Goal: Task Accomplishment & Management: Use online tool/utility

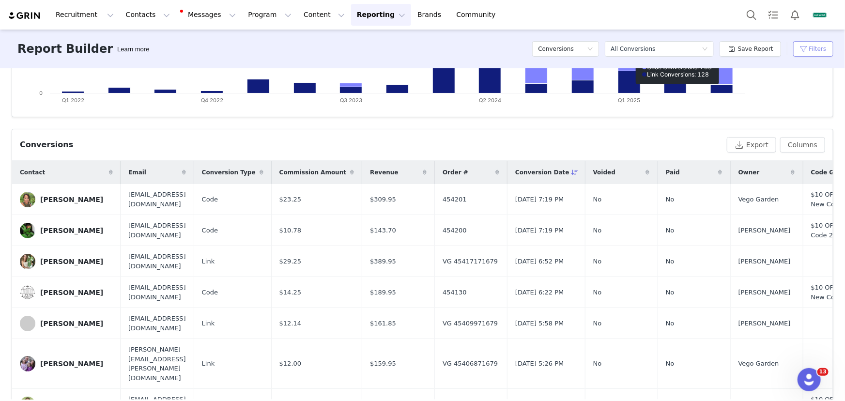
click at [804, 47] on button "Filters" at bounding box center [813, 49] width 40 height 16
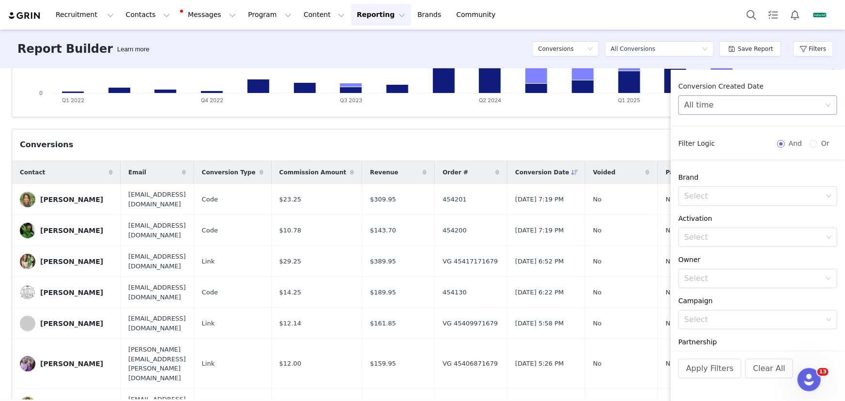
click at [764, 104] on div "All time" at bounding box center [754, 105] width 141 height 18
click at [736, 172] on li "Custom" at bounding box center [755, 173] width 152 height 16
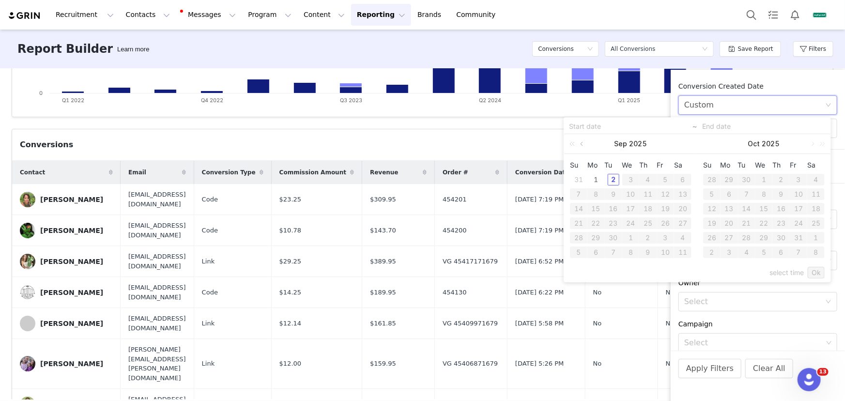
click at [583, 142] on link at bounding box center [582, 143] width 9 height 19
click at [629, 237] on div "27" at bounding box center [631, 238] width 12 height 12
type input "08/27/2025"
click at [613, 249] on div "2" at bounding box center [614, 253] width 12 height 12
type input "09/02/2025"
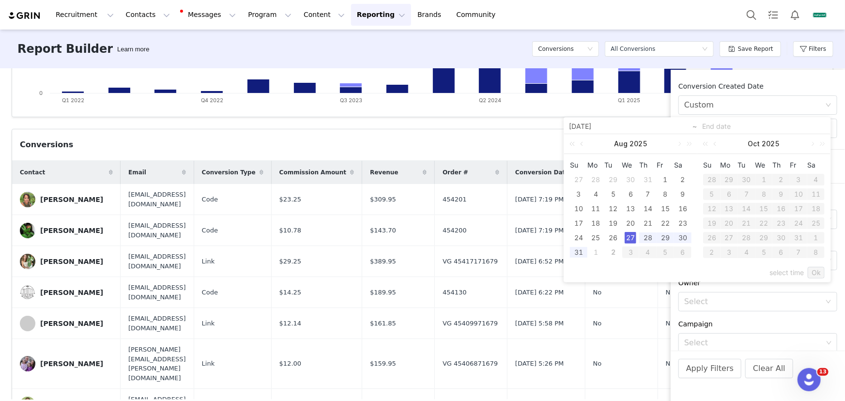
type input "08/27/2025"
type input "09/02/2025"
click at [812, 273] on link "Ok" at bounding box center [816, 273] width 17 height 12
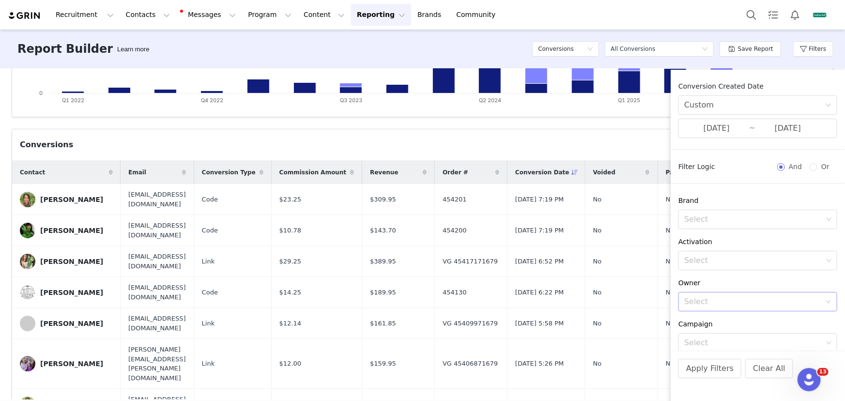
click at [736, 300] on div "Select" at bounding box center [752, 302] width 137 height 10
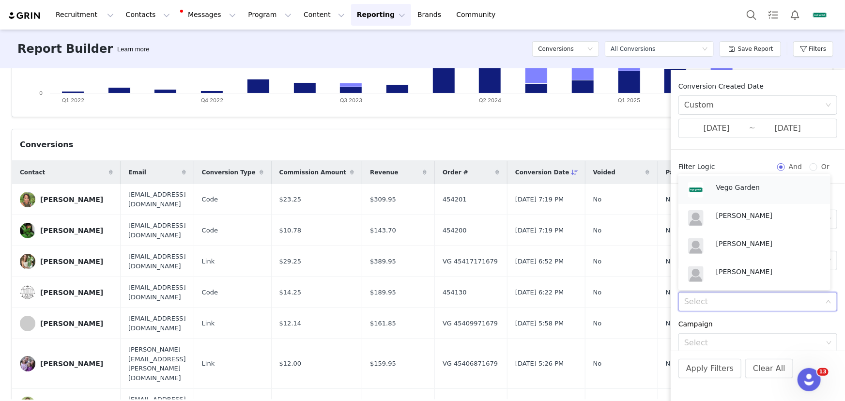
click at [743, 191] on p "Vego Garden" at bounding box center [768, 187] width 105 height 11
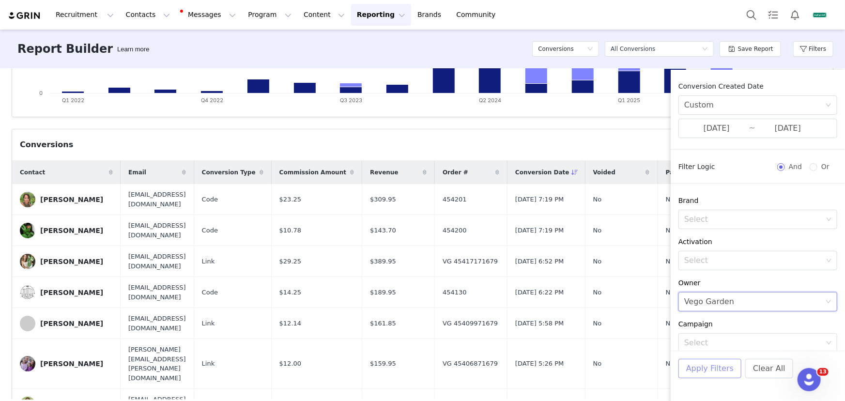
click at [715, 366] on button "Apply Filters" at bounding box center [710, 368] width 63 height 19
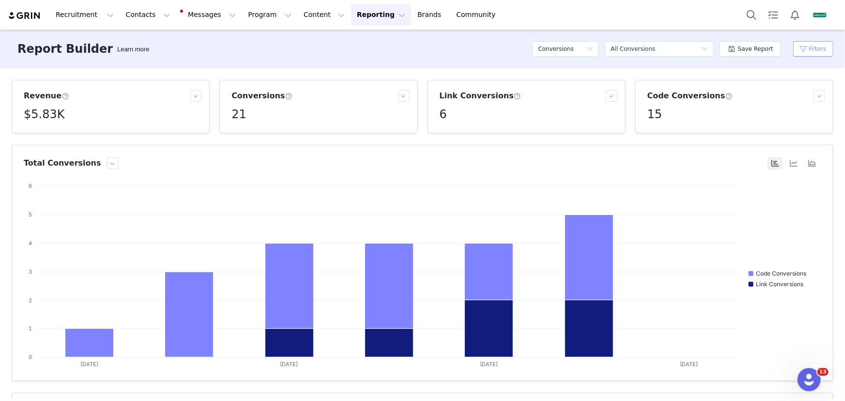
click at [806, 49] on button "Filters" at bounding box center [813, 49] width 40 height 16
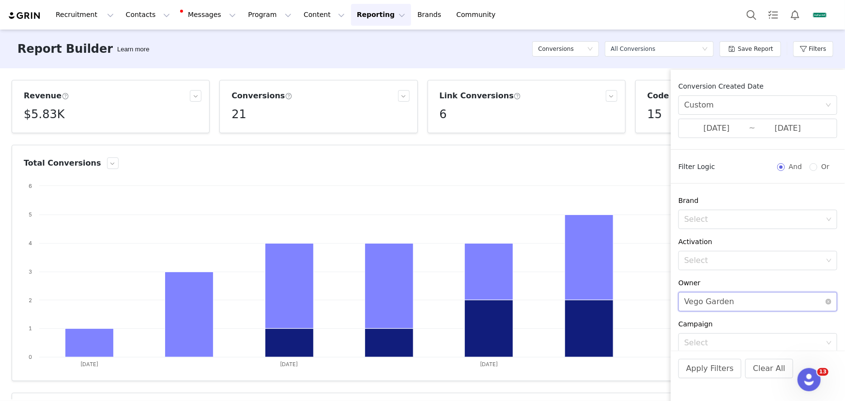
click at [718, 304] on div "Vego Garden" at bounding box center [709, 302] width 50 height 18
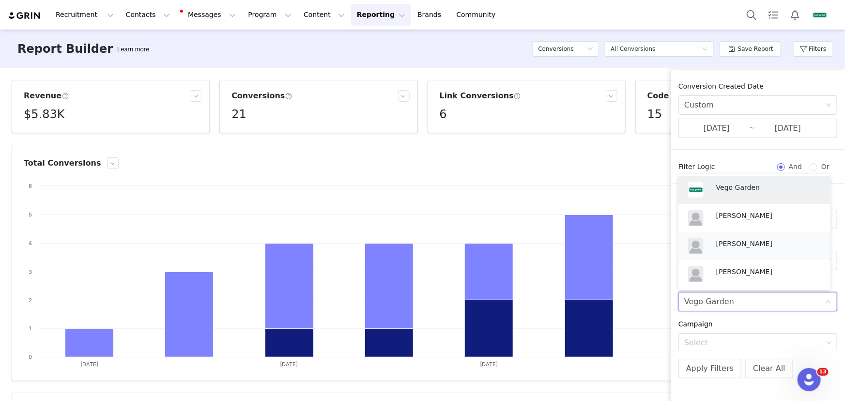
click at [735, 246] on p "[PERSON_NAME]" at bounding box center [768, 243] width 105 height 11
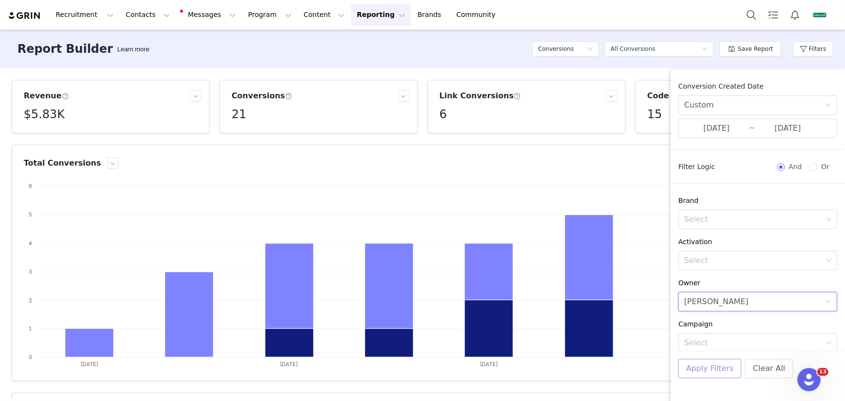
click at [717, 373] on button "Apply Filters" at bounding box center [710, 368] width 63 height 19
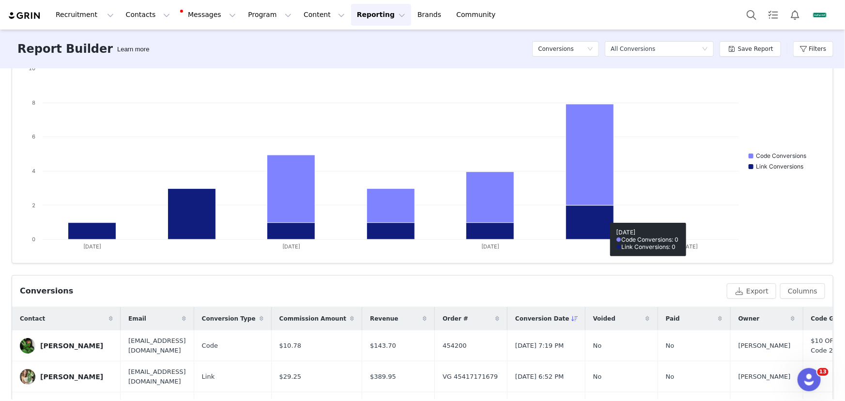
scroll to position [176, 0]
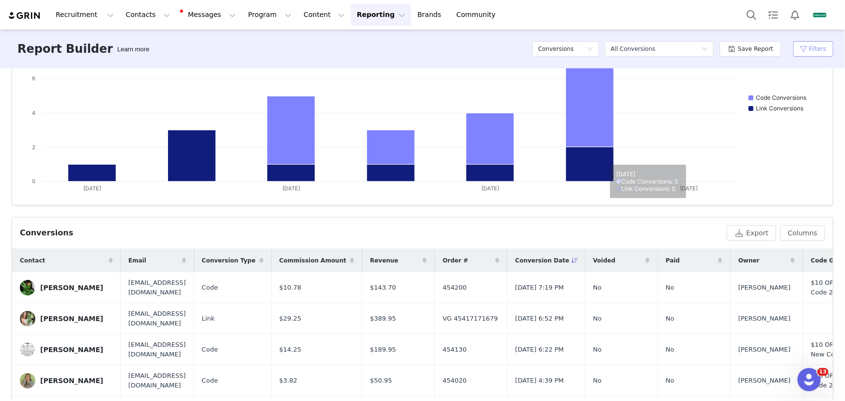
drag, startPoint x: 823, startPoint y: 44, endPoint x: 816, endPoint y: 65, distance: 22.8
click at [823, 44] on button "Filters" at bounding box center [813, 49] width 40 height 16
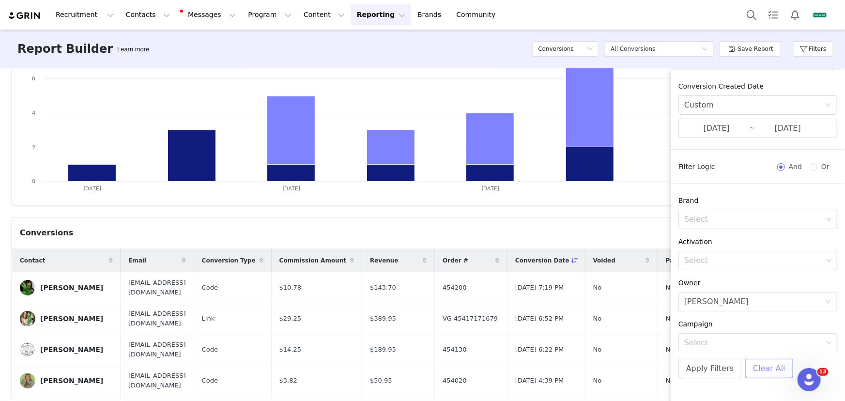
click at [768, 371] on button "Clear All" at bounding box center [770, 368] width 48 height 19
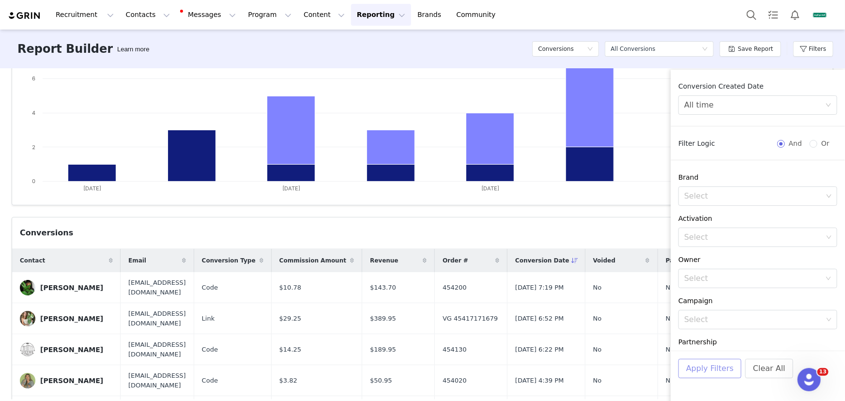
click at [702, 370] on button "Apply Filters" at bounding box center [710, 368] width 63 height 19
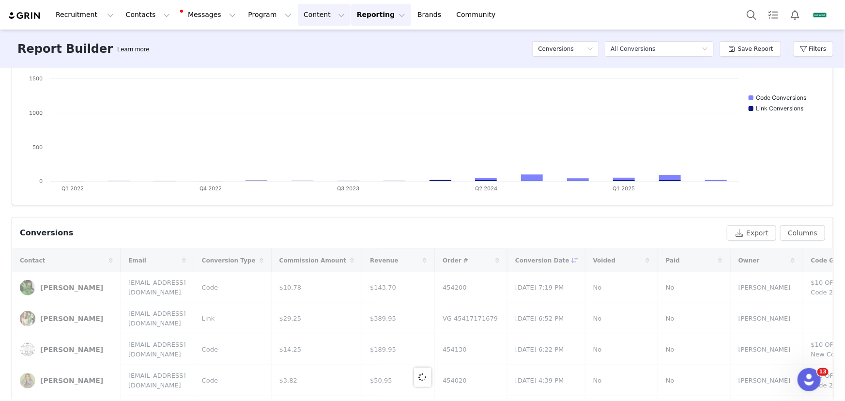
click at [308, 12] on button "Content Content" at bounding box center [324, 15] width 53 height 22
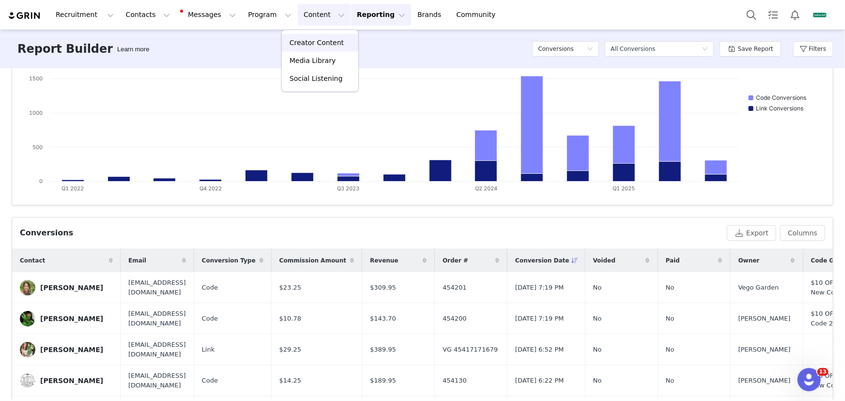
click at [310, 46] on p "Creator Content" at bounding box center [317, 43] width 54 height 10
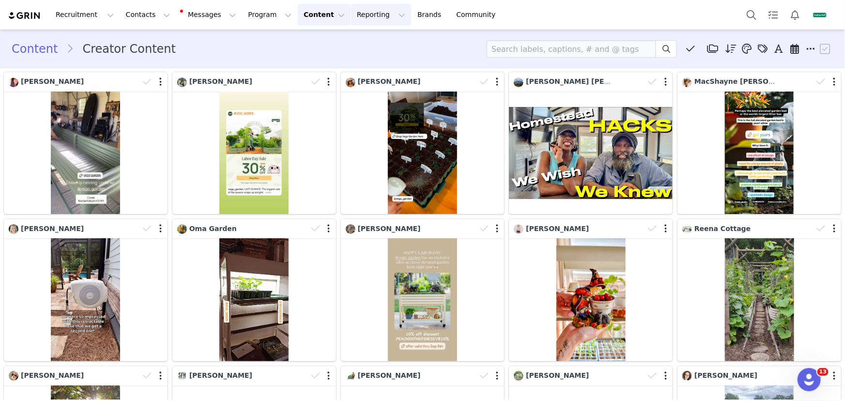
click at [351, 18] on button "Reporting Reporting" at bounding box center [381, 15] width 60 height 22
click at [358, 63] on p "Report Builder" at bounding box center [364, 61] width 48 height 10
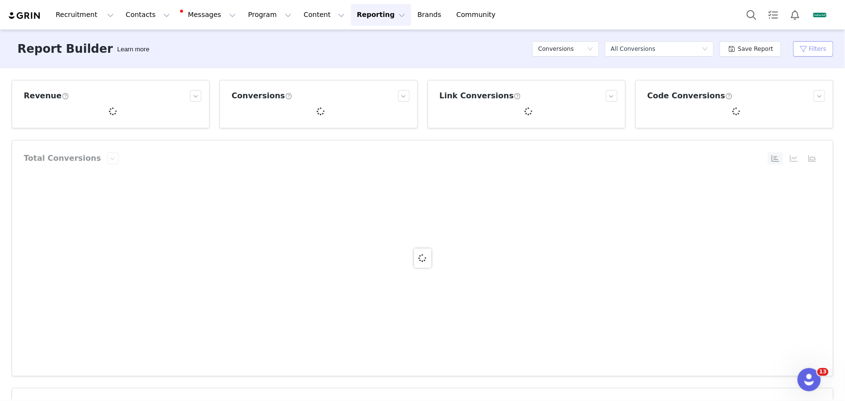
click at [807, 51] on button "Filters" at bounding box center [813, 49] width 40 height 16
click at [754, 108] on div "All time" at bounding box center [754, 105] width 141 height 18
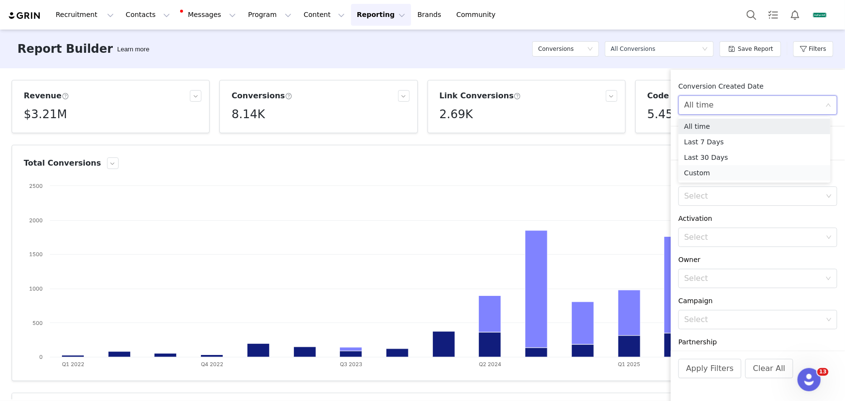
click at [706, 171] on li "Custom" at bounding box center [755, 173] width 152 height 16
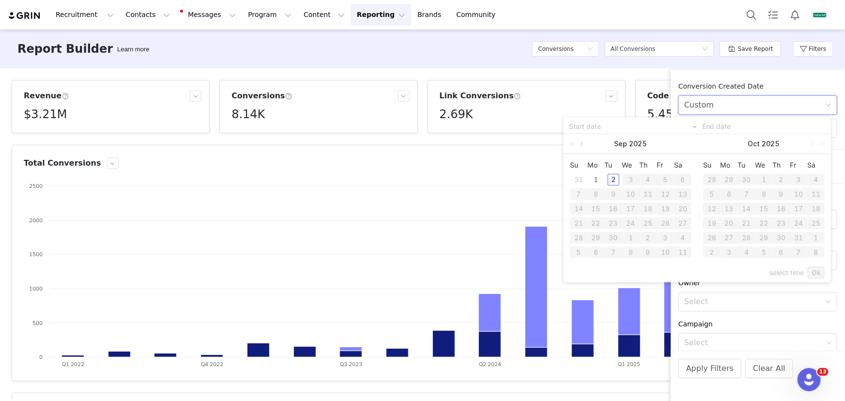
click at [583, 140] on link at bounding box center [582, 143] width 9 height 19
click at [629, 236] on div "27" at bounding box center [631, 238] width 12 height 12
type input "08/27/2025"
click at [610, 252] on div "2" at bounding box center [614, 253] width 12 height 12
type input "09/02/2025"
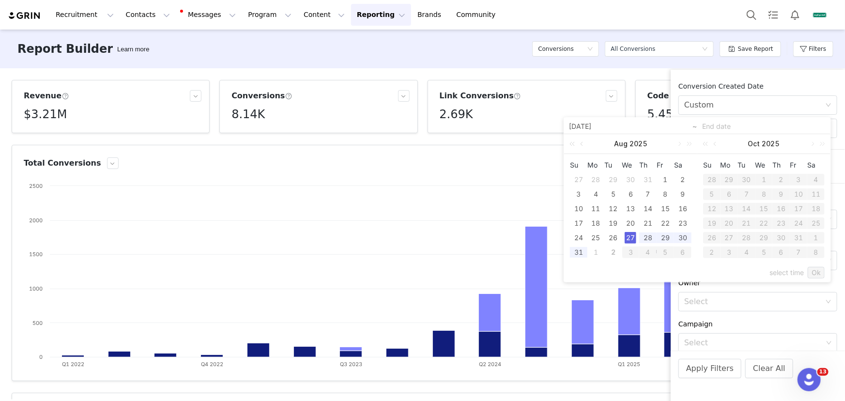
type input "08/27/2025"
type input "09/02/2025"
click at [818, 271] on link "Ok" at bounding box center [816, 273] width 17 height 12
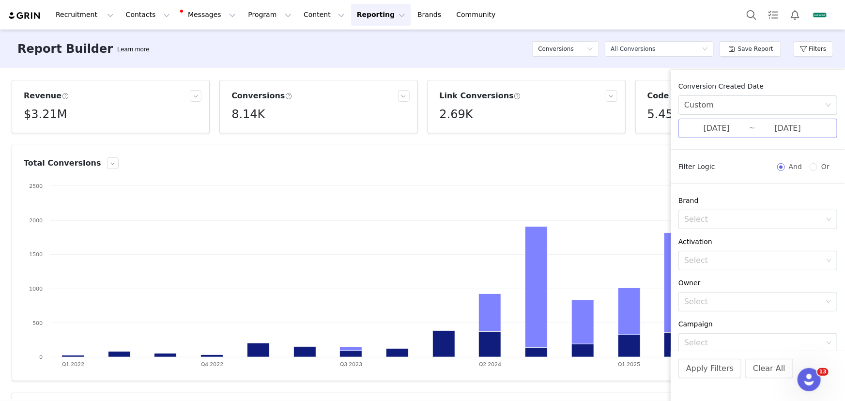
click at [731, 124] on input "08/27/2025" at bounding box center [716, 128] width 65 height 13
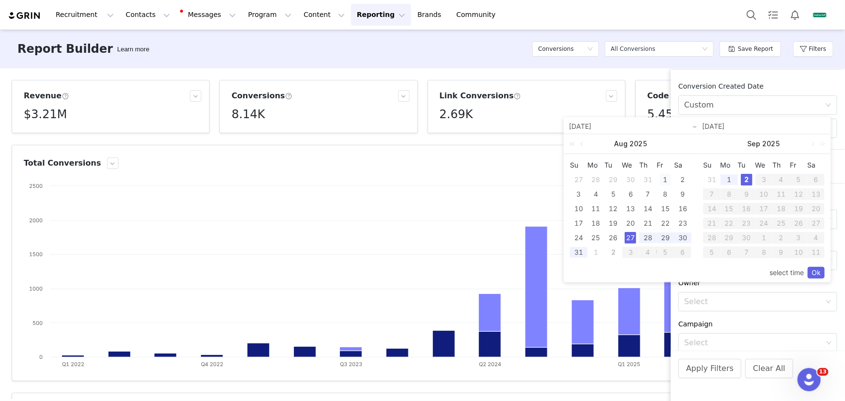
click at [668, 176] on div "1" at bounding box center [666, 180] width 12 height 12
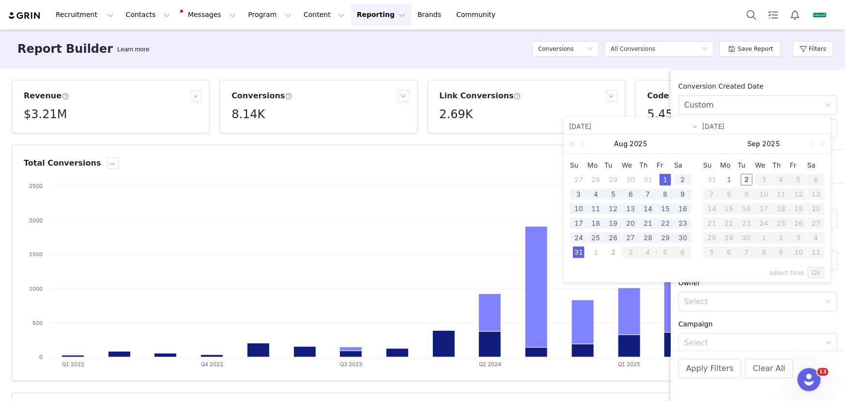
click at [576, 251] on div "31" at bounding box center [579, 253] width 12 height 12
type input "08/01/2025"
type input "08/31/2025"
type input "08/01/2025"
type input "08/31/2025"
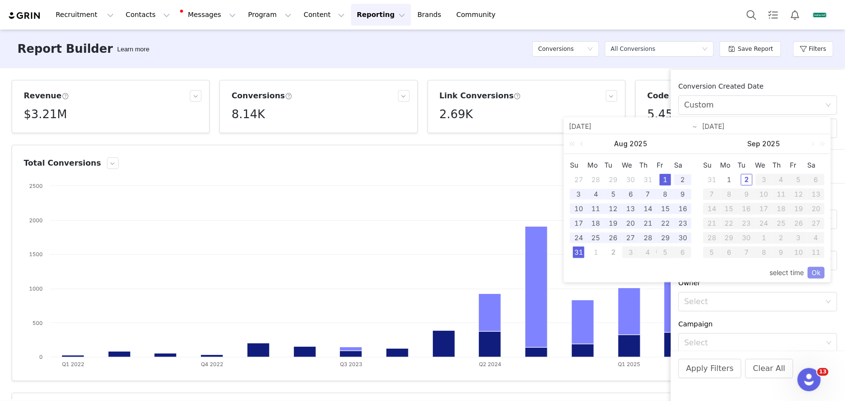
click at [816, 272] on link "Ok" at bounding box center [816, 273] width 17 height 12
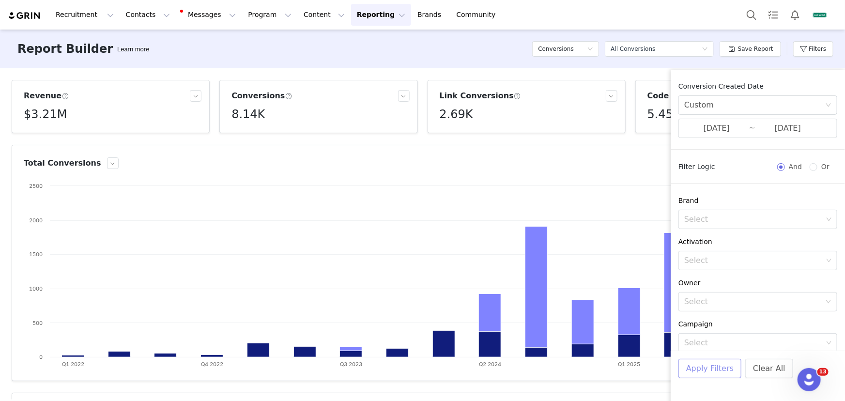
click at [701, 365] on button "Apply Filters" at bounding box center [710, 368] width 63 height 19
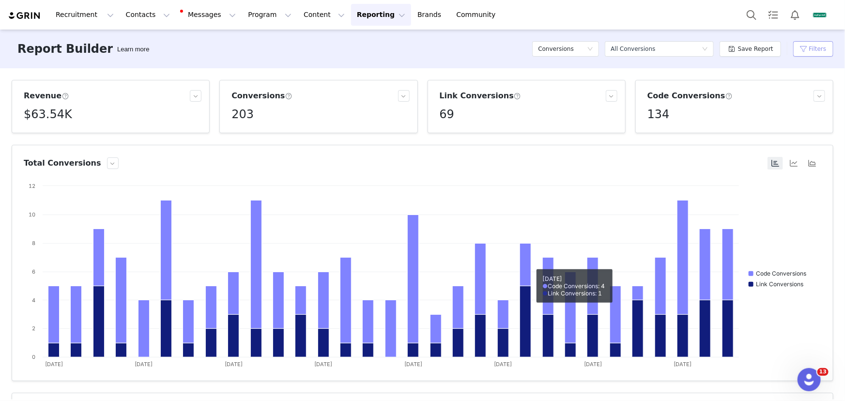
click at [801, 54] on button "Filters" at bounding box center [813, 49] width 40 height 16
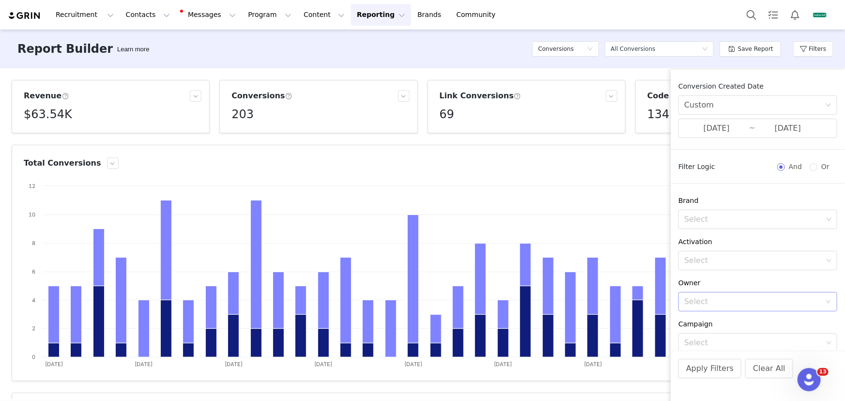
click at [727, 297] on div "Select" at bounding box center [752, 302] width 137 height 10
click at [732, 214] on p "[PERSON_NAME]" at bounding box center [768, 215] width 105 height 11
click at [728, 299] on div "[PERSON_NAME]" at bounding box center [716, 302] width 64 height 18
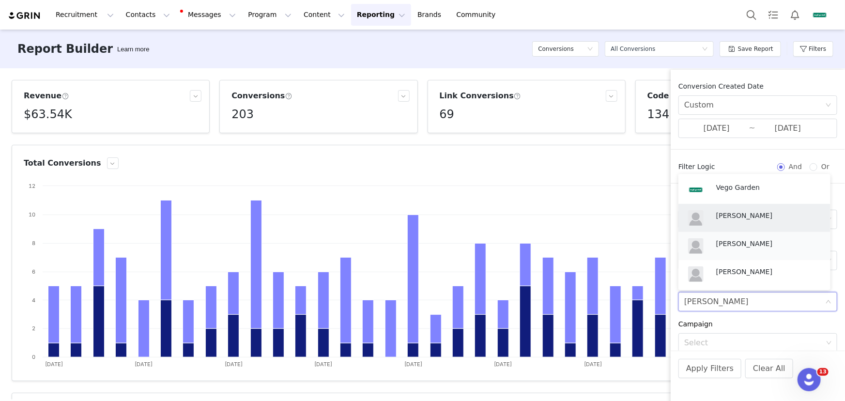
click at [741, 247] on p "[PERSON_NAME]" at bounding box center [768, 243] width 105 height 11
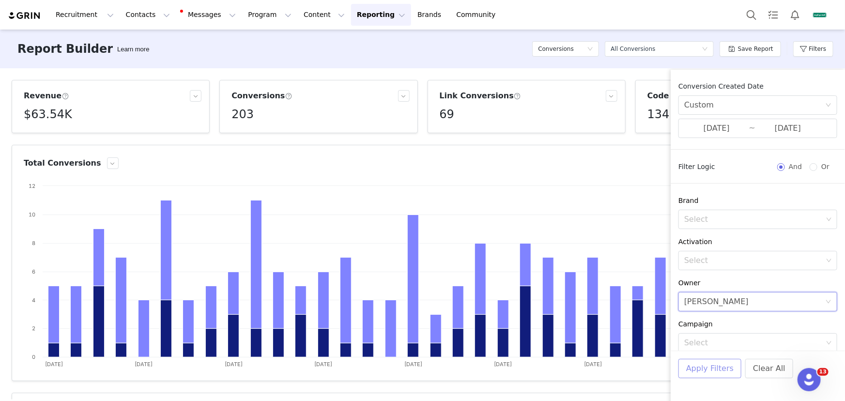
click at [726, 371] on button "Apply Filters" at bounding box center [710, 368] width 63 height 19
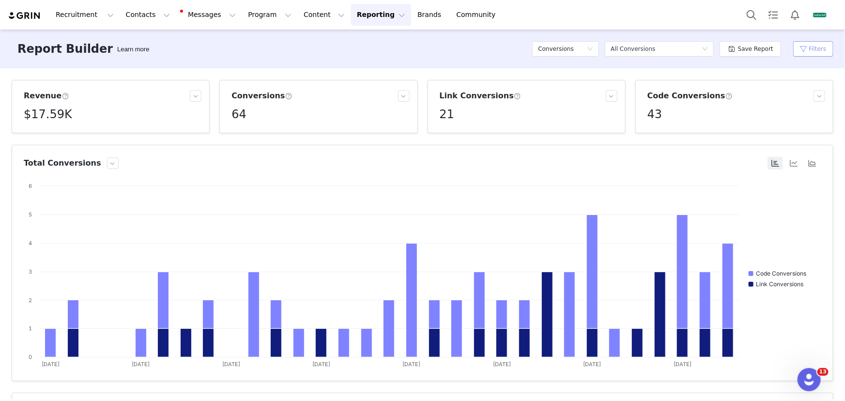
click at [810, 54] on button "Filters" at bounding box center [813, 49] width 40 height 16
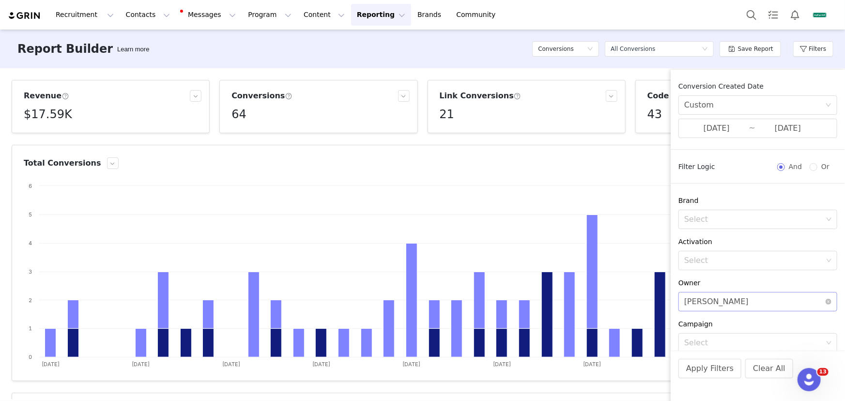
click at [724, 300] on div "[PERSON_NAME]" at bounding box center [716, 302] width 64 height 18
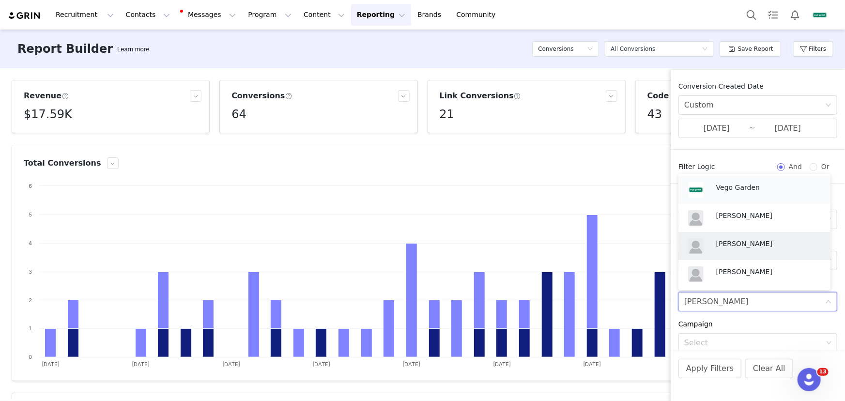
click at [748, 179] on div "Vego Garden" at bounding box center [754, 189] width 140 height 23
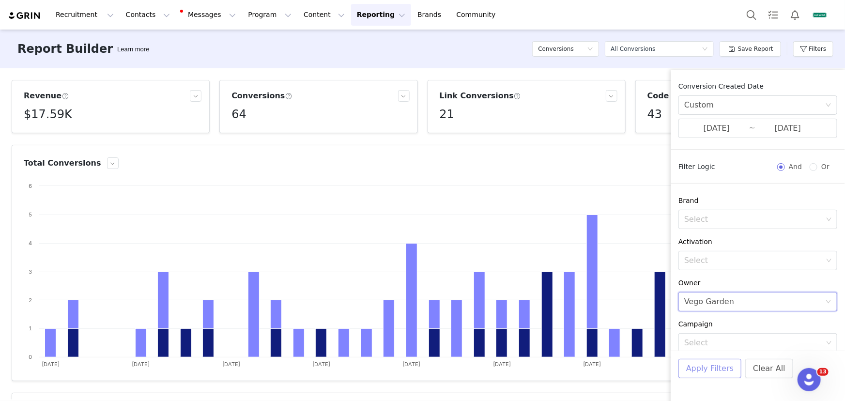
click at [723, 363] on button "Apply Filters" at bounding box center [710, 368] width 63 height 19
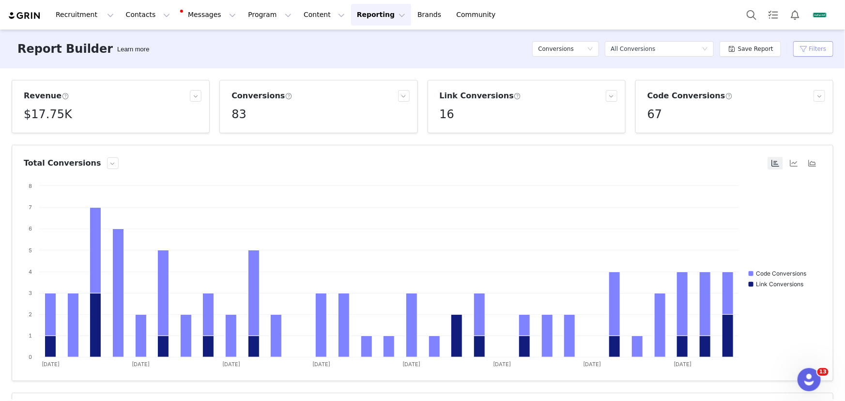
click at [812, 49] on button "Filters" at bounding box center [813, 49] width 40 height 16
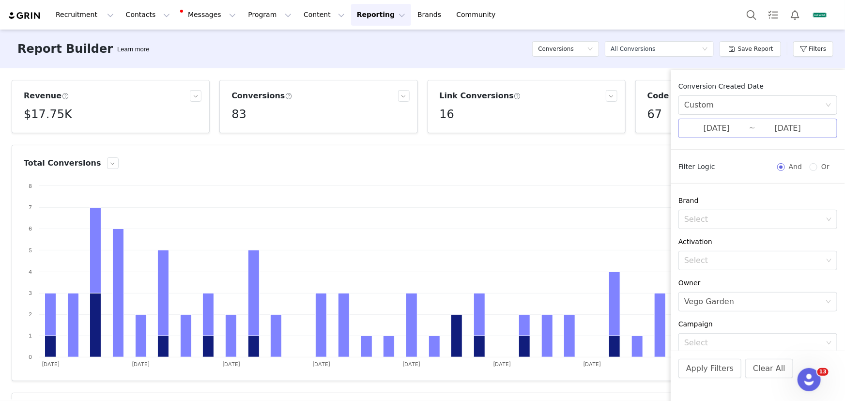
click at [717, 130] on input "08/01/2025" at bounding box center [716, 128] width 65 height 13
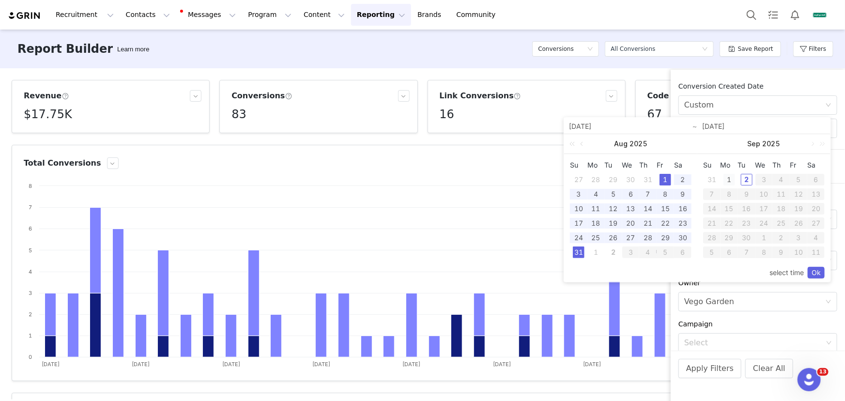
click at [731, 179] on div "1" at bounding box center [730, 180] width 12 height 12
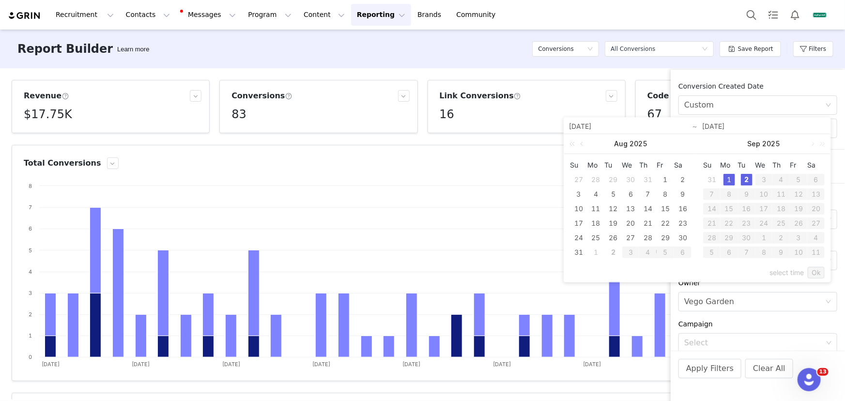
click at [749, 176] on div "2" at bounding box center [747, 180] width 12 height 12
type input "09/01/2025"
type input "09/02/2025"
type input "09/01/2025"
type input "09/02/2025"
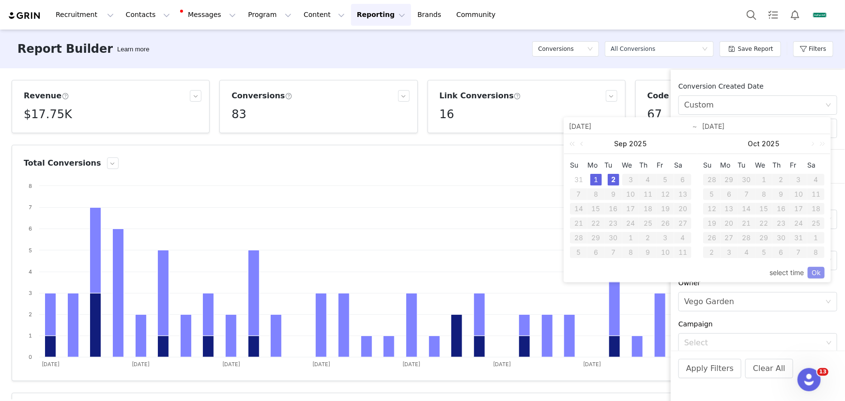
click at [814, 273] on link "Ok" at bounding box center [816, 273] width 17 height 12
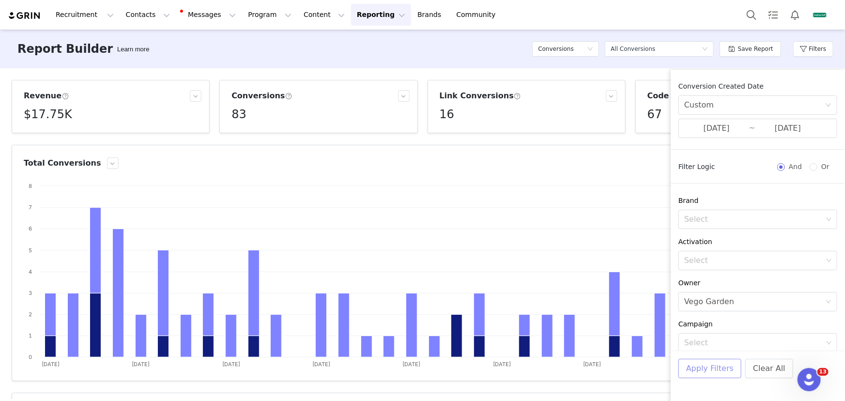
click at [728, 370] on button "Apply Filters" at bounding box center [710, 368] width 63 height 19
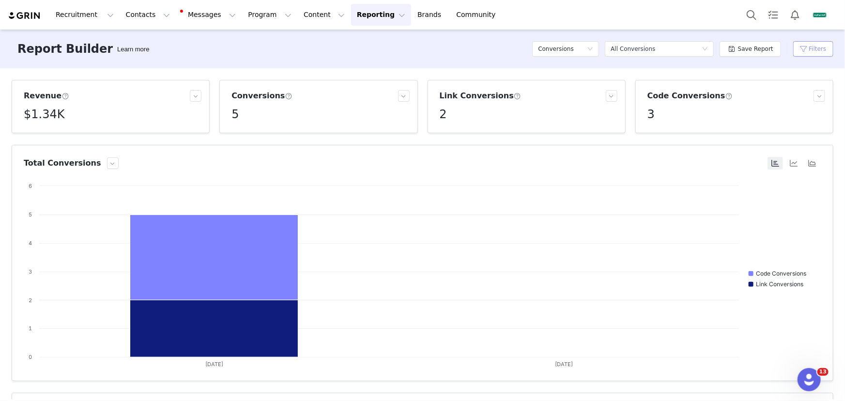
click at [817, 53] on button "Filters" at bounding box center [813, 49] width 40 height 16
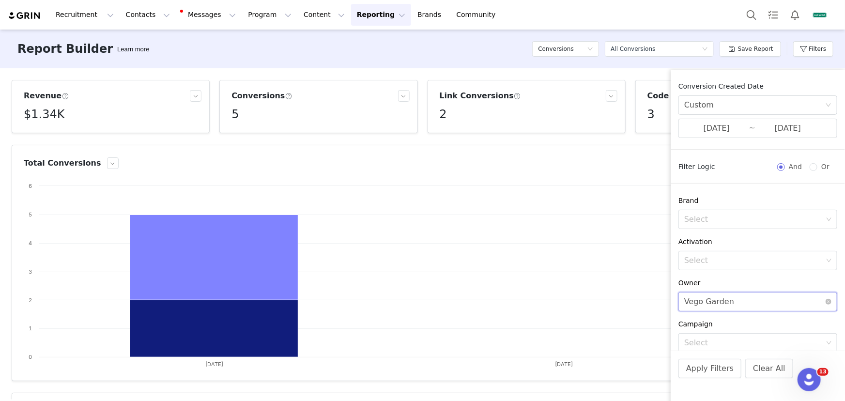
click at [720, 304] on div "Vego Garden" at bounding box center [709, 302] width 50 height 18
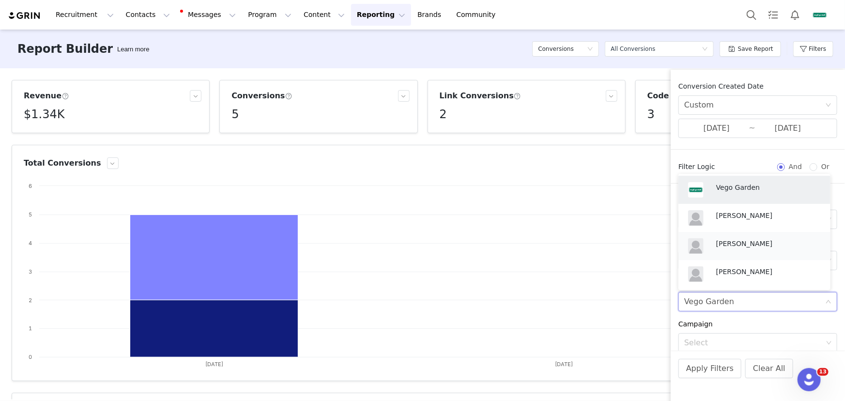
click at [735, 245] on p "[PERSON_NAME]" at bounding box center [768, 243] width 105 height 11
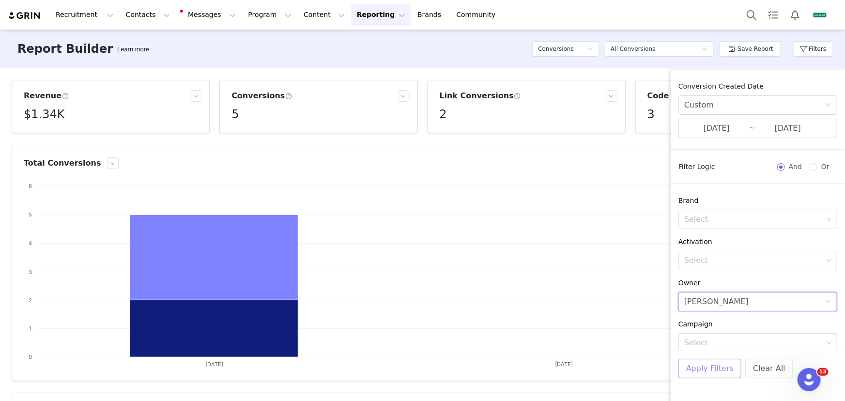
click at [724, 363] on button "Apply Filters" at bounding box center [710, 368] width 63 height 19
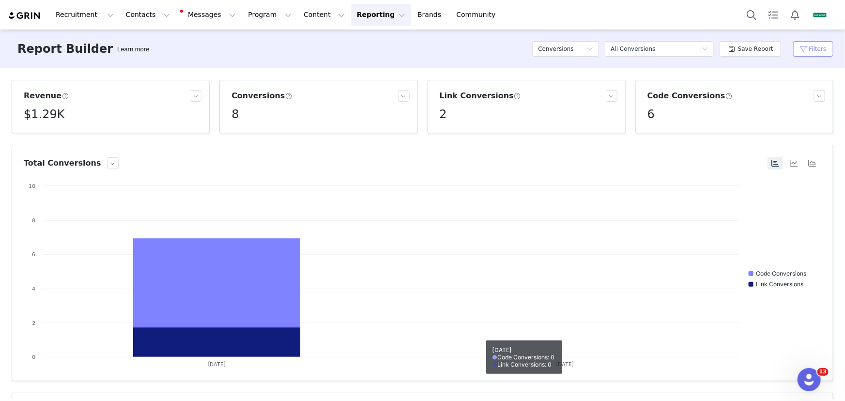
click at [817, 46] on button "Filters" at bounding box center [813, 49] width 40 height 16
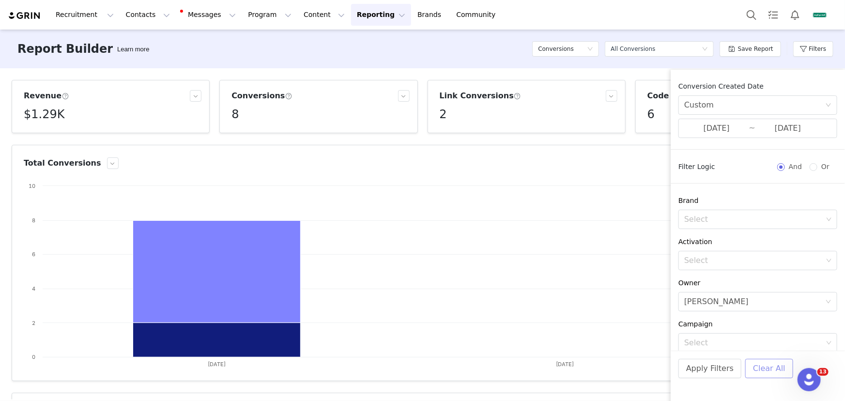
click at [760, 373] on button "Clear All" at bounding box center [770, 368] width 48 height 19
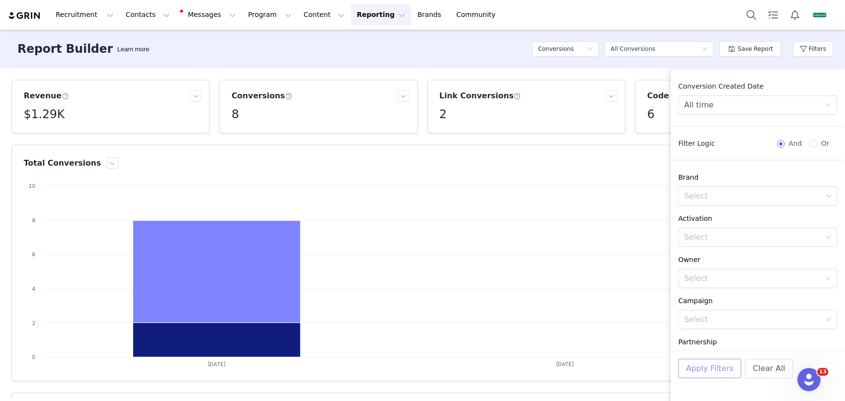
click at [708, 373] on button "Apply Filters" at bounding box center [710, 368] width 63 height 19
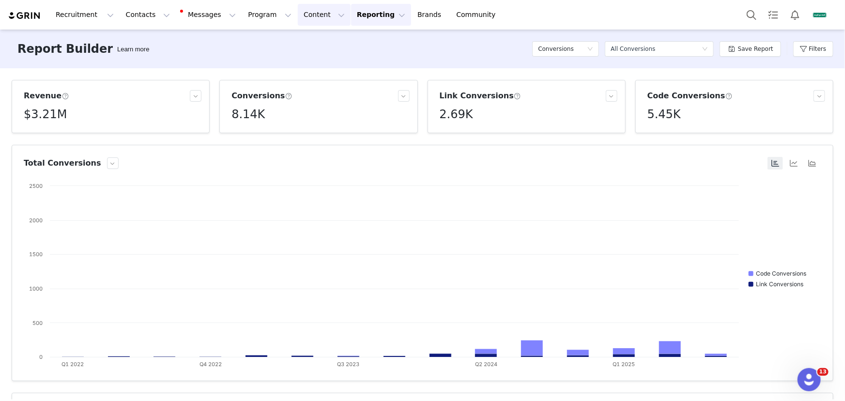
click at [320, 12] on button "Content Content" at bounding box center [324, 15] width 53 height 22
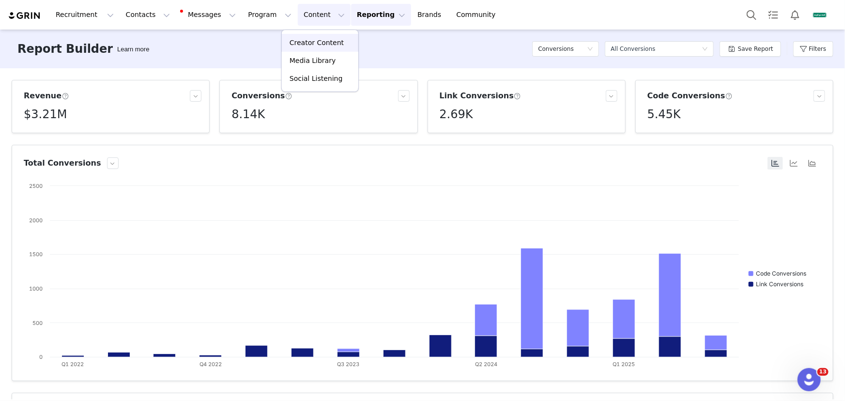
click at [320, 39] on p "Creator Content" at bounding box center [317, 43] width 54 height 10
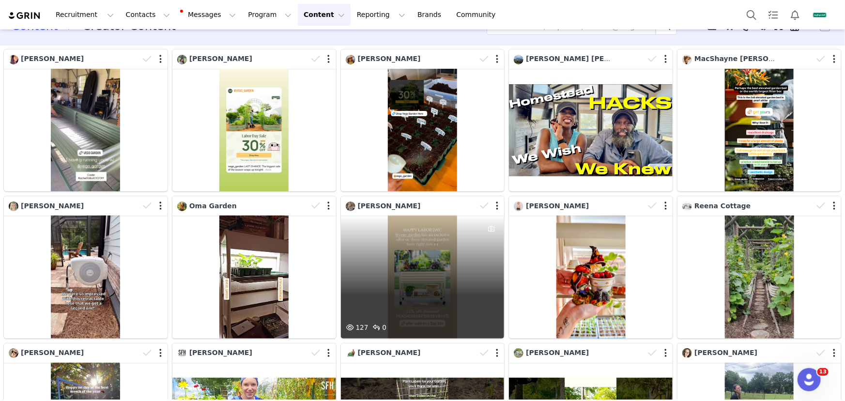
scroll to position [44, 0]
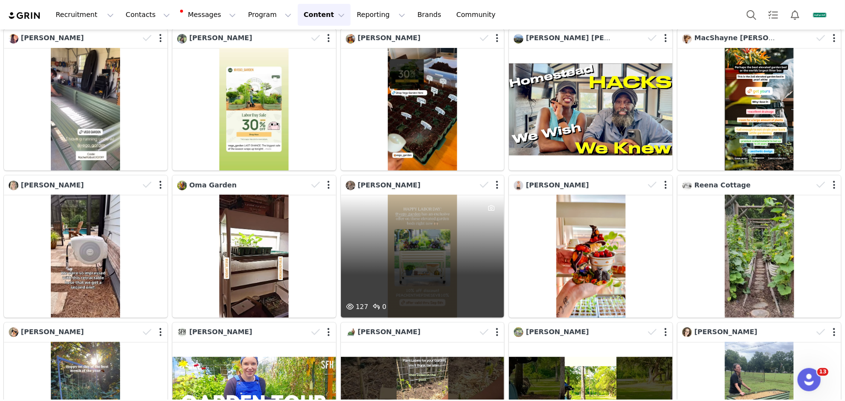
click at [381, 259] on div "127 0" at bounding box center [423, 256] width 164 height 123
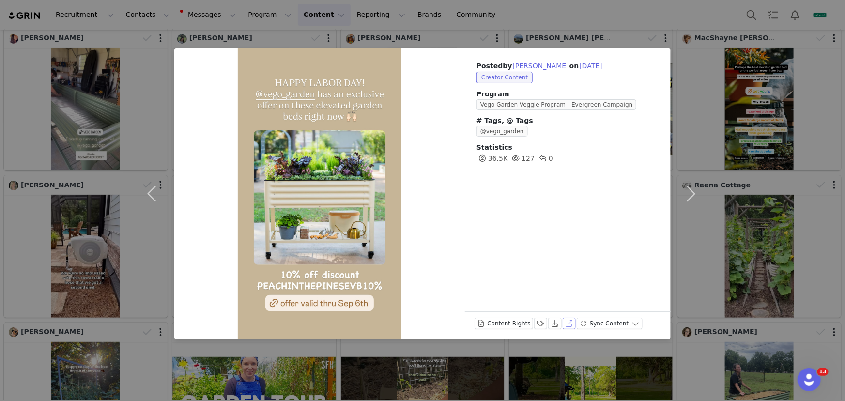
click at [563, 324] on button "View on Instagram" at bounding box center [570, 324] width 14 height 12
click at [138, 19] on div "Posted by Bridget Moore on Sep 1, 2025 Creator Content Program Vego Garden Vegg…" at bounding box center [422, 200] width 845 height 401
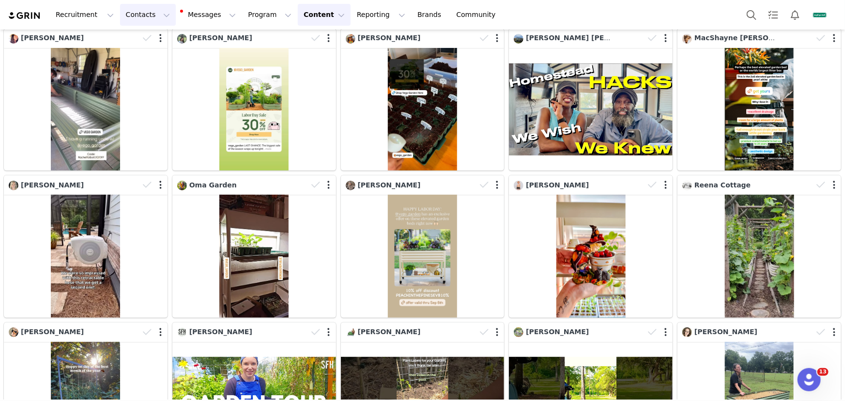
click at [140, 9] on button "Contacts Contacts" at bounding box center [148, 15] width 56 height 22
drag, startPoint x: 155, startPoint y: 37, endPoint x: 160, endPoint y: 43, distance: 7.6
click at [155, 38] on div "Creators" at bounding box center [153, 43] width 65 height 10
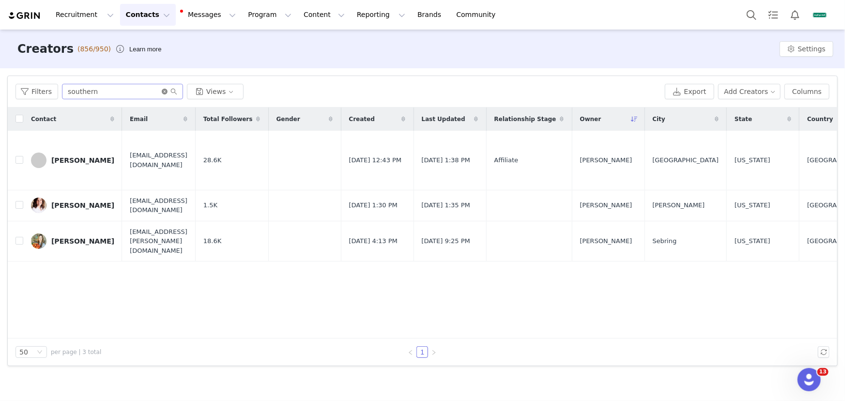
click at [165, 90] on icon "icon: close-circle" at bounding box center [165, 92] width 6 height 6
click at [140, 93] on input "text" at bounding box center [122, 92] width 121 height 16
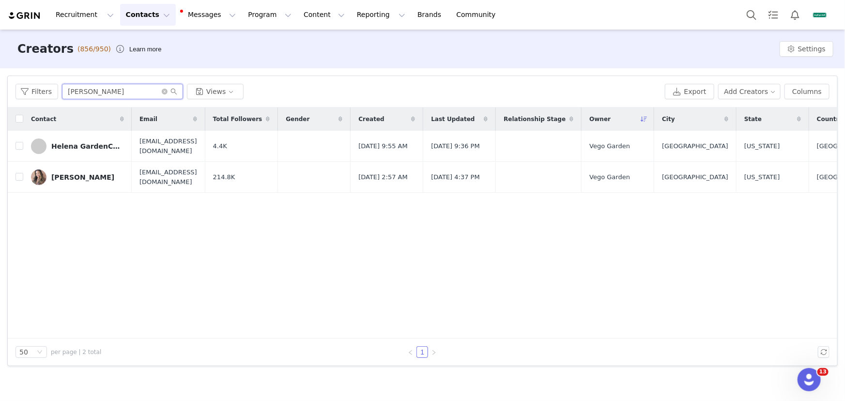
type input "helen"
click at [85, 176] on div "Helen Henton" at bounding box center [82, 177] width 63 height 8
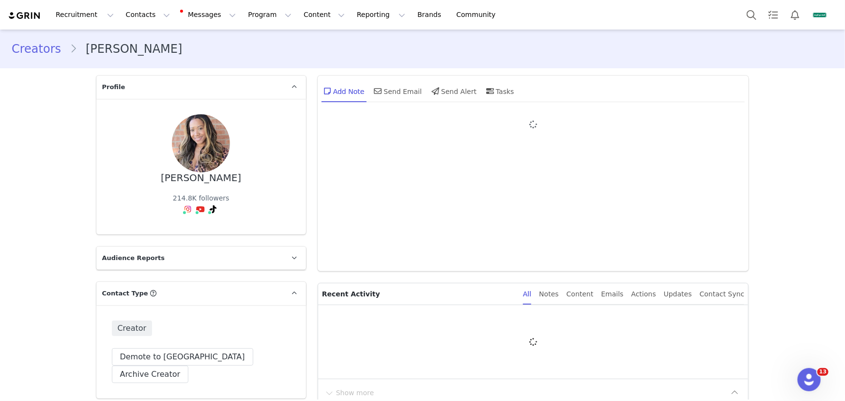
type input "+1 ([GEOGRAPHIC_DATA])"
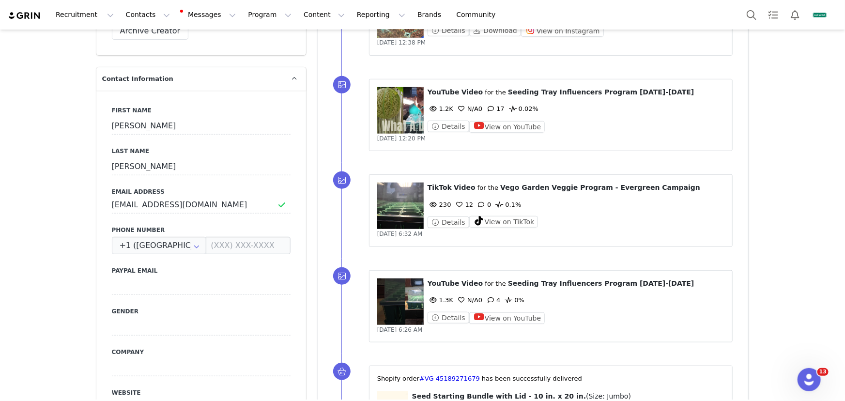
scroll to position [352, 0]
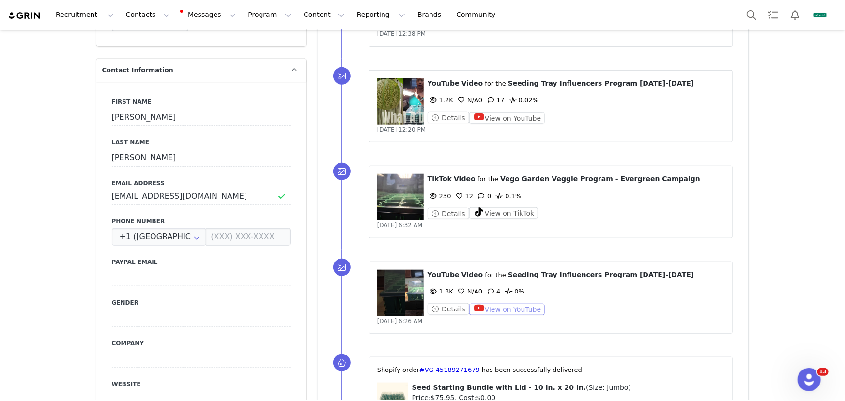
click at [513, 308] on button "View on YouTube" at bounding box center [507, 310] width 76 height 12
click at [361, 16] on button "Reporting Reporting" at bounding box center [381, 15] width 60 height 22
click at [369, 57] on p "Report Builder" at bounding box center [364, 61] width 48 height 10
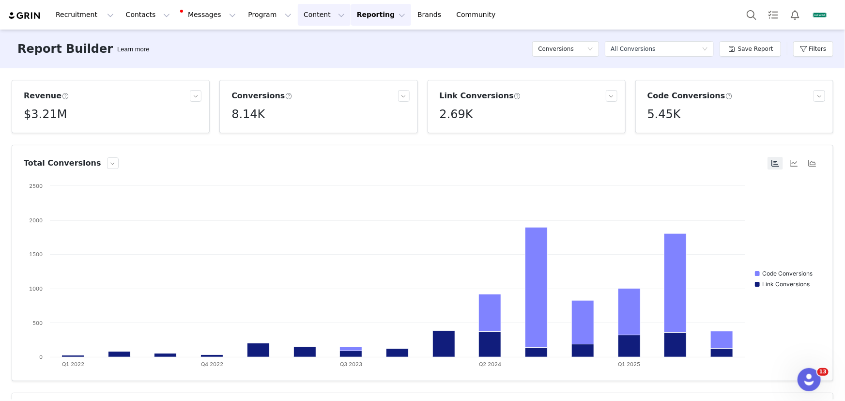
click at [305, 15] on button "Content Content" at bounding box center [324, 15] width 53 height 22
drag, startPoint x: 314, startPoint y: 36, endPoint x: 263, endPoint y: 4, distance: 60.5
click at [314, 36] on link "Creator Content" at bounding box center [320, 43] width 77 height 18
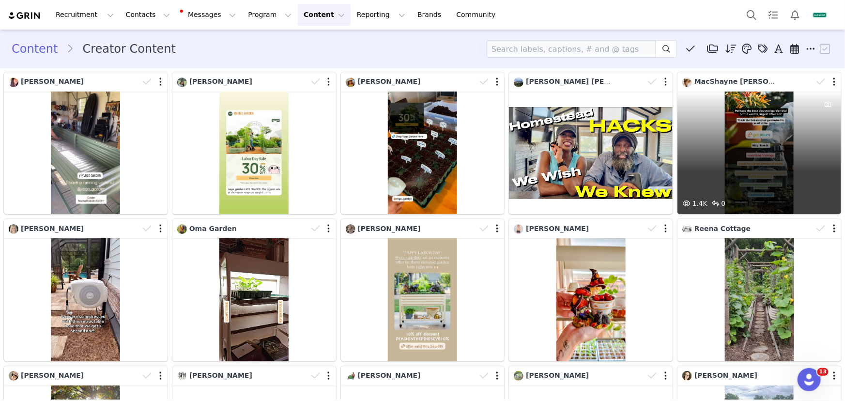
click at [737, 176] on div "1.4K 0" at bounding box center [760, 153] width 164 height 123
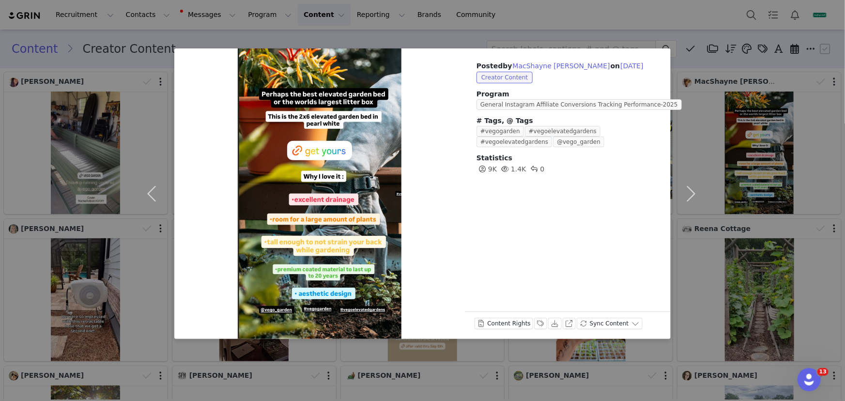
click at [722, 286] on div "Posted by MacShayne Walpole-Molinar on Sep 1, 2025 Creator Content Program Gene…" at bounding box center [422, 200] width 845 height 401
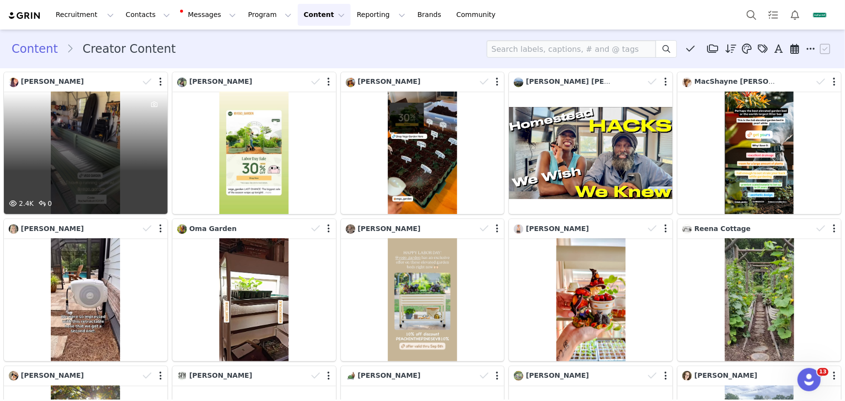
click at [91, 176] on div "2.4K 0" at bounding box center [86, 153] width 164 height 123
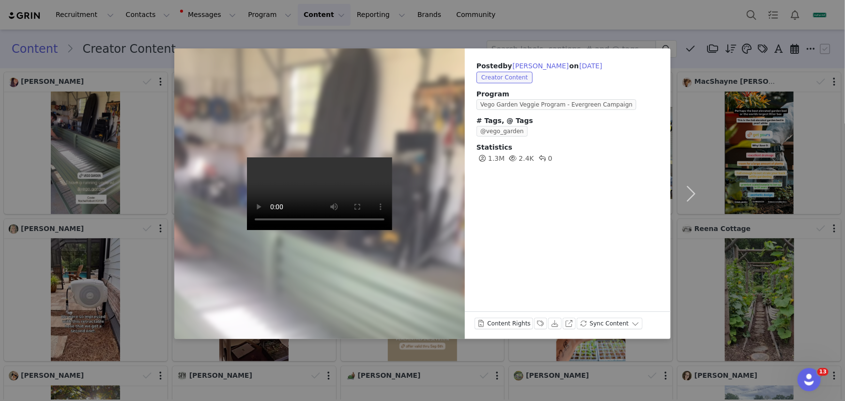
click at [134, 183] on div "Posted by Rachel Talbott on Sep 1, 2025 Creator Content Program Vego Garden Veg…" at bounding box center [422, 200] width 845 height 401
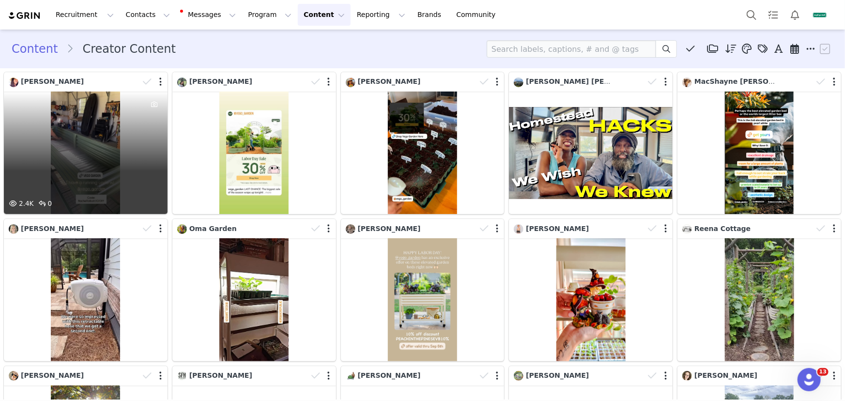
click at [79, 184] on div "2.4K 0" at bounding box center [86, 153] width 164 height 123
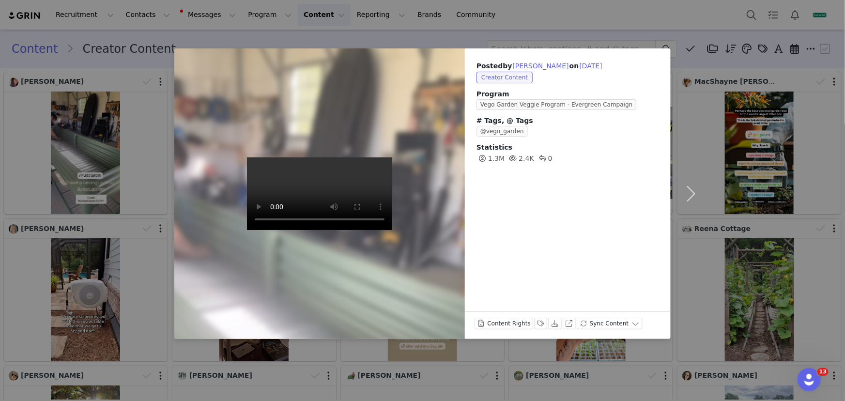
click at [388, 358] on div "Posted by Rachel Talbott on Sep 1, 2025 Creator Content Program Vego Garden Veg…" at bounding box center [422, 200] width 845 height 401
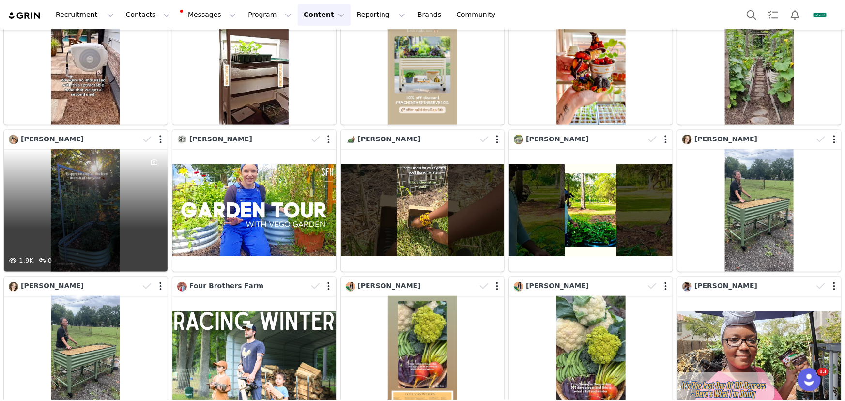
scroll to position [264, 0]
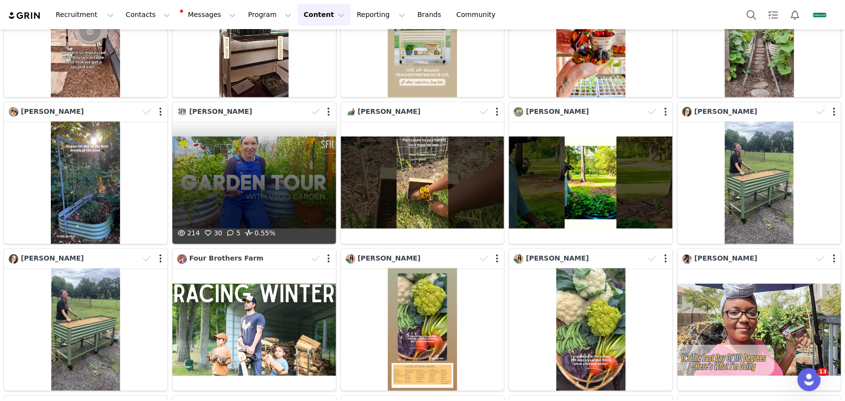
click at [234, 205] on div "214 30 5 0.55%" at bounding box center [254, 183] width 164 height 123
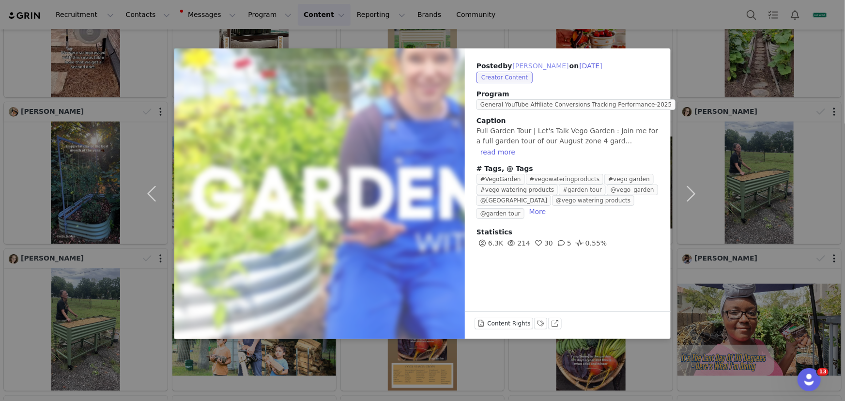
click at [538, 66] on button "[PERSON_NAME]" at bounding box center [541, 66] width 57 height 12
type input "[PERSON_NAME]"
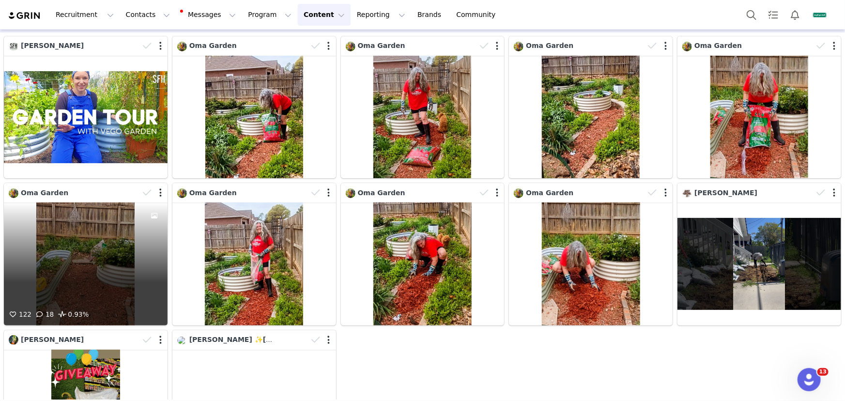
scroll to position [0, 0]
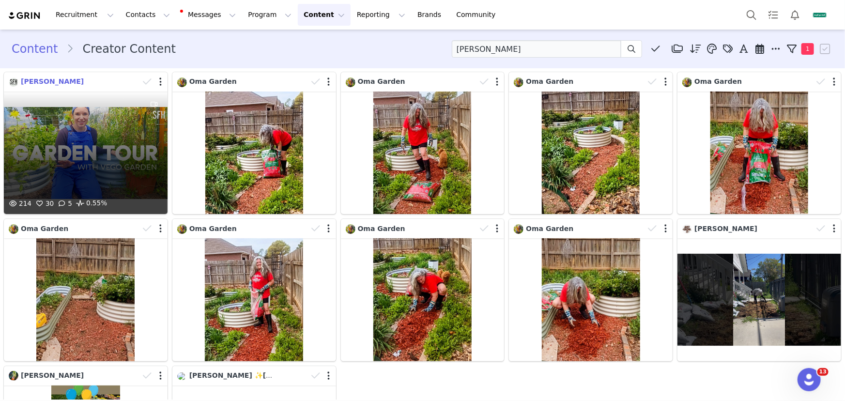
click at [59, 83] on span "[PERSON_NAME]" at bounding box center [52, 82] width 63 height 8
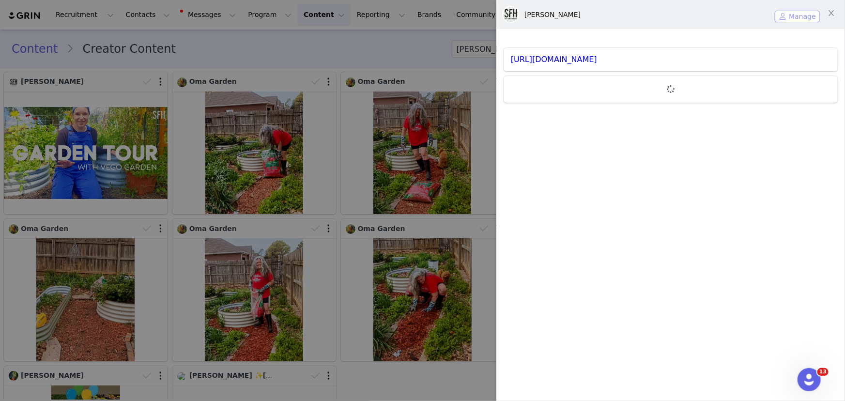
click at [788, 19] on button "Manage" at bounding box center [797, 17] width 45 height 12
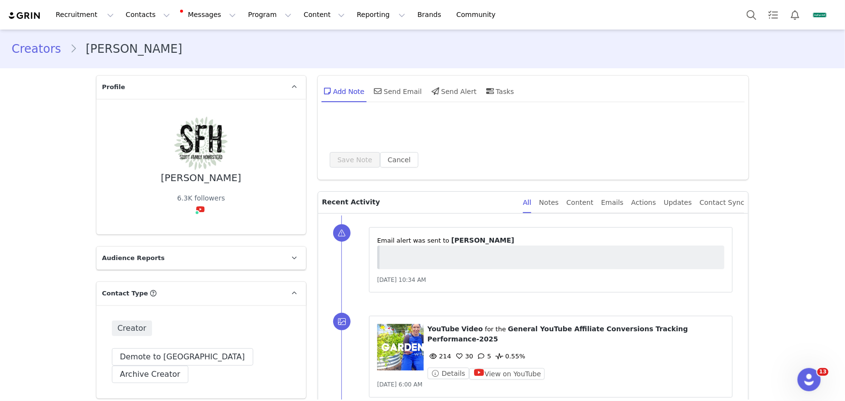
type input "+1 ([GEOGRAPHIC_DATA])"
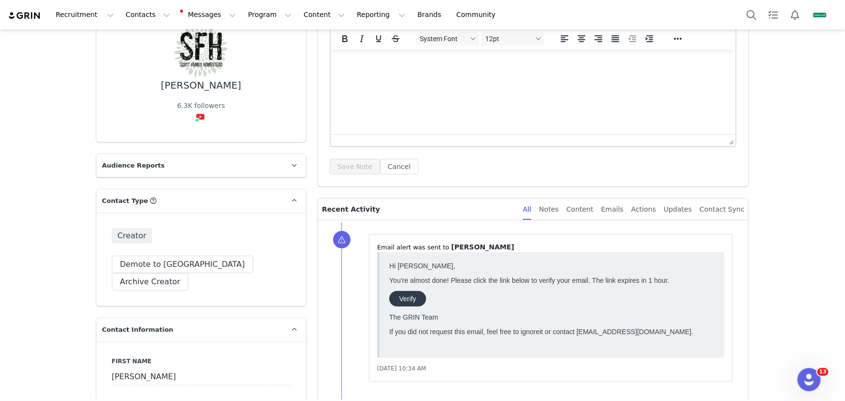
scroll to position [88, 0]
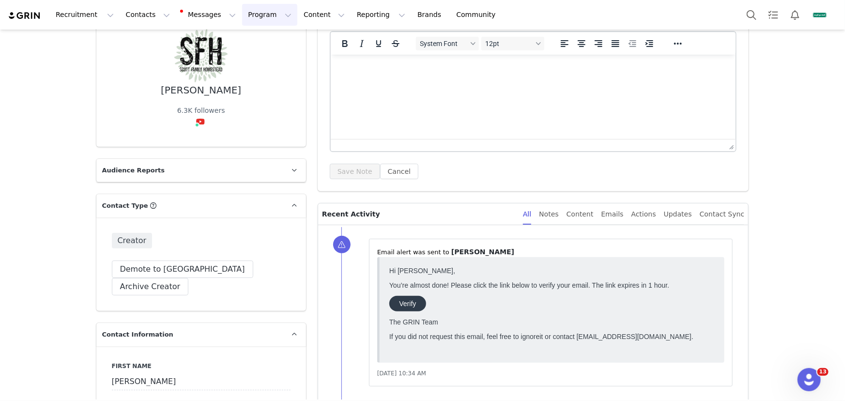
click at [262, 15] on button "Program Program" at bounding box center [269, 15] width 55 height 22
click at [267, 58] on p "Campaigns" at bounding box center [256, 61] width 38 height 10
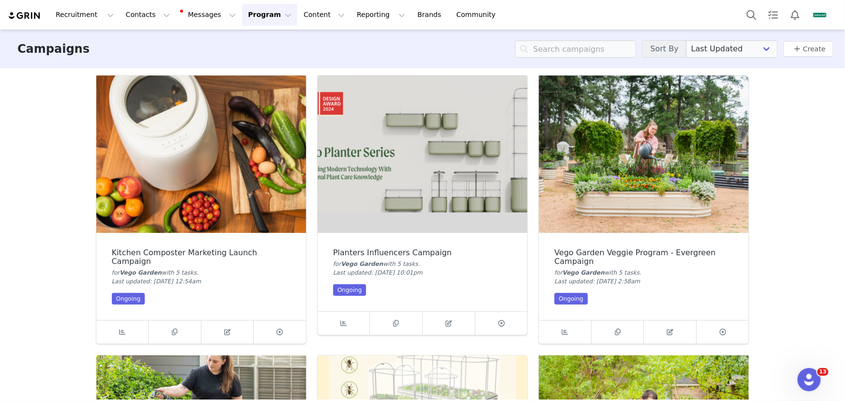
click at [645, 181] on img at bounding box center [644, 154] width 210 height 157
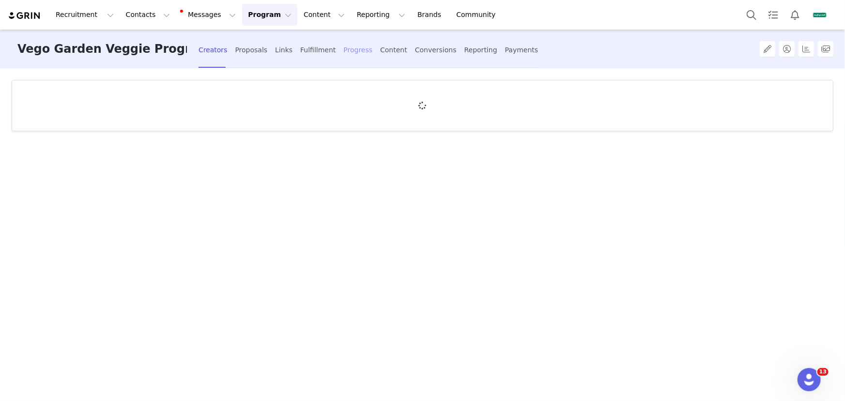
click at [357, 44] on div "Progress" at bounding box center [357, 50] width 29 height 26
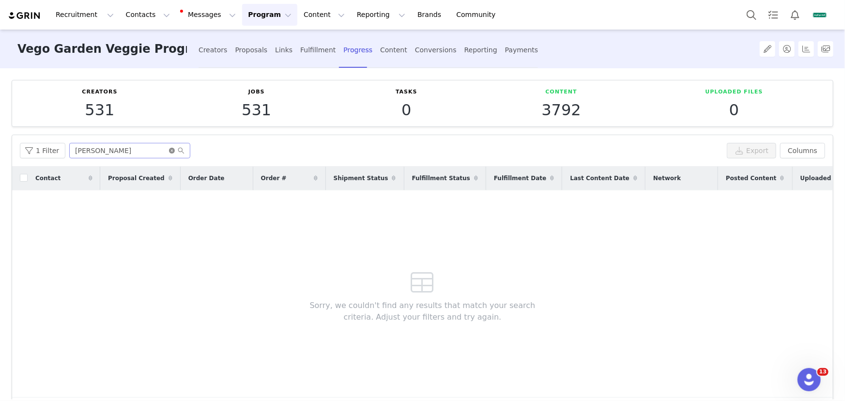
click at [172, 151] on icon "icon: close-circle" at bounding box center [172, 151] width 6 height 6
click at [157, 150] on input "text" at bounding box center [129, 151] width 121 height 16
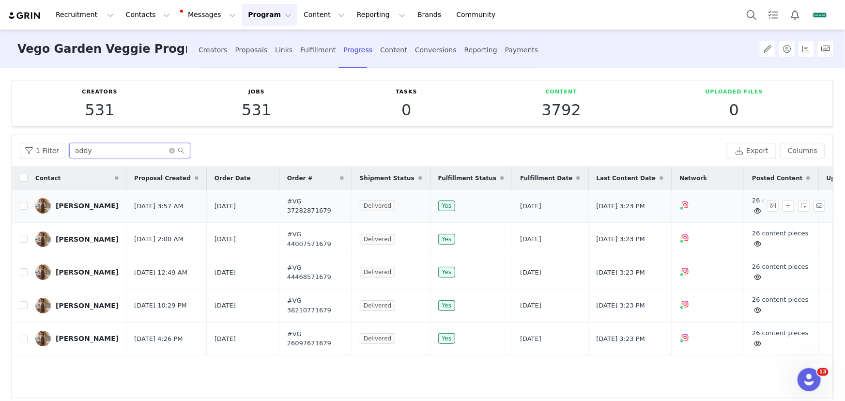
type input "addy"
click at [755, 211] on icon at bounding box center [758, 211] width 7 height 6
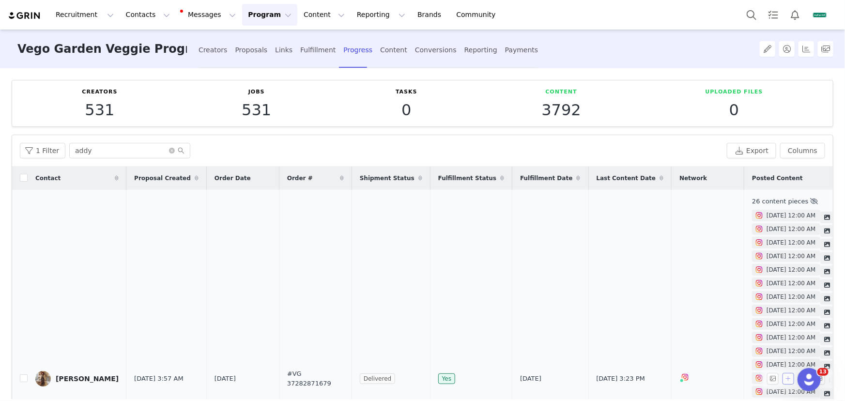
click at [783, 379] on button "button" at bounding box center [789, 379] width 12 height 12
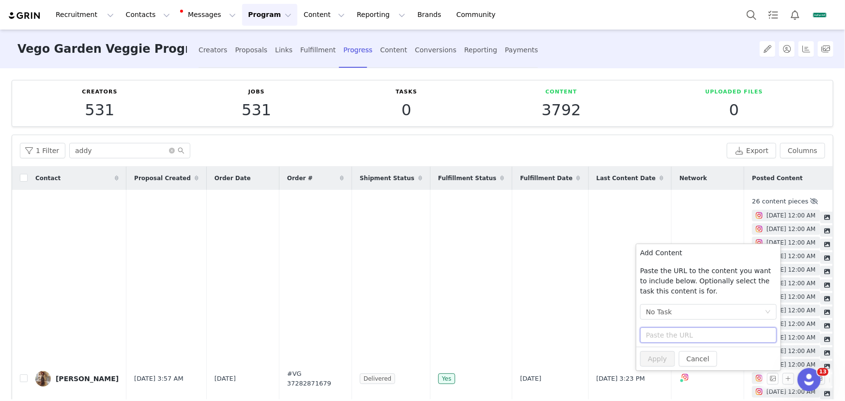
click at [692, 336] on input "text" at bounding box center [708, 335] width 137 height 16
paste input "https://www.instagram.com/p/DOFFcCoD55_/"
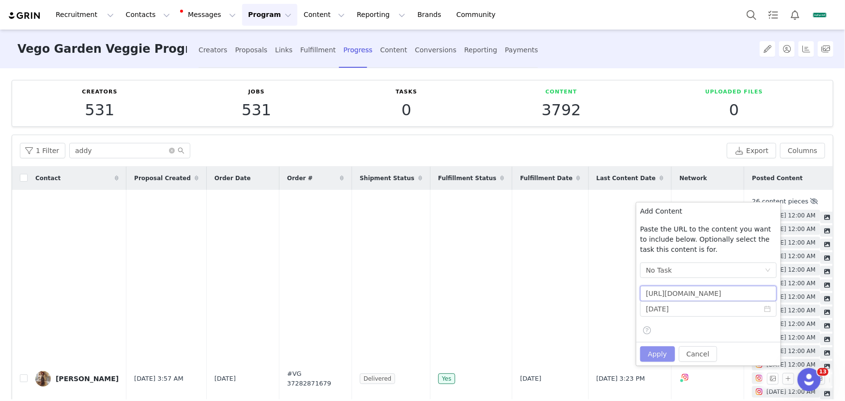
type input "https://www.instagram.com/p/DOFFcCoD55_/"
click at [667, 354] on button "Apply" at bounding box center [657, 354] width 35 height 16
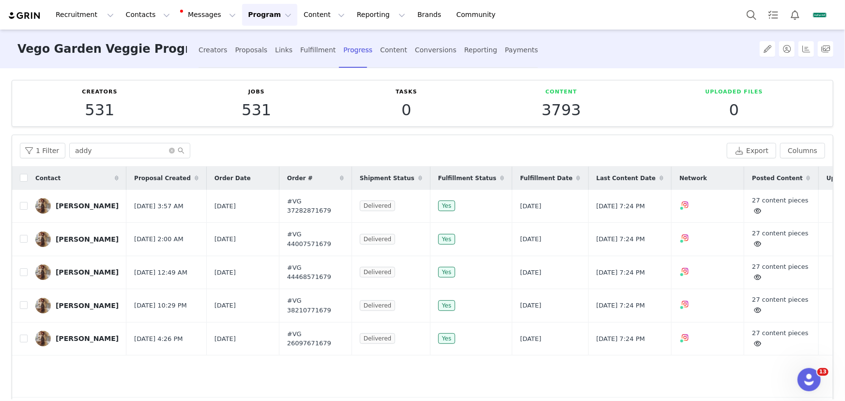
click at [259, 15] on button "Program Program" at bounding box center [269, 15] width 55 height 22
click at [269, 63] on p "Campaigns" at bounding box center [256, 61] width 38 height 10
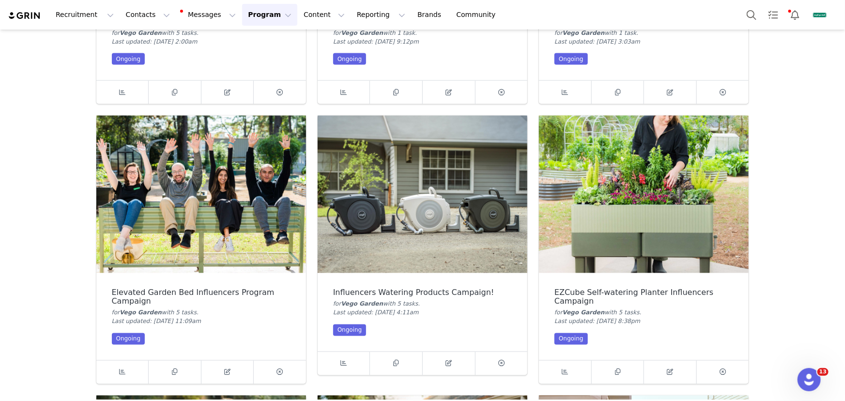
scroll to position [881, 0]
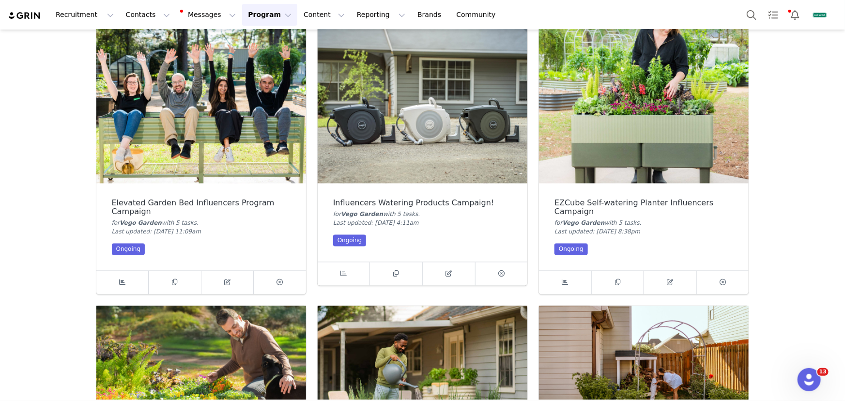
click at [459, 93] on img at bounding box center [423, 104] width 210 height 157
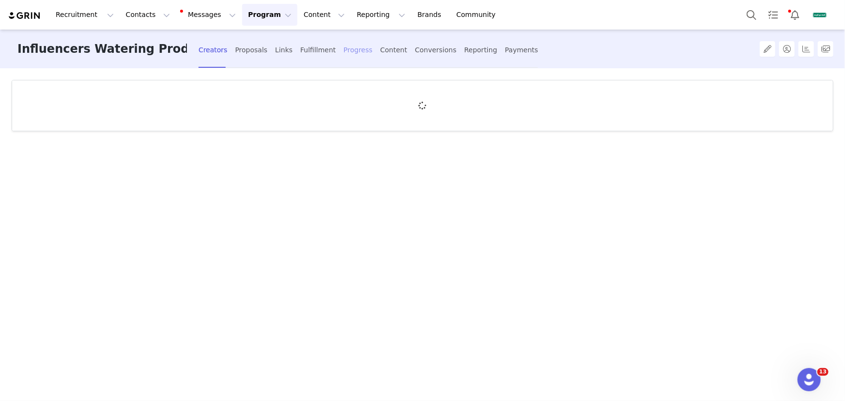
click at [365, 50] on div "Progress" at bounding box center [357, 50] width 29 height 26
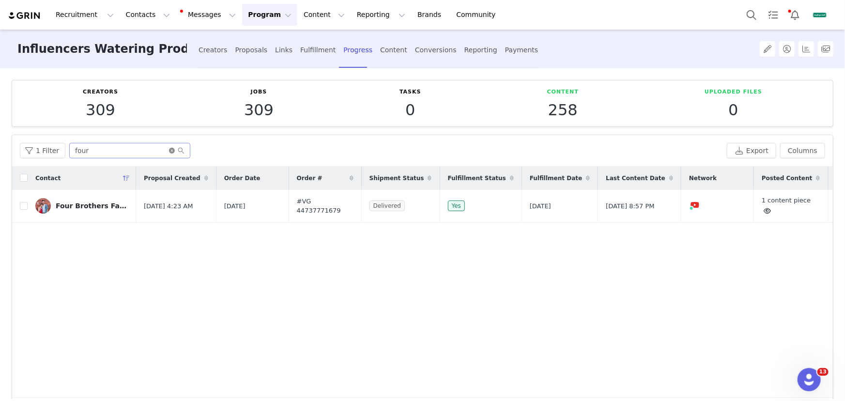
click at [170, 149] on icon "icon: close-circle" at bounding box center [172, 151] width 6 height 6
click at [162, 150] on input "text" at bounding box center [129, 151] width 121 height 16
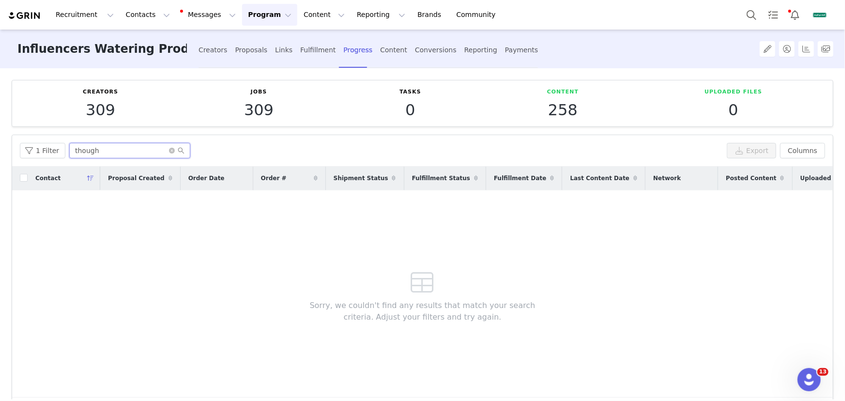
click at [79, 149] on input "though" at bounding box center [129, 151] width 121 height 16
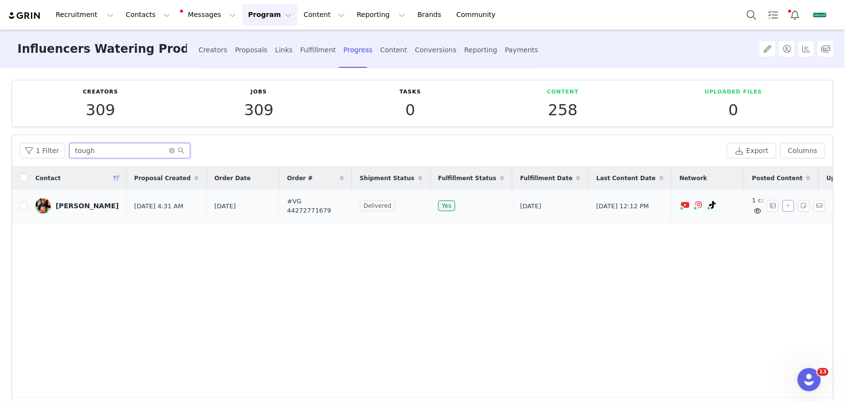
type input "tough"
click at [783, 205] on button "button" at bounding box center [789, 206] width 12 height 12
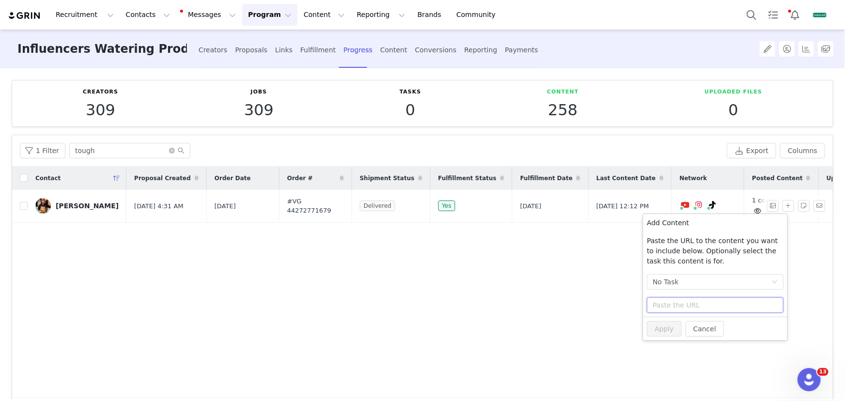
click at [706, 311] on input "text" at bounding box center [715, 305] width 137 height 16
paste input "https://www.instagram.com/p/DOFBNabiXqP/"
type input "https://www.instagram.com/p/DOFBNabiXqP/"
drag, startPoint x: 667, startPoint y: 360, endPoint x: 648, endPoint y: 358, distance: 19.0
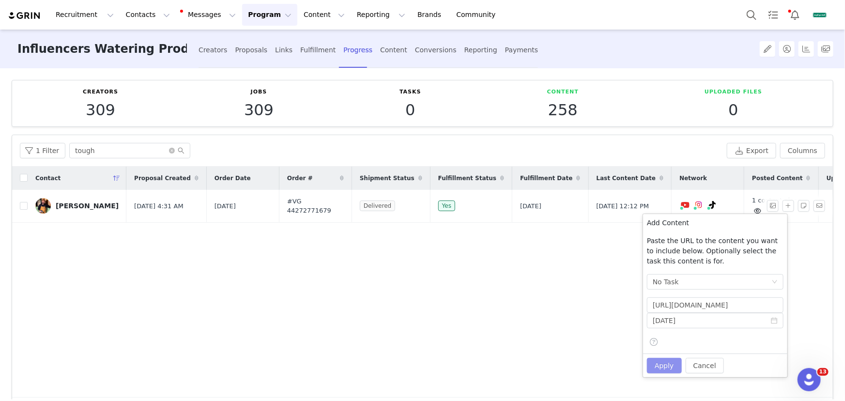
click at [667, 360] on button "Apply" at bounding box center [664, 366] width 35 height 16
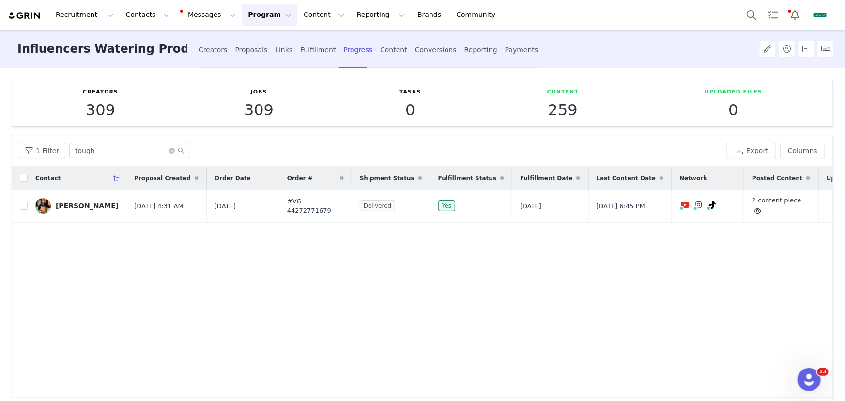
click at [260, 19] on button "Program Program" at bounding box center [269, 15] width 55 height 22
drag, startPoint x: 268, startPoint y: 58, endPoint x: 275, endPoint y: 76, distance: 18.7
click at [268, 58] on p "Campaigns" at bounding box center [256, 61] width 38 height 10
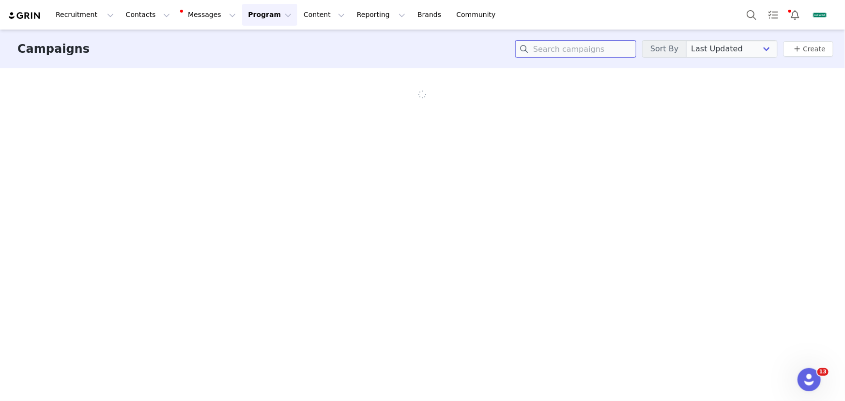
click at [593, 51] on input at bounding box center [575, 48] width 121 height 17
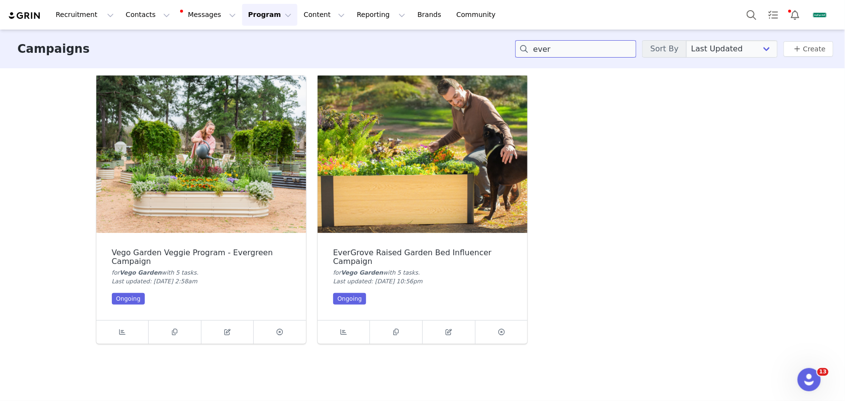
type input "ever"
click at [414, 200] on img at bounding box center [423, 154] width 210 height 157
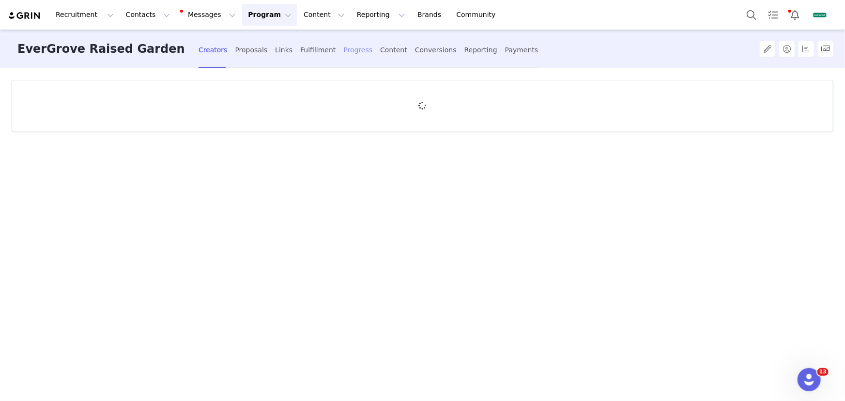
click at [343, 52] on div "Progress" at bounding box center [357, 50] width 29 height 26
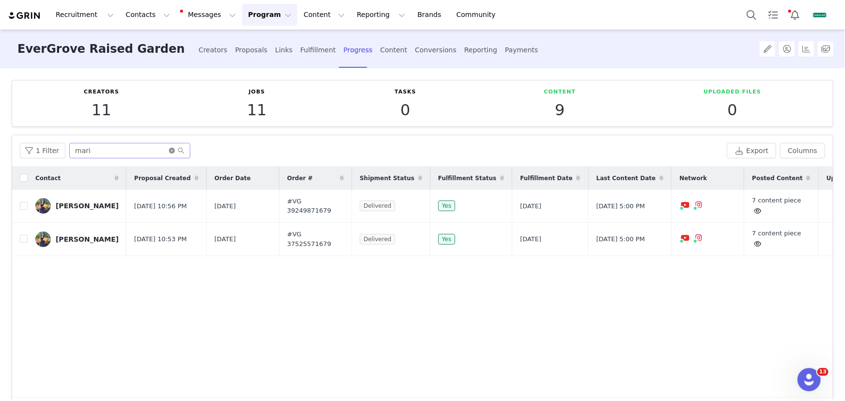
click at [173, 151] on icon "icon: close-circle" at bounding box center [172, 151] width 6 height 6
click at [150, 149] on input "text" at bounding box center [129, 151] width 121 height 16
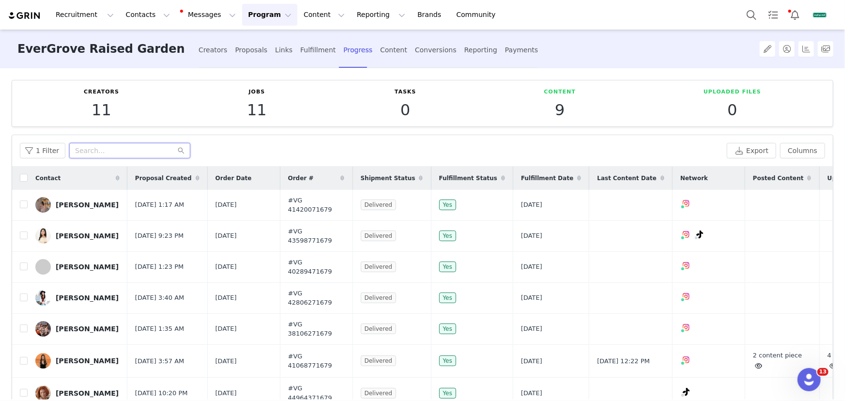
type input "d"
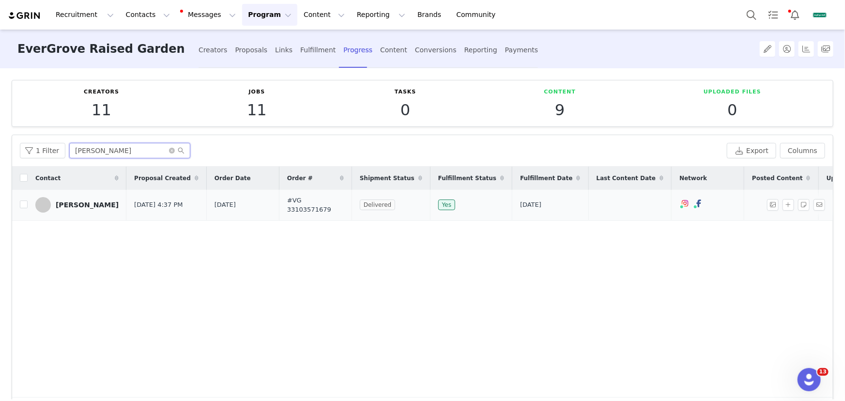
type input "sam"
click at [85, 207] on div "[PERSON_NAME]" at bounding box center [87, 205] width 63 height 8
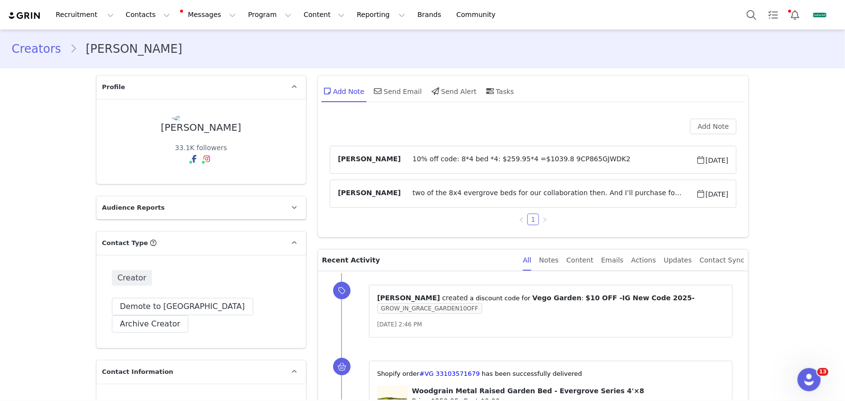
type input "+1 ([GEOGRAPHIC_DATA])"
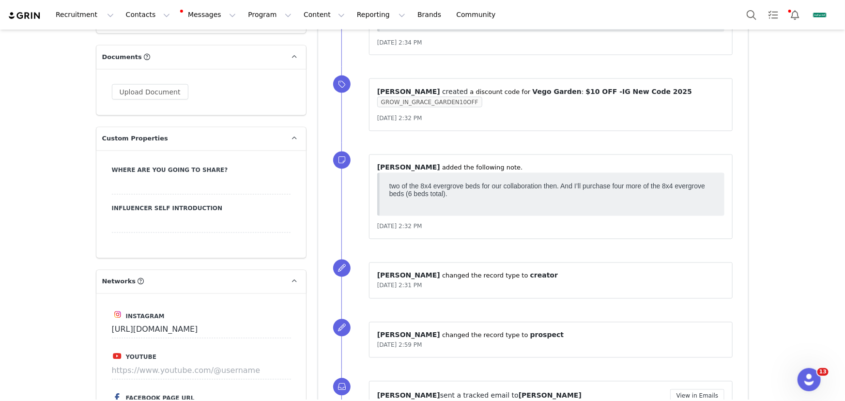
scroll to position [1012, 0]
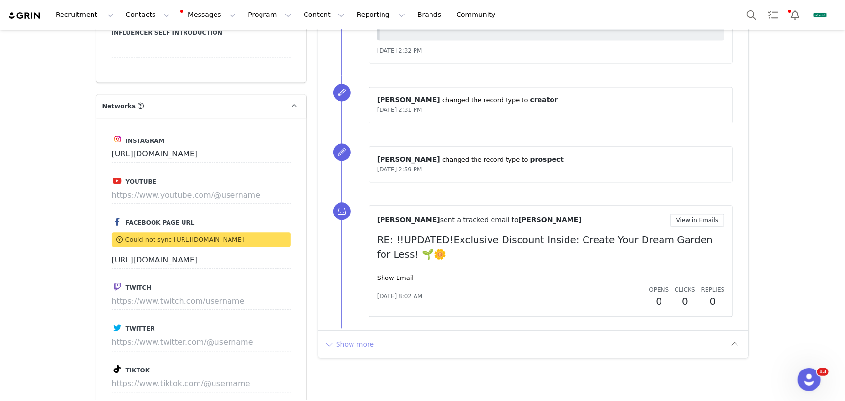
click at [342, 345] on button "Show more" at bounding box center [349, 345] width 51 height 16
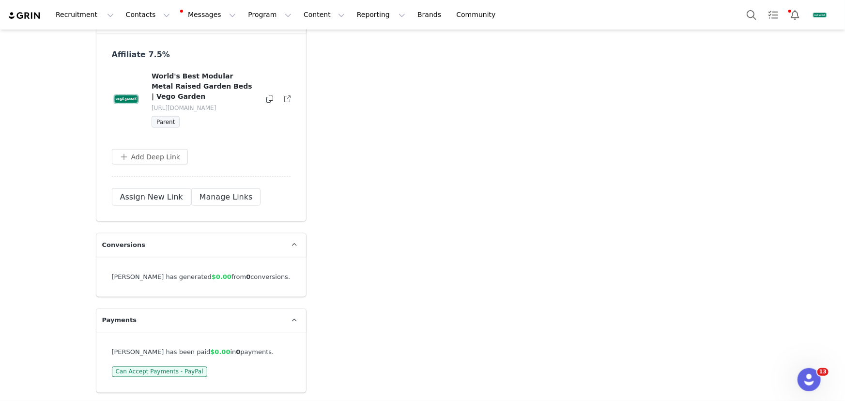
scroll to position [0, 0]
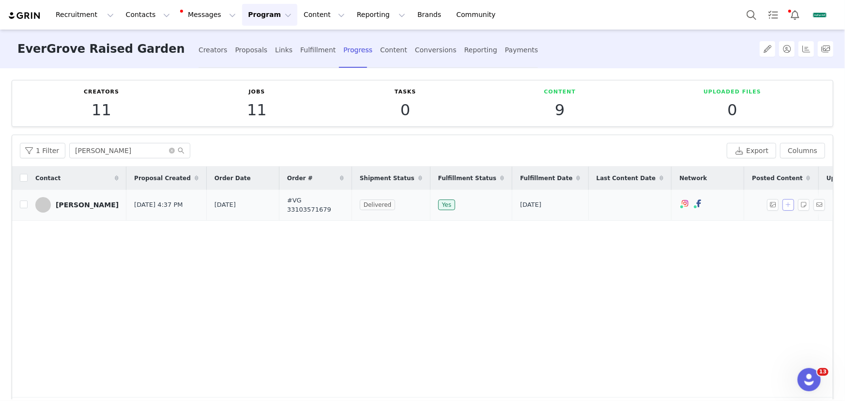
click at [783, 205] on button "button" at bounding box center [789, 205] width 12 height 12
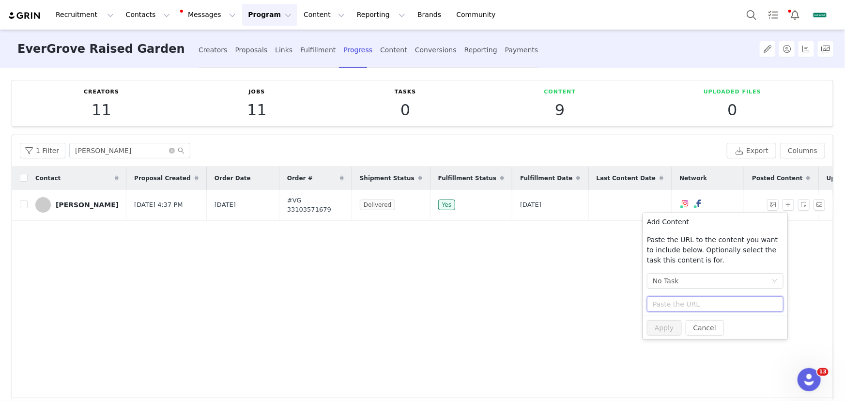
drag, startPoint x: 696, startPoint y: 301, endPoint x: 679, endPoint y: 320, distance: 25.4
click at [696, 301] on input "text" at bounding box center [715, 304] width 137 height 16
paste input "https://www.instagram.com/p/DOERxCskaJr/"
type input "https://www.instagram.com/p/DOERxCskaJr/"
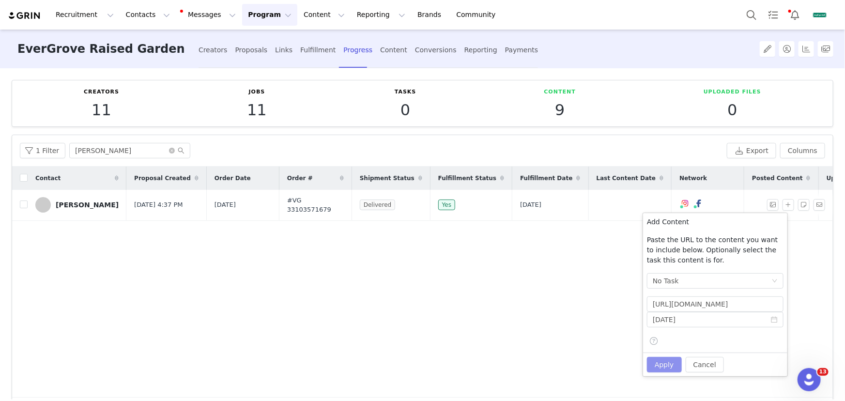
scroll to position [0, 0]
click at [659, 359] on button "Apply" at bounding box center [664, 365] width 35 height 16
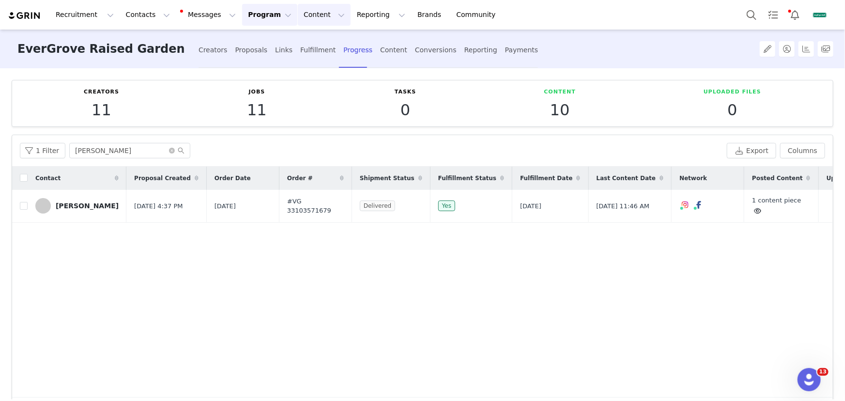
click at [319, 12] on button "Content Content" at bounding box center [324, 15] width 53 height 22
click at [320, 41] on p "Creator Content" at bounding box center [317, 43] width 54 height 10
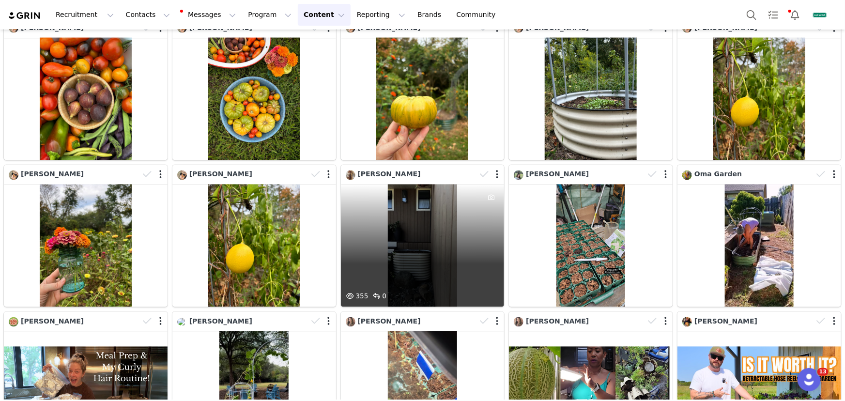
scroll to position [920, 0]
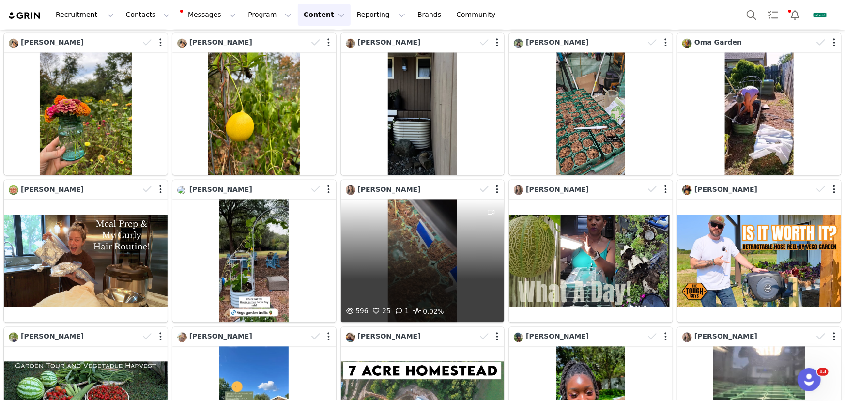
click at [385, 279] on div "596 25 1 0.02%" at bounding box center [423, 261] width 164 height 123
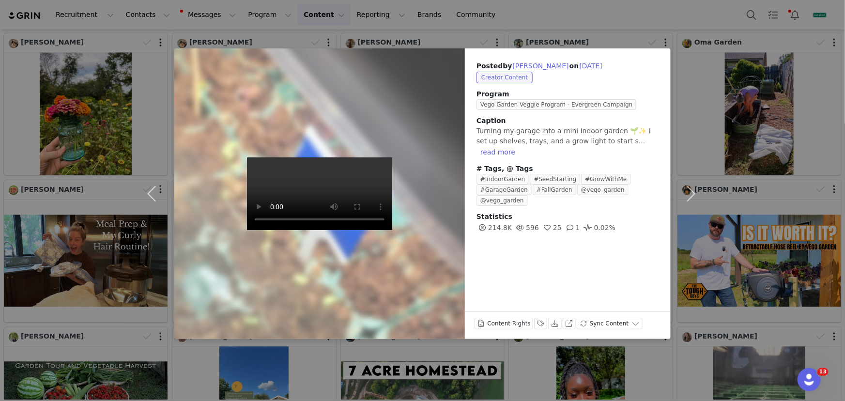
click at [202, 349] on div "Posted by Helen Henton on Aug 31, 2025 Creator Content Program Vego Garden Vegg…" at bounding box center [422, 200] width 845 height 401
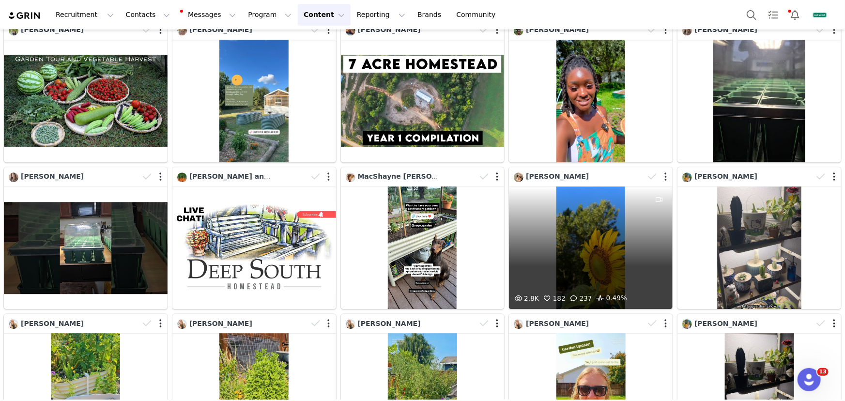
scroll to position [1229, 0]
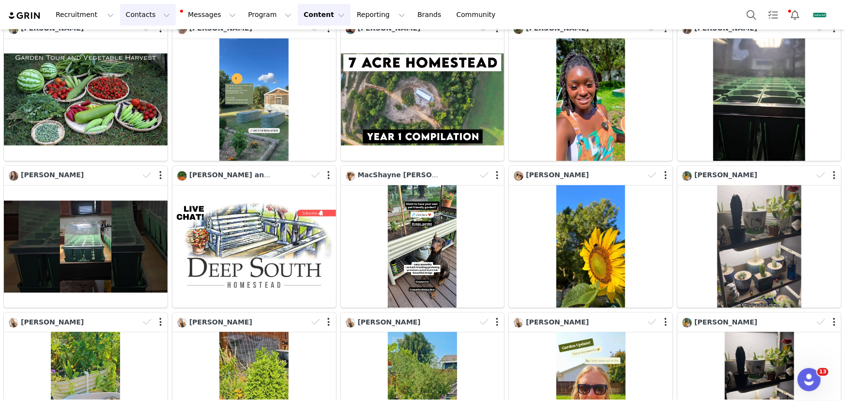
drag, startPoint x: 149, startPoint y: 17, endPoint x: 155, endPoint y: 41, distance: 24.6
click at [150, 17] on button "Contacts Contacts" at bounding box center [148, 15] width 56 height 22
click at [157, 42] on div "Creators" at bounding box center [153, 43] width 65 height 10
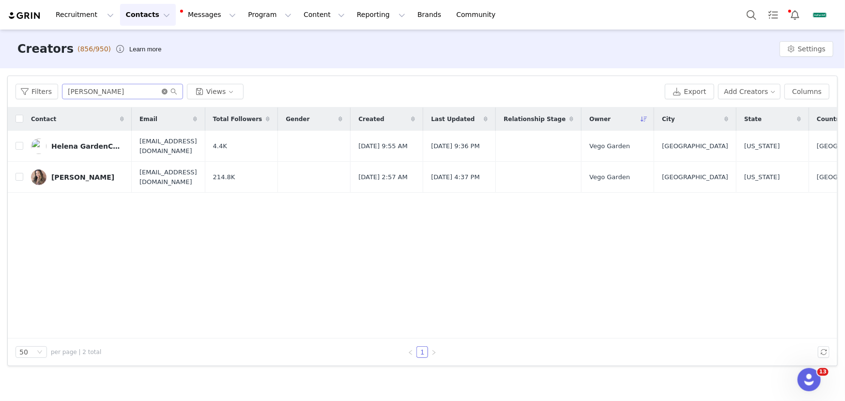
click at [162, 92] on icon "icon: close-circle" at bounding box center [165, 92] width 6 height 6
click at [152, 90] on input "text" at bounding box center [122, 92] width 121 height 16
paste input "farmersonmain@comcast.net"
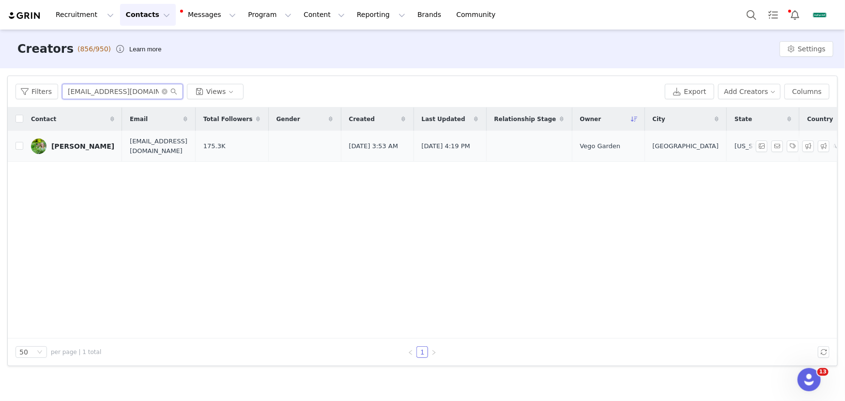
type input "farmersonmain@comcast.net"
drag, startPoint x: 80, startPoint y: 145, endPoint x: 145, endPoint y: 150, distance: 65.6
click at [80, 145] on div "Toni Farmer" at bounding box center [82, 146] width 63 height 8
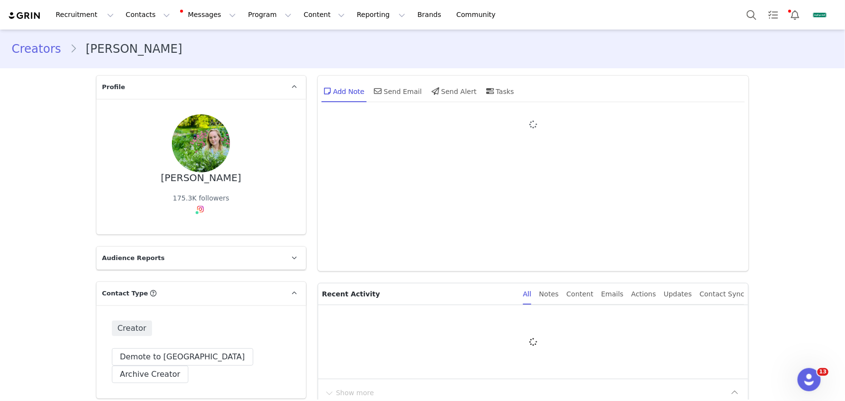
type input "+1 ([GEOGRAPHIC_DATA])"
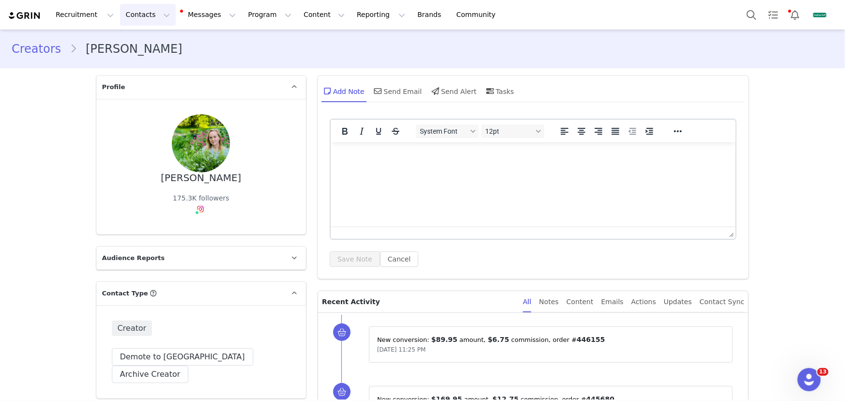
click at [136, 13] on button "Contacts Contacts" at bounding box center [148, 15] width 56 height 22
click at [151, 39] on div "Creators" at bounding box center [153, 43] width 65 height 10
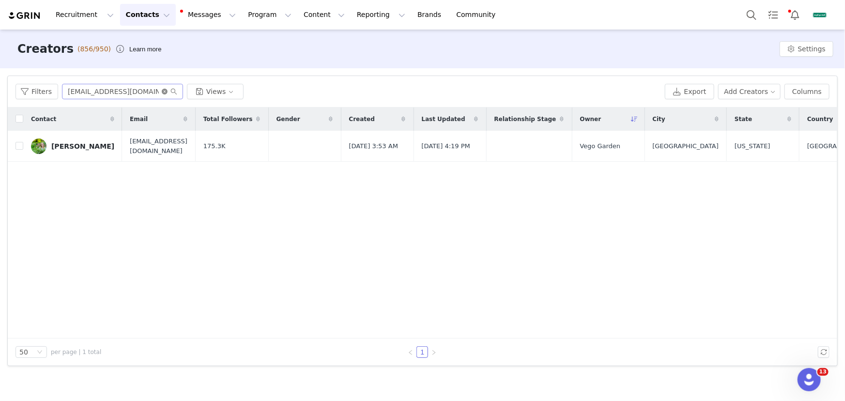
click at [163, 90] on icon "icon: close-circle" at bounding box center [165, 92] width 6 height 6
click at [136, 91] on input "text" at bounding box center [122, 92] width 121 height 16
paste input "ourhandsourhomestead@gmail.com"
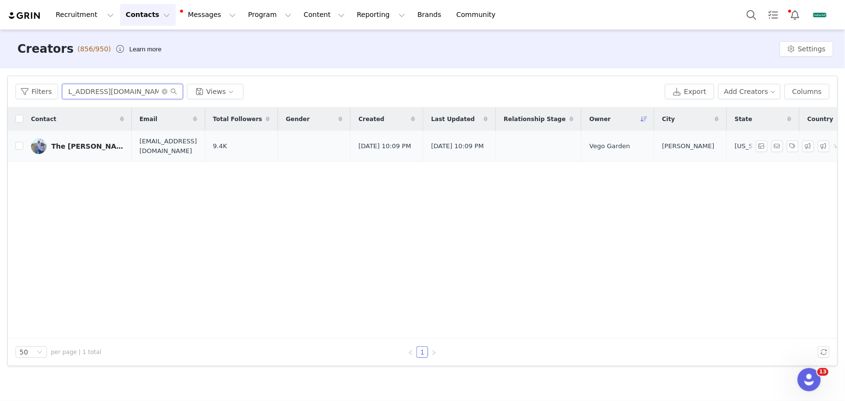
type input "ourhandsourhomestead@gmail.com"
drag, startPoint x: 73, startPoint y: 146, endPoint x: 126, endPoint y: 143, distance: 53.8
click at [73, 146] on div "The Waldon’s" at bounding box center [87, 146] width 73 height 8
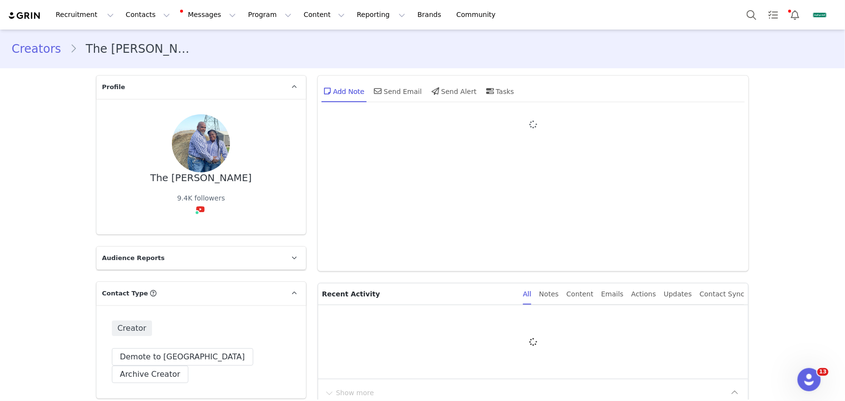
type input "+1 ([GEOGRAPHIC_DATA])"
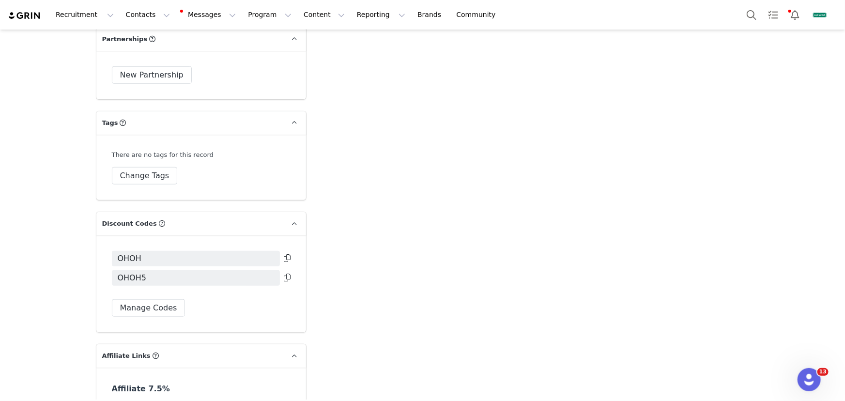
scroll to position [2255, 0]
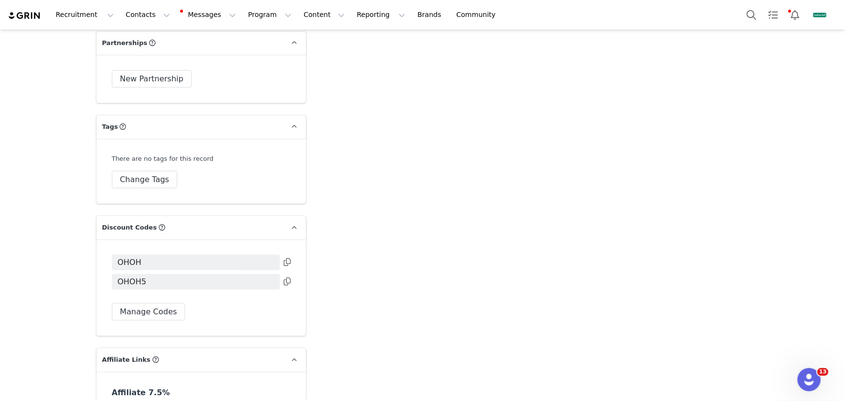
click at [284, 258] on icon at bounding box center [287, 262] width 7 height 8
click at [125, 15] on button "Contacts Contacts" at bounding box center [148, 15] width 56 height 22
click at [150, 41] on div "Creators" at bounding box center [153, 43] width 65 height 10
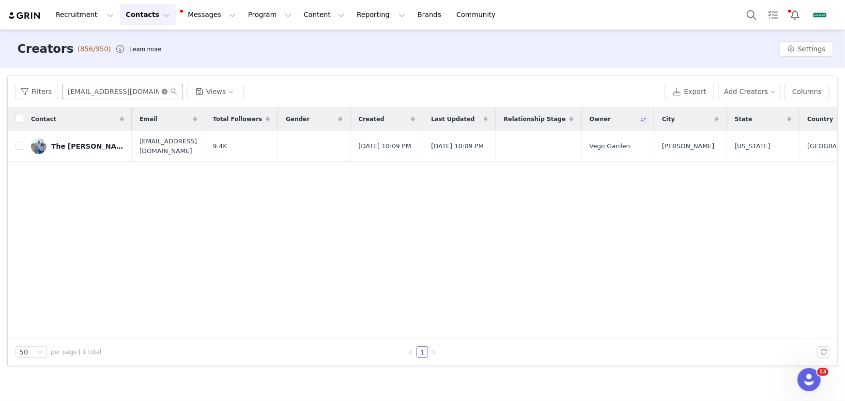
click at [162, 92] on icon "icon: close-circle" at bounding box center [165, 92] width 6 height 6
click at [148, 92] on input "text" at bounding box center [122, 92] width 121 height 16
paste input "rachel.reynolds49@gmail.com"
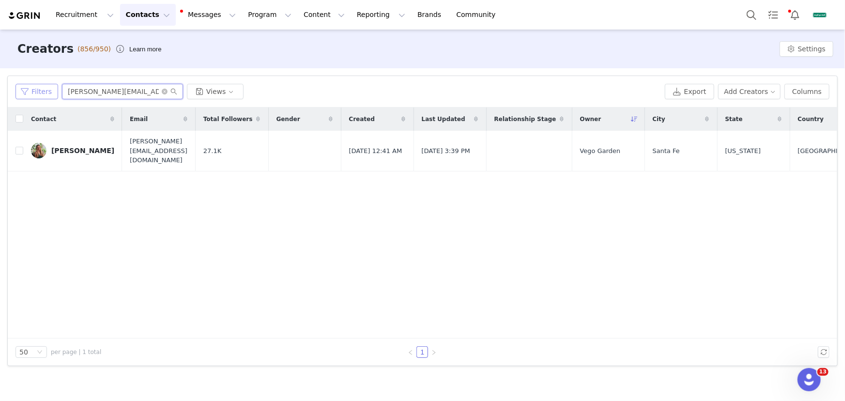
drag, startPoint x: 71, startPoint y: 92, endPoint x: 55, endPoint y: 90, distance: 16.1
click at [55, 90] on div "Filters rachel.reynolds49@gmail.com Views" at bounding box center [339, 92] width 646 height 16
click at [80, 91] on input "rachel.reynolds49@gmail.com" at bounding box center [122, 92] width 121 height 16
drag, startPoint x: 82, startPoint y: 91, endPoint x: 62, endPoint y: 88, distance: 20.6
click at [62, 88] on input "rachel.reynolds49@gmail.com" at bounding box center [122, 92] width 121 height 16
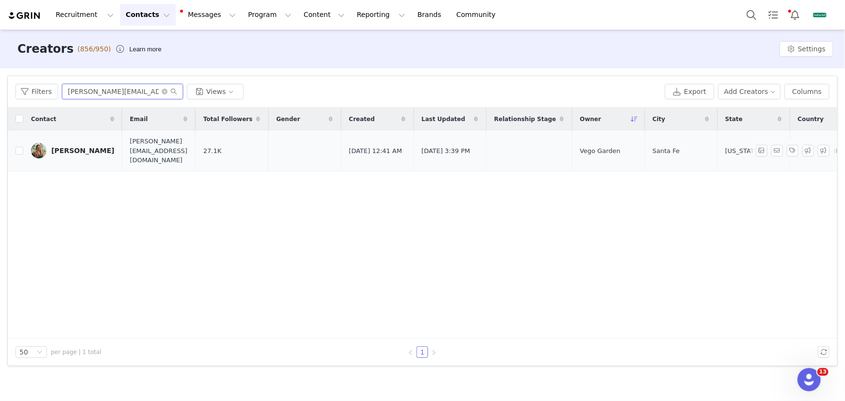
type input "rachel.reynolds49@gmail.com"
click at [78, 147] on div "Rachel Reynolds" at bounding box center [82, 151] width 63 height 8
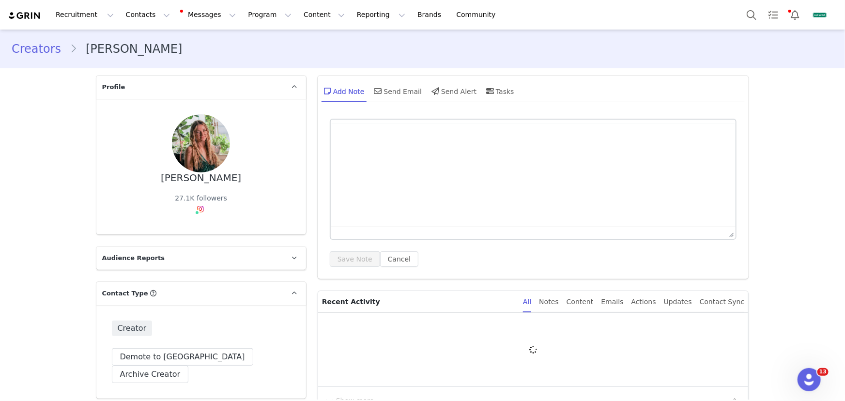
type input "+1 ([GEOGRAPHIC_DATA])"
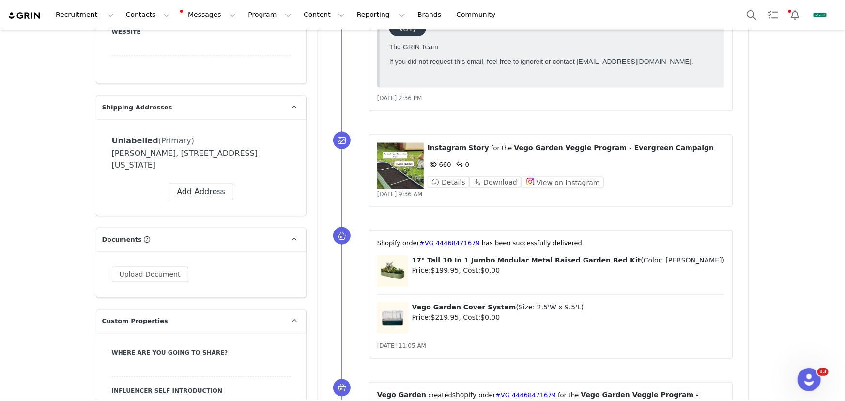
scroll to position [748, 0]
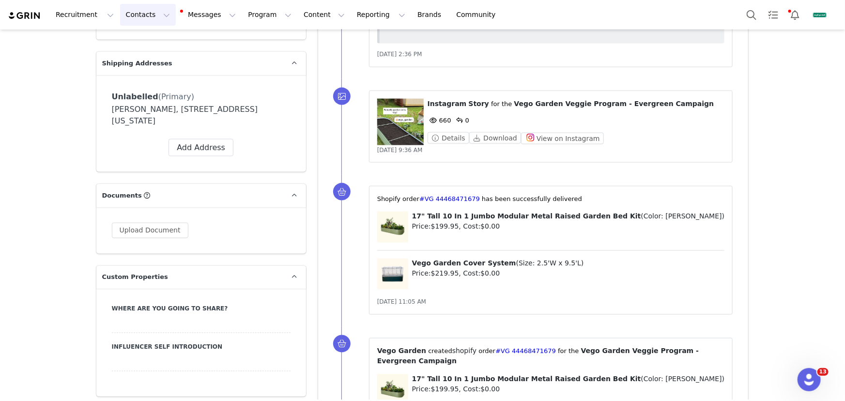
click at [156, 12] on button "Contacts Contacts" at bounding box center [148, 15] width 56 height 22
drag, startPoint x: 159, startPoint y: 33, endPoint x: 160, endPoint y: 40, distance: 6.9
click at [159, 33] on div "Creators Prospects Applicants" at bounding box center [153, 61] width 78 height 62
click at [160, 41] on div "Creators" at bounding box center [153, 43] width 65 height 10
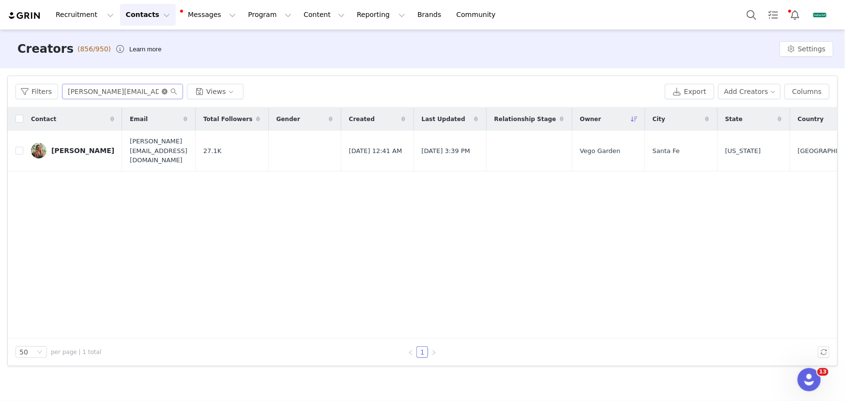
click at [164, 90] on icon "icon: close-circle" at bounding box center [165, 92] width 6 height 6
click at [149, 90] on input "text" at bounding box center [122, 92] width 121 height 16
paste input "rachel.reynolds49@gmail.com"
type input "rachel.reynolds49@gmail.com"
drag, startPoint x: 85, startPoint y: 146, endPoint x: 176, endPoint y: 150, distance: 91.6
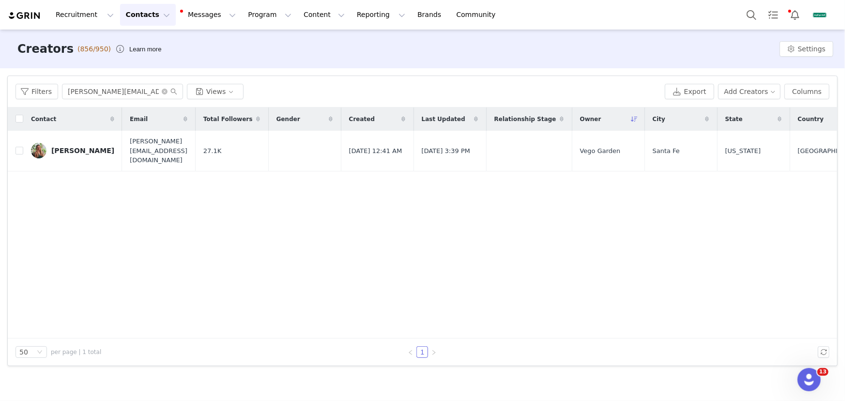
click at [85, 147] on div "Rachel Reynolds" at bounding box center [82, 151] width 63 height 8
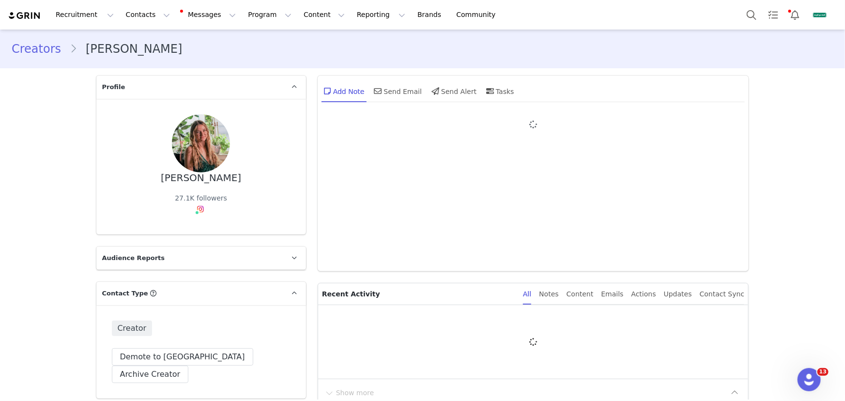
type input "+1 ([GEOGRAPHIC_DATA])"
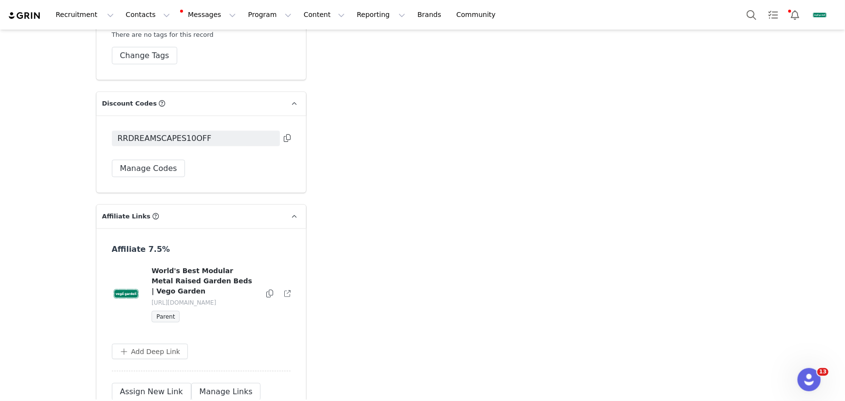
scroll to position [2521, 0]
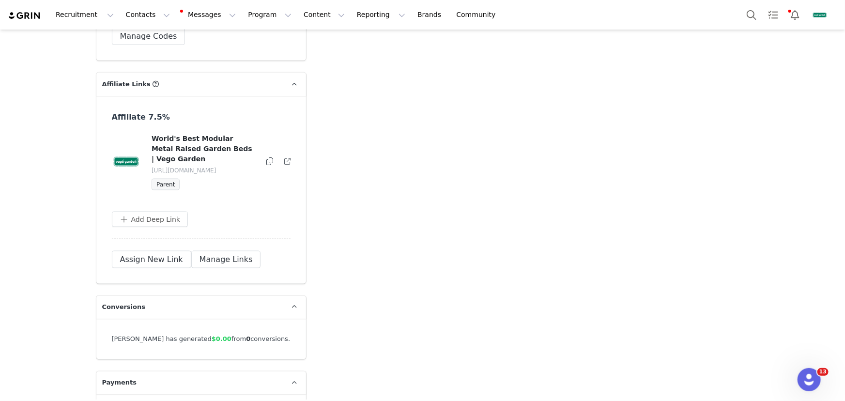
click at [266, 157] on icon at bounding box center [269, 161] width 7 height 8
click at [136, 15] on button "Contacts Contacts" at bounding box center [148, 15] width 56 height 22
click at [154, 49] on link "Creators" at bounding box center [152, 42] width 75 height 17
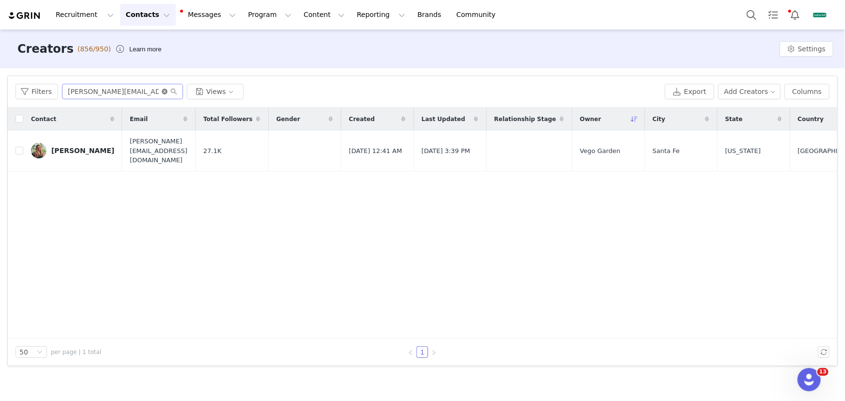
click at [165, 91] on icon "icon: close-circle" at bounding box center [165, 92] width 6 height 6
click at [142, 92] on input "text" at bounding box center [122, 92] width 121 height 16
paste input "lorilankfordphotography@gmail.com"
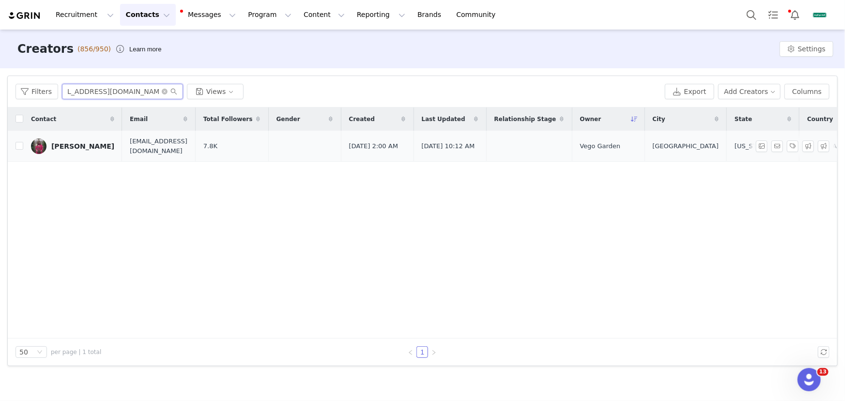
type input "lorilankfordphotography@gmail.com"
click at [82, 144] on div "Lori Lankford" at bounding box center [82, 146] width 63 height 8
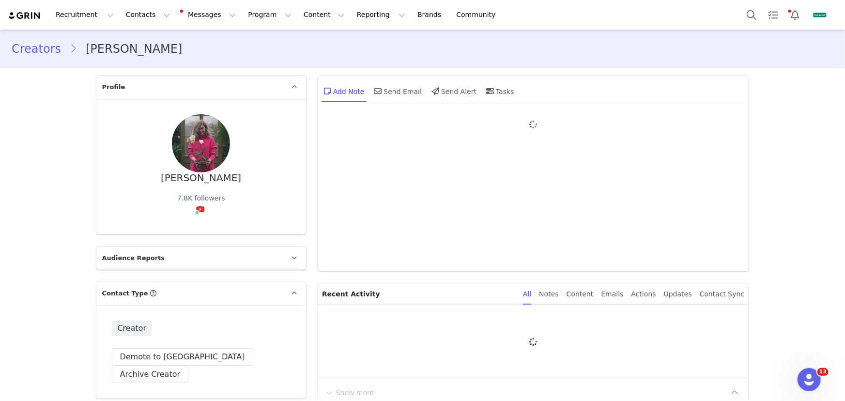
type input "+1 ([GEOGRAPHIC_DATA])"
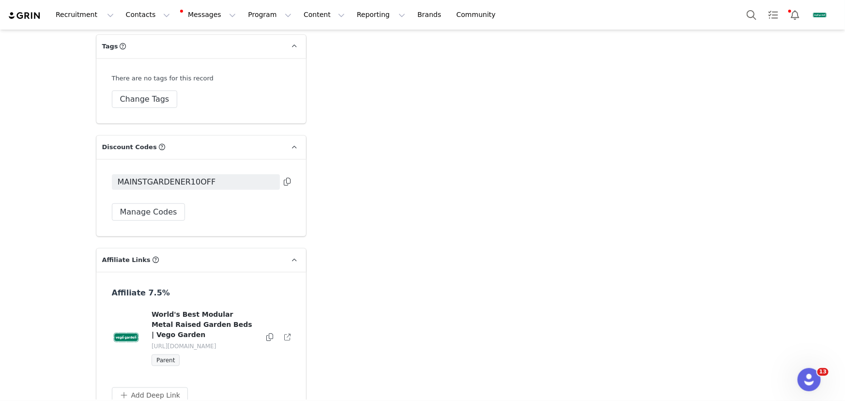
scroll to position [2280, 0]
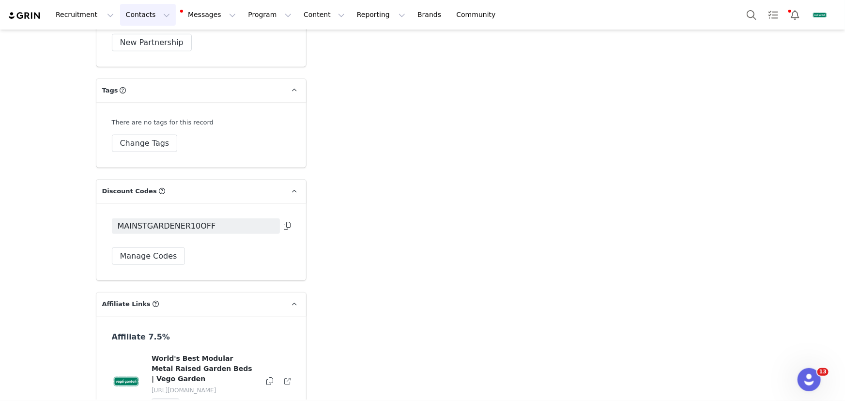
drag, startPoint x: 130, startPoint y: 21, endPoint x: 147, endPoint y: 34, distance: 21.4
click at [130, 21] on button "Contacts Contacts" at bounding box center [148, 15] width 56 height 22
click at [152, 35] on link "Creators" at bounding box center [151, 41] width 72 height 17
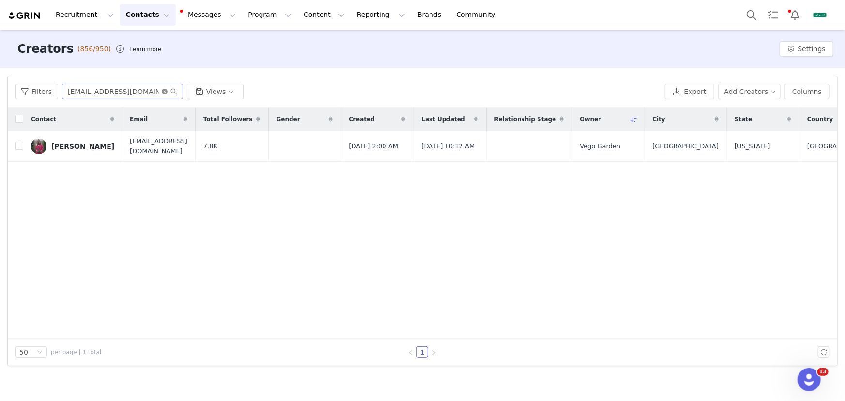
click at [165, 89] on icon "icon: close-circle" at bounding box center [165, 92] width 6 height 6
paste input "fortheloveofarah@gmail.com"
click at [132, 90] on input "fortheloveofarah@gmail.com" at bounding box center [122, 92] width 121 height 16
type input "fortheloveofarah@gmail.com"
drag, startPoint x: 86, startPoint y: 149, endPoint x: 239, endPoint y: 217, distance: 168.1
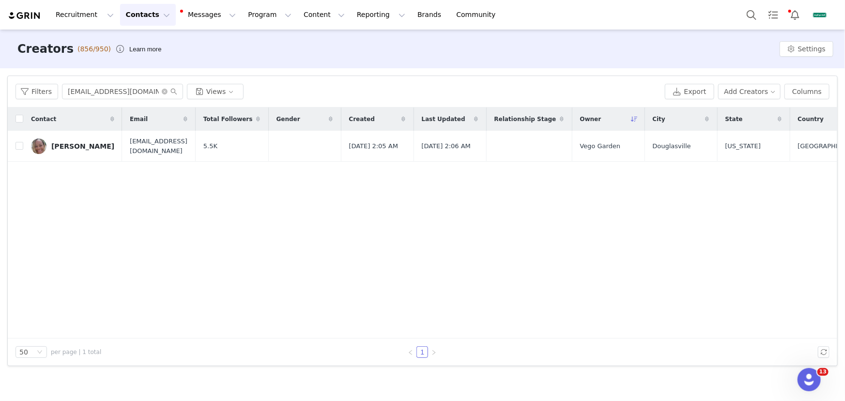
click at [86, 149] on div "Arah Joseph" at bounding box center [82, 146] width 63 height 8
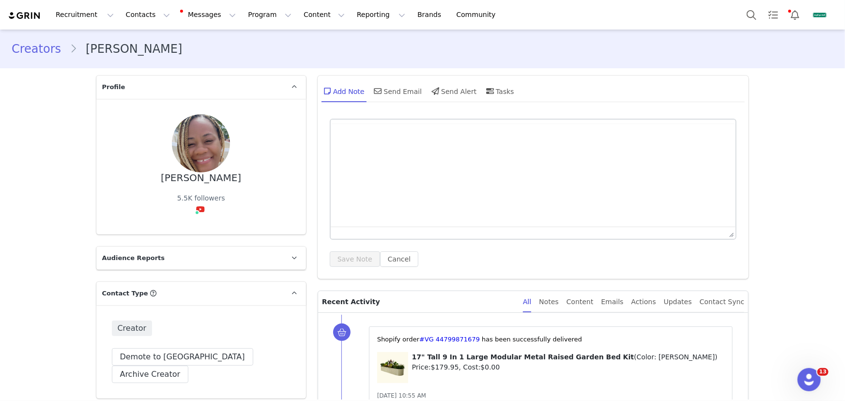
type input "+1 ([GEOGRAPHIC_DATA])"
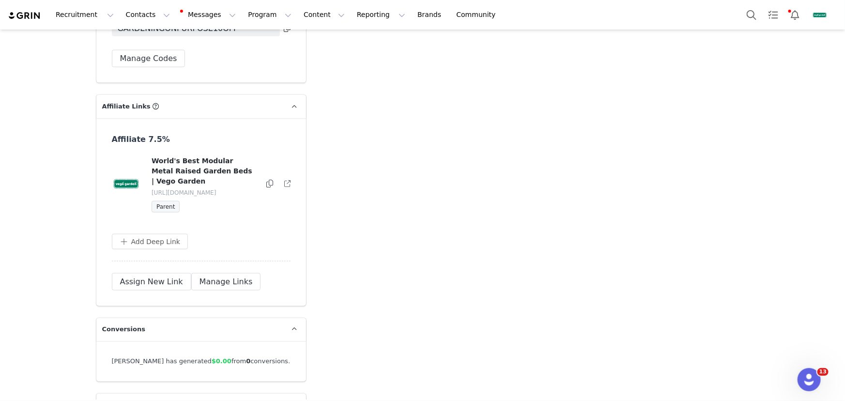
scroll to position [2536, 0]
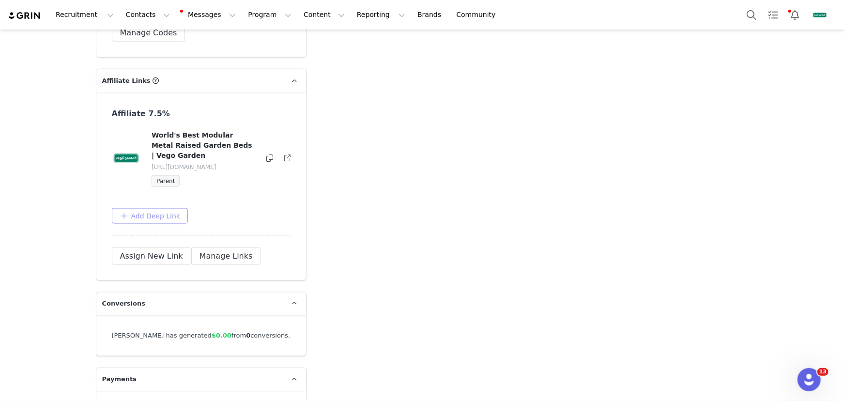
click at [160, 208] on button "Add Deep Link" at bounding box center [150, 216] width 77 height 16
drag, startPoint x: 173, startPoint y: 224, endPoint x: 160, endPoint y: 235, distance: 16.5
click at [173, 248] on input "text" at bounding box center [197, 256] width 155 height 16
paste input "https://www.vegogarden.com/collections/vego-watering"
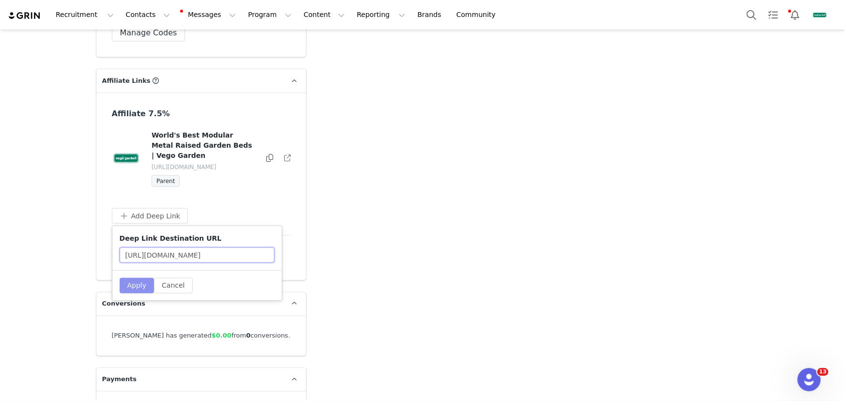
scroll to position [0, 40]
type input "https://www.vegogarden.com/collections/vego-watering"
click at [139, 278] on button "Apply" at bounding box center [137, 286] width 35 height 16
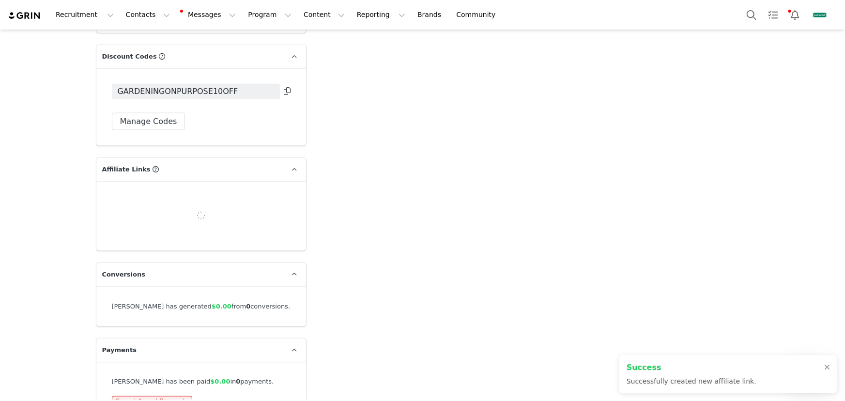
scroll to position [2536, 0]
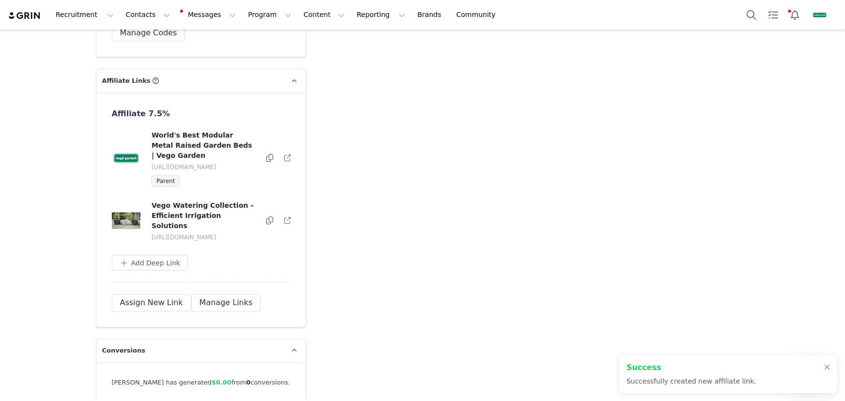
click at [266, 217] on icon at bounding box center [269, 221] width 7 height 8
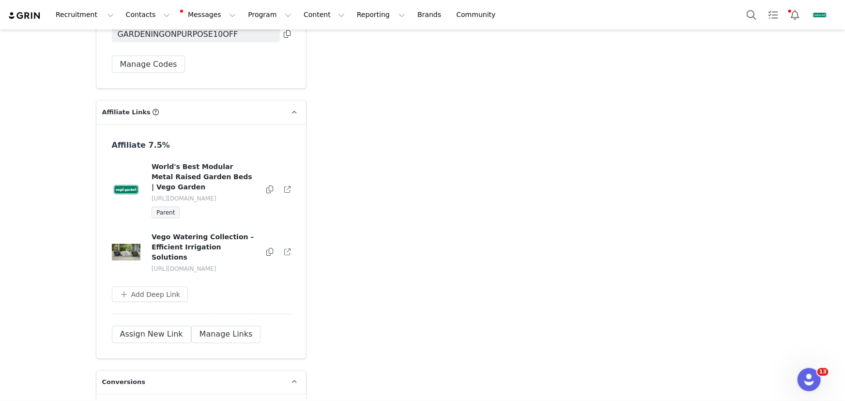
scroll to position [2492, 0]
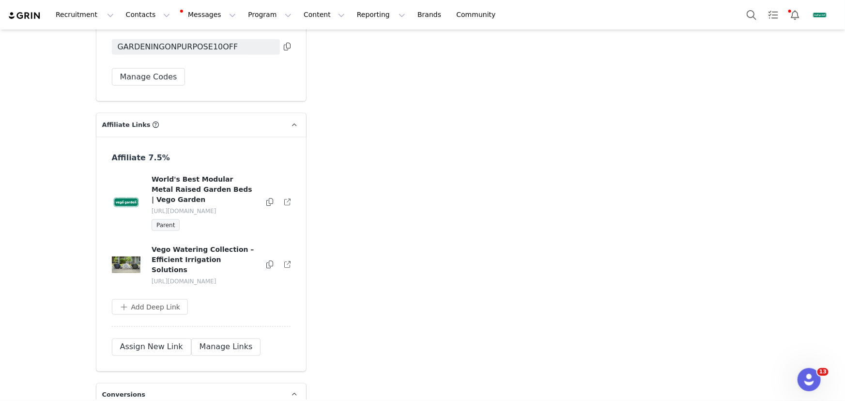
click at [266, 261] on icon at bounding box center [269, 265] width 7 height 8
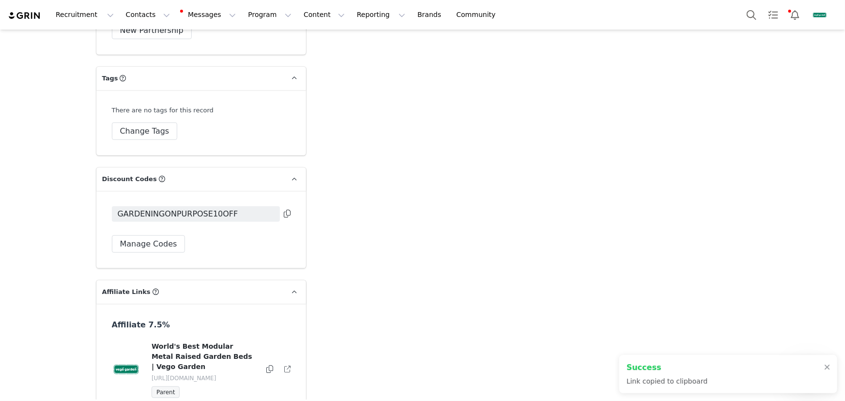
scroll to position [2316, 0]
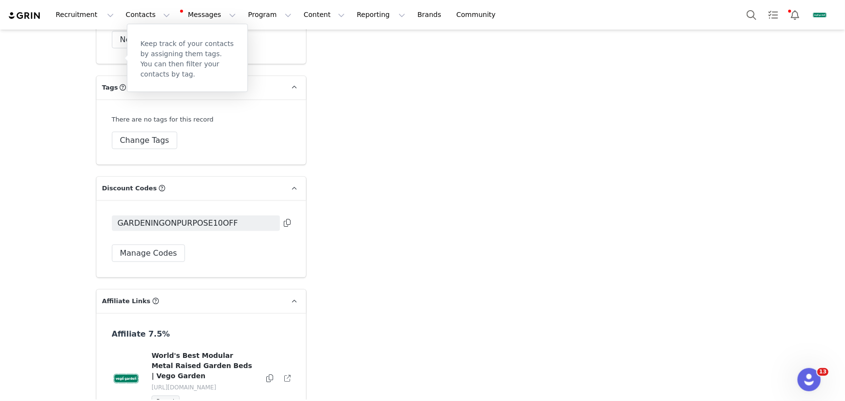
click at [140, 24] on div "Keep track of your contacts by assigning them tags. You can then filter your co…" at bounding box center [187, 58] width 121 height 68
click at [144, 14] on button "Contacts Contacts" at bounding box center [148, 15] width 56 height 22
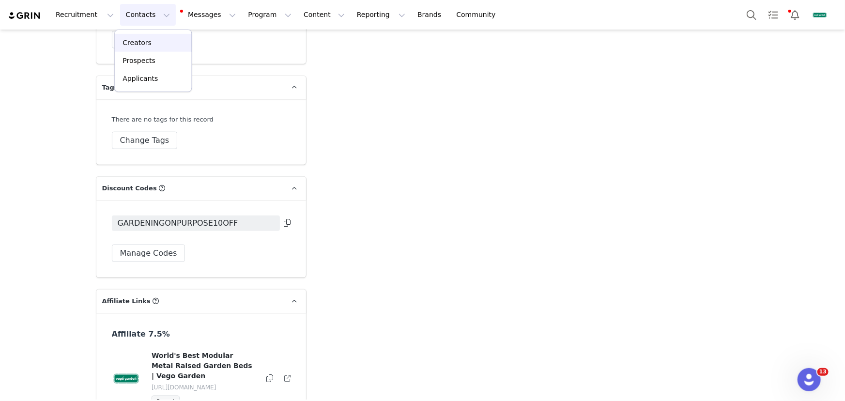
click at [123, 43] on p "Creators" at bounding box center [137, 43] width 29 height 10
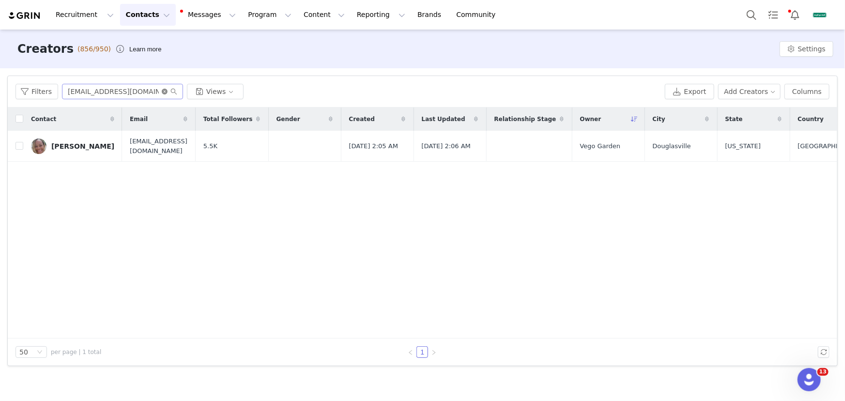
click at [162, 92] on icon "icon: close-circle" at bounding box center [165, 92] width 6 height 6
paste input "[EMAIL_ADDRESS][DOMAIN_NAME]"
click at [138, 89] on input "text" at bounding box center [122, 92] width 121 height 16
type input "[EMAIL_ADDRESS][DOMAIN_NAME]"
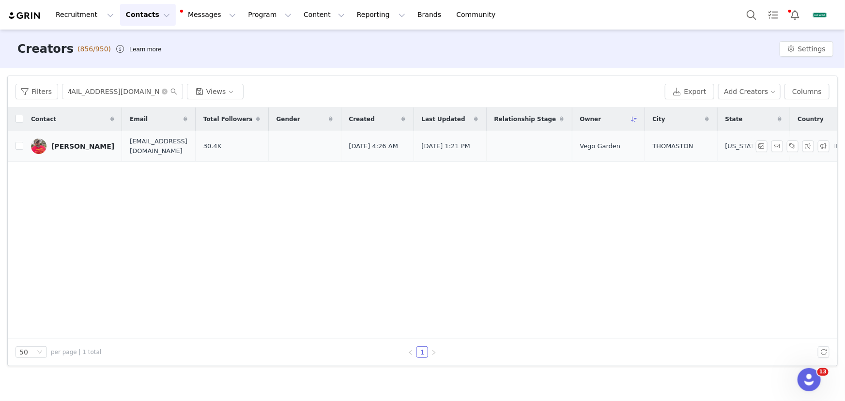
click at [74, 145] on div "[PERSON_NAME]" at bounding box center [82, 146] width 63 height 8
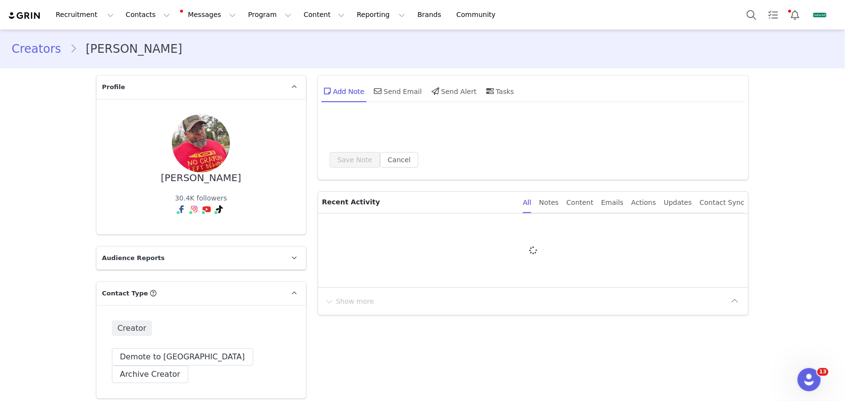
type input "+1 ([GEOGRAPHIC_DATA])"
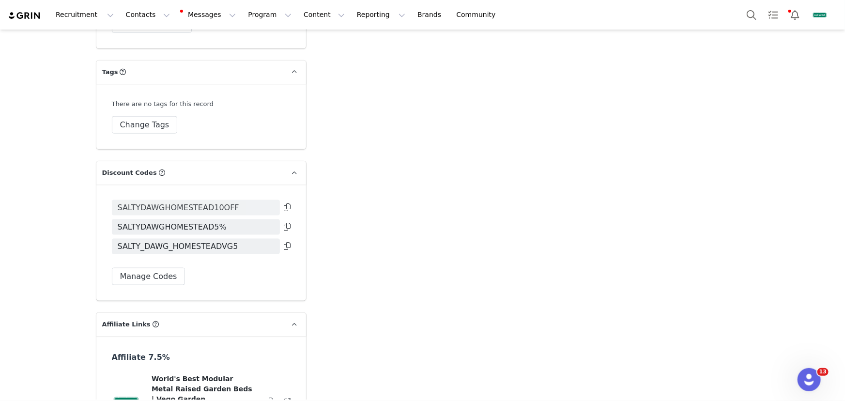
scroll to position [2410, 0]
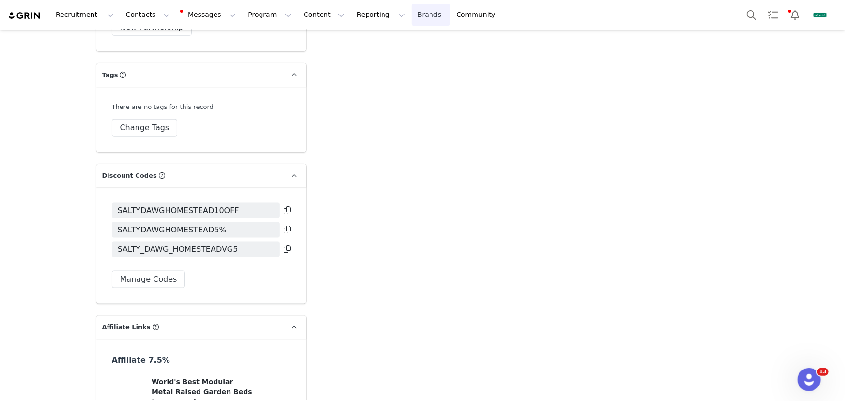
click at [412, 13] on link "Brands Brands" at bounding box center [431, 15] width 38 height 22
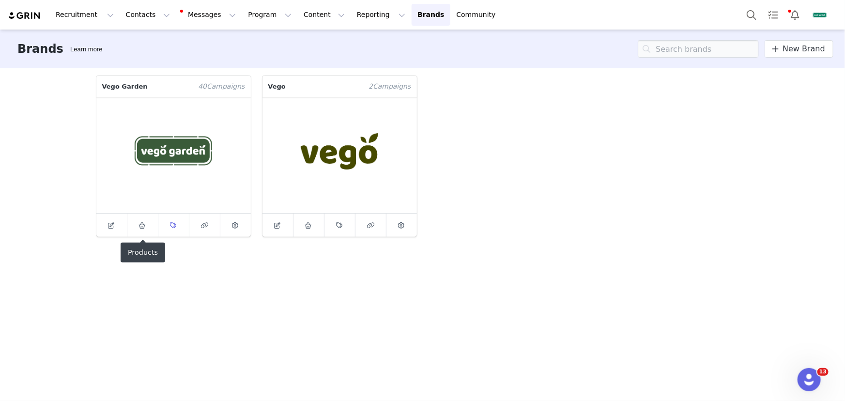
click at [173, 224] on icon at bounding box center [174, 225] width 6 height 6
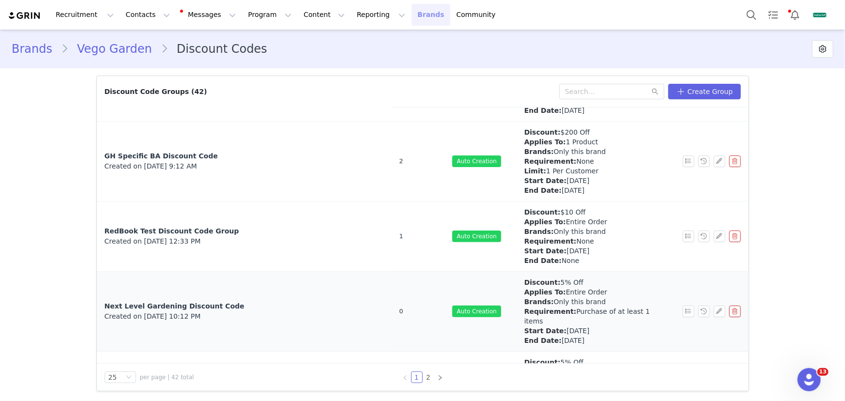
scroll to position [704, 0]
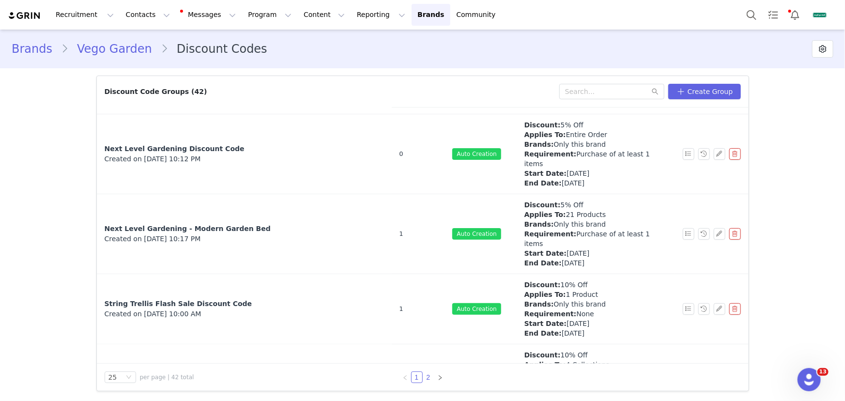
click at [426, 375] on link "2" at bounding box center [428, 377] width 11 height 11
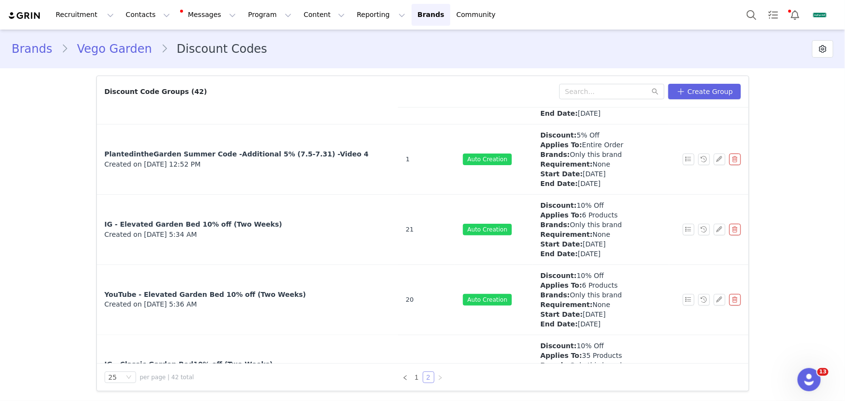
scroll to position [748, 0]
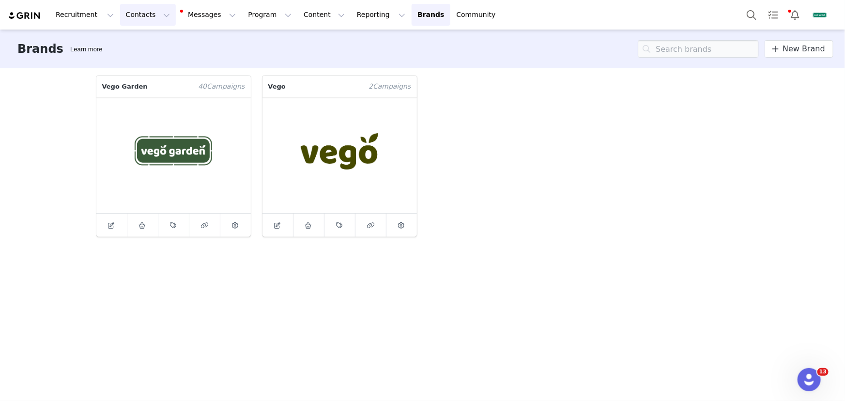
click at [132, 17] on button "Contacts Contacts" at bounding box center [148, 15] width 56 height 22
click at [151, 39] on div "Creators" at bounding box center [153, 43] width 65 height 10
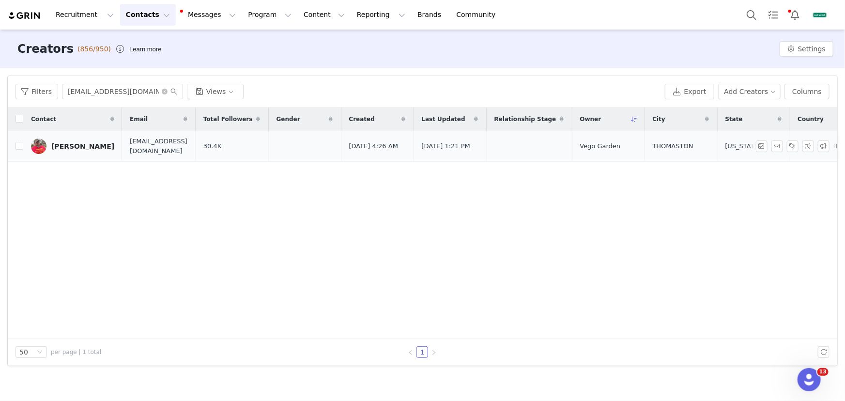
click at [67, 145] on div "[PERSON_NAME]" at bounding box center [82, 146] width 63 height 8
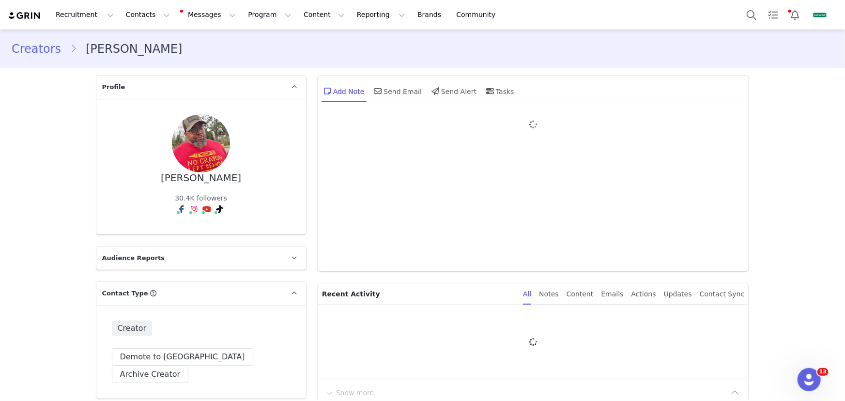
type input "+1 ([GEOGRAPHIC_DATA])"
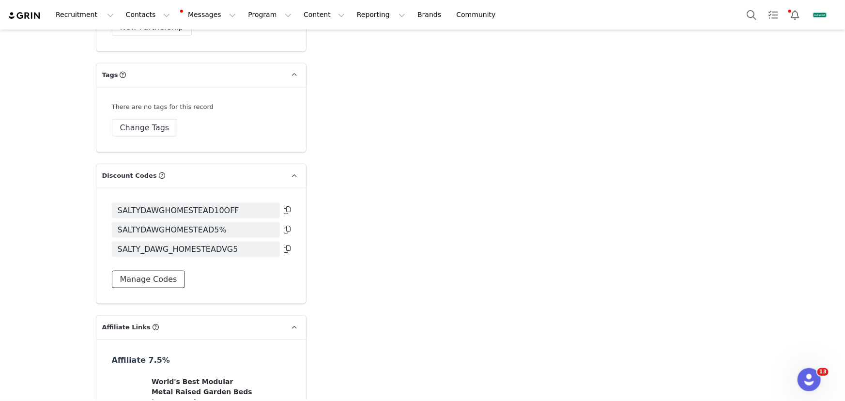
click at [165, 271] on button "Manage Codes" at bounding box center [149, 279] width 74 height 17
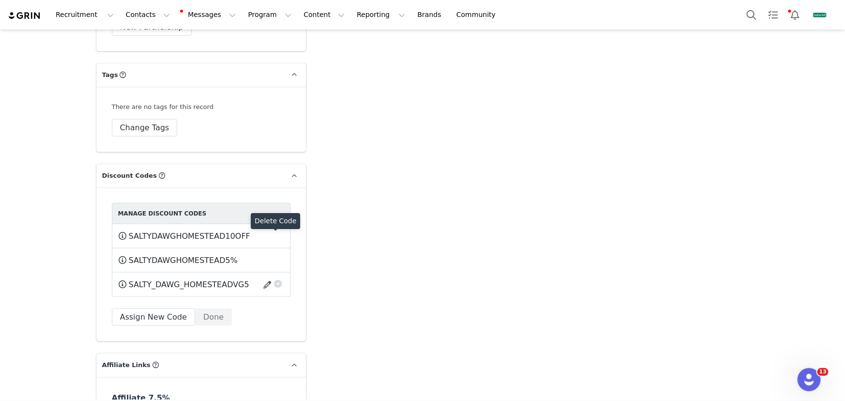
click at [274, 278] on button "button" at bounding box center [278, 283] width 10 height 10
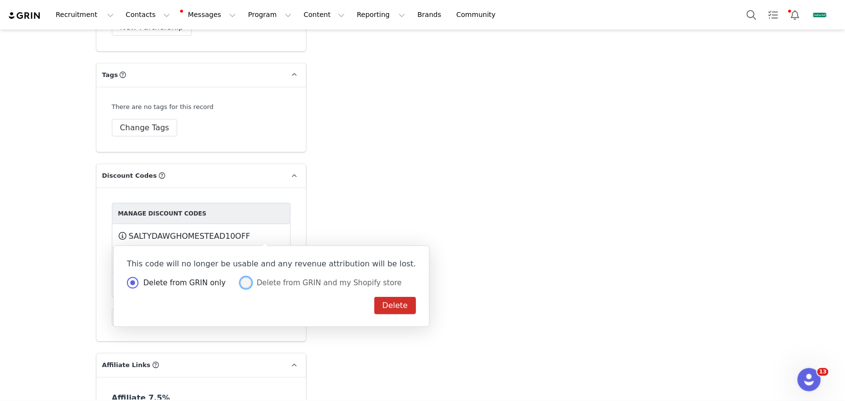
click at [339, 283] on span "Delete from GRIN and my Shopify store" at bounding box center [327, 283] width 150 height 9
click at [252, 283] on input "Delete from GRIN and my Shopify store" at bounding box center [246, 283] width 12 height 13
radio input "true"
radio input "false"
radio input "true"
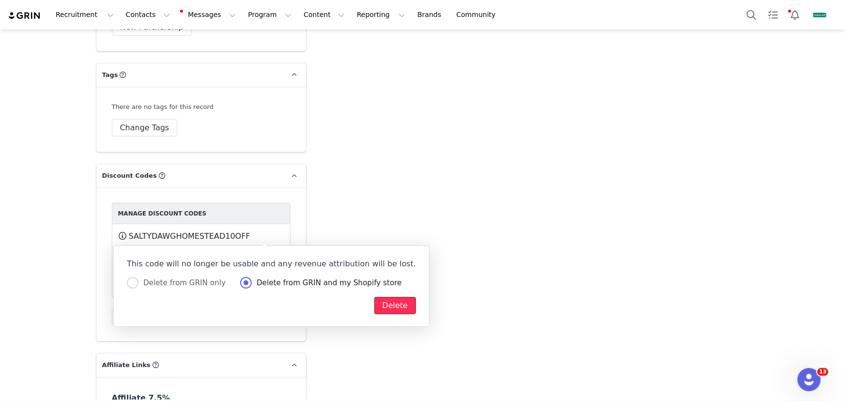
click at [374, 302] on button "Delete" at bounding box center [395, 305] width 42 height 17
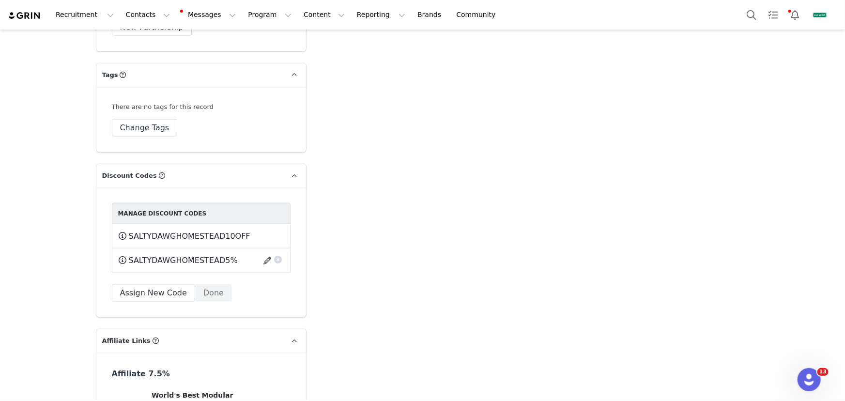
click at [276, 253] on button "button" at bounding box center [278, 258] width 10 height 10
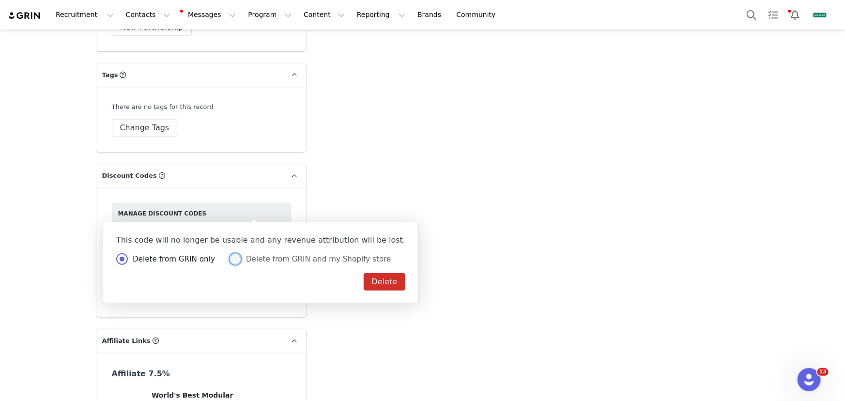
click at [334, 257] on span "Delete from GRIN and my Shopify store" at bounding box center [316, 259] width 150 height 9
click at [241, 257] on input "Delete from GRIN and my Shopify store" at bounding box center [236, 259] width 12 height 13
radio input "true"
radio input "false"
radio input "true"
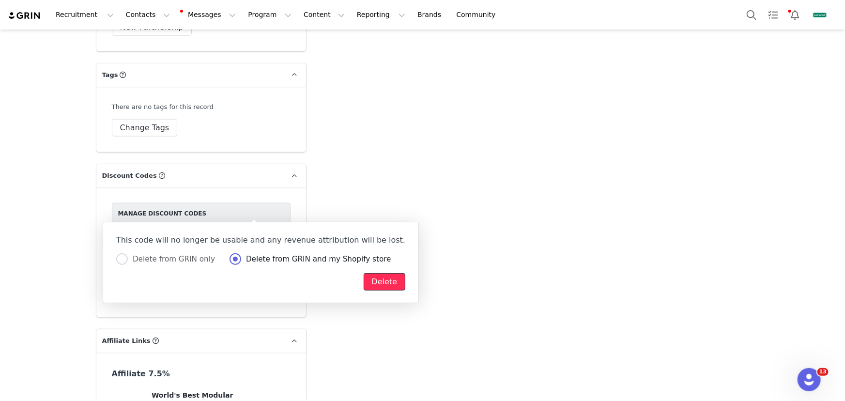
click at [364, 279] on button "Delete" at bounding box center [385, 281] width 42 height 17
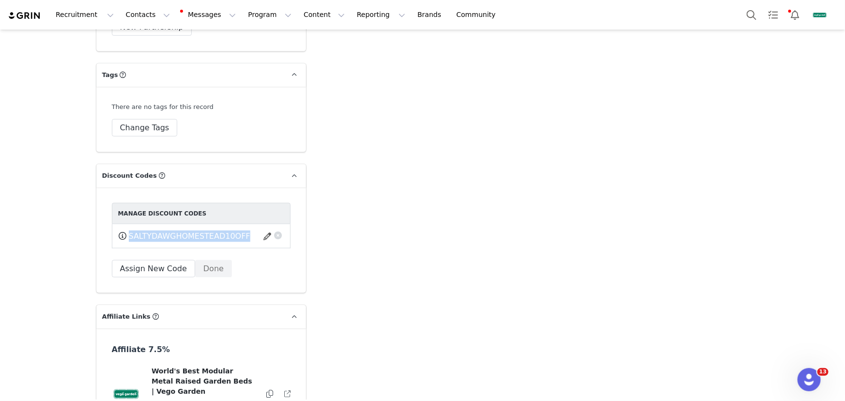
drag, startPoint x: 246, startPoint y: 195, endPoint x: 124, endPoint y: 195, distance: 121.1
click at [124, 230] on div "SALTYDAWGHOMESTEAD10OFF This code will no longer be usable and any revenue attr…" at bounding box center [201, 236] width 166 height 12
click at [265, 229] on button "button" at bounding box center [269, 237] width 13 height 16
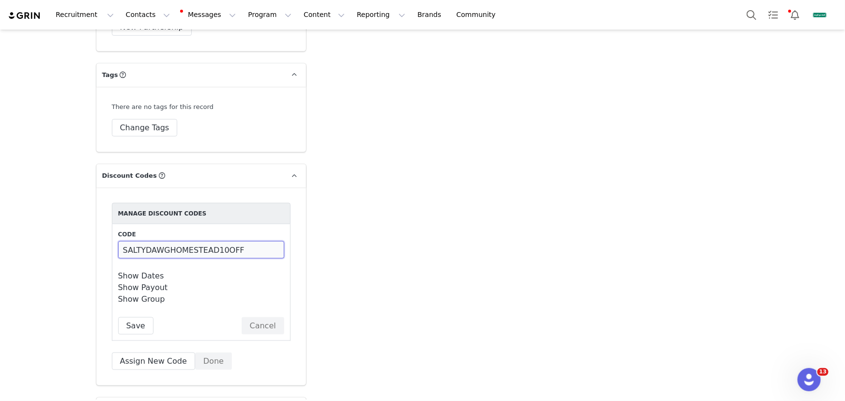
drag, startPoint x: 247, startPoint y: 208, endPoint x: 93, endPoint y: 209, distance: 154.1
click at [96, 209] on div "Manage Discount Codes Code SALTYDAWGHOMESTEAD10OFF Show Dates Start Date 2025-0…" at bounding box center [201, 286] width 210 height 198
paste input "10"
type input "SALTY10"
click at [128, 317] on button "Save" at bounding box center [135, 325] width 35 height 17
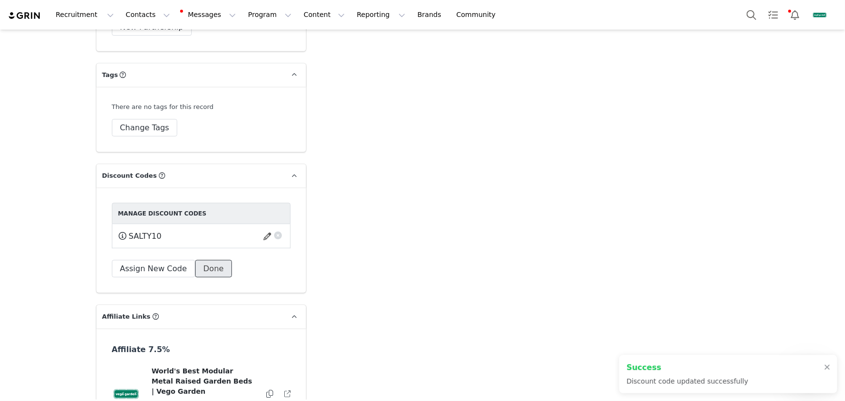
click at [212, 260] on button "Done" at bounding box center [213, 268] width 37 height 17
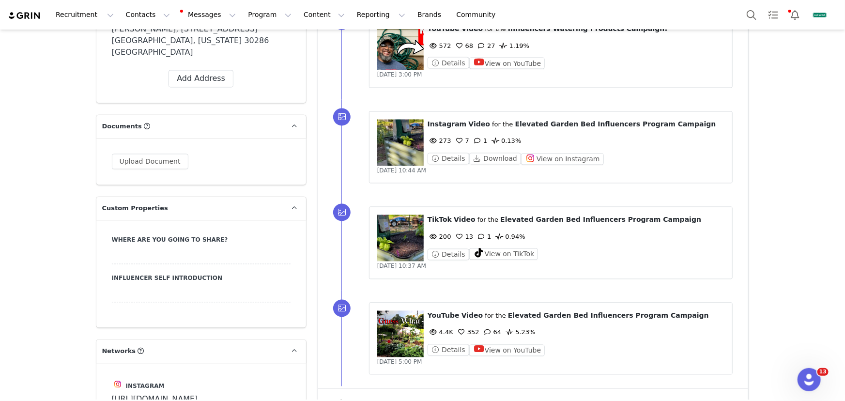
scroll to position [1057, 0]
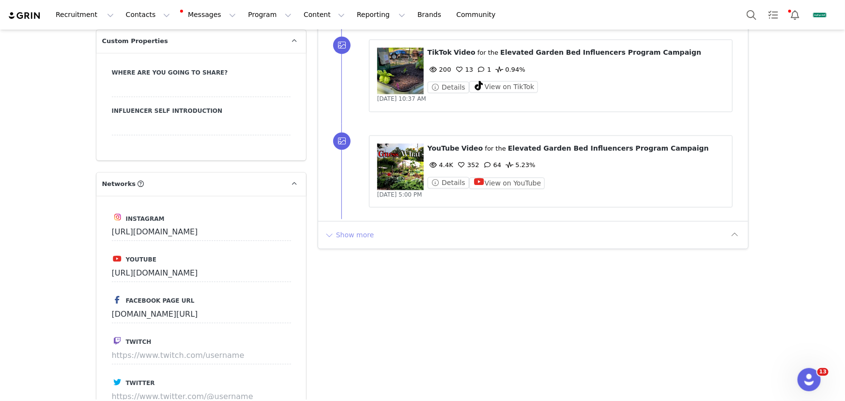
click at [346, 234] on button "Show more" at bounding box center [349, 235] width 51 height 16
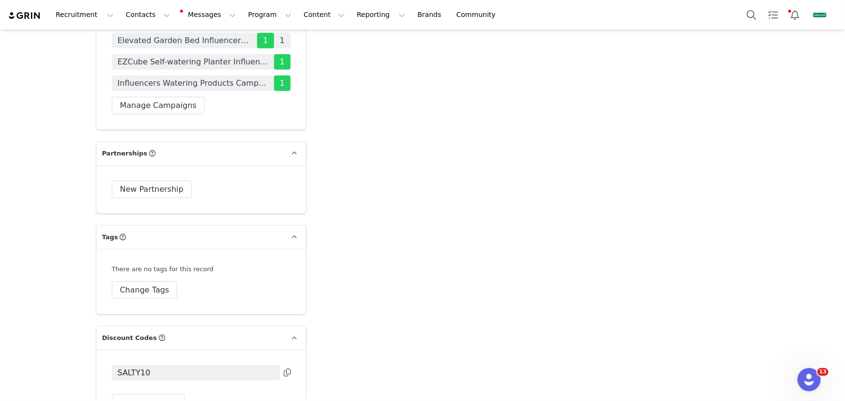
scroll to position [2290, 0]
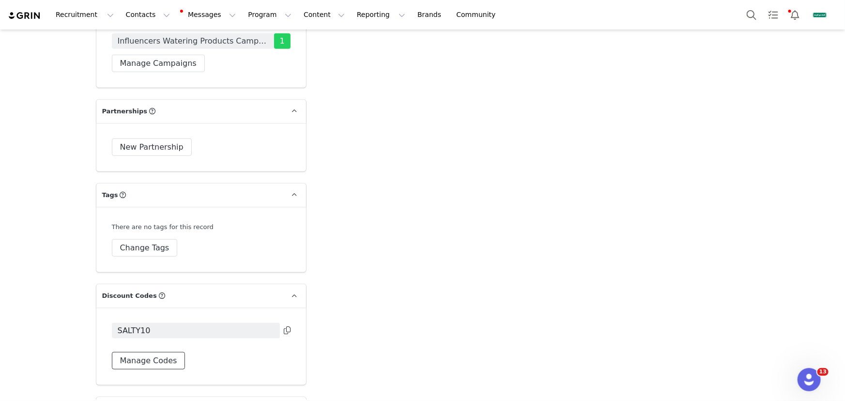
click at [161, 352] on button "Manage Codes" at bounding box center [149, 360] width 74 height 17
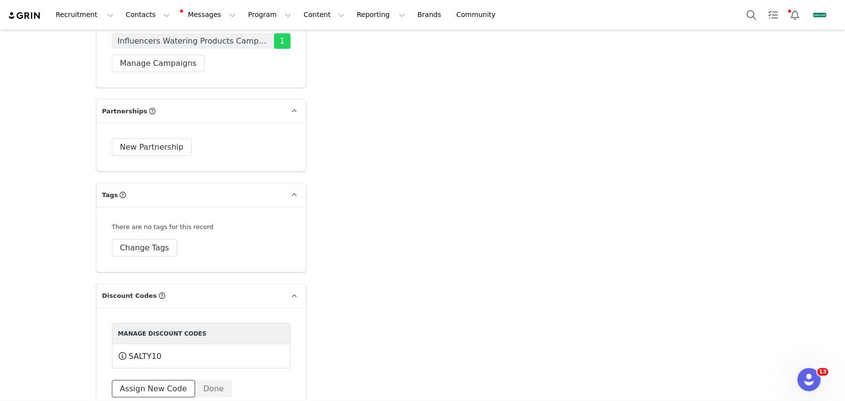
click at [162, 380] on button "Assign New Code" at bounding box center [153, 388] width 83 height 17
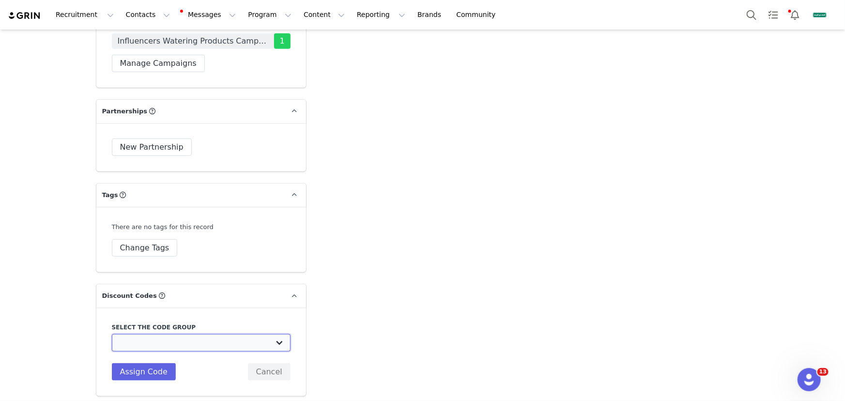
drag, startPoint x: 180, startPoint y: 303, endPoint x: 185, endPoint y: 293, distance: 10.8
click at [180, 334] on select "Vego Garden: Plantedinthegarden October Code for Selfing Watering Planter Vego …" at bounding box center [201, 342] width 179 height 17
select select "10009961"
click at [112, 334] on select "Vego Garden: Plantedinthegarden October Code for Selfing Watering Planter Vego …" at bounding box center [201, 342] width 179 height 17
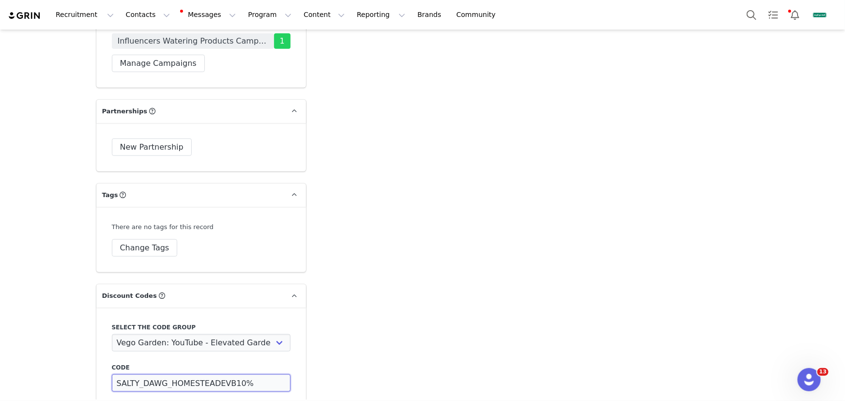
drag, startPoint x: 231, startPoint y: 342, endPoint x: 101, endPoint y: 338, distance: 129.4
click at [101, 338] on div "Select the code group Vego Garden: Plantedinthegarden October Code for Selfing …" at bounding box center [201, 372] width 210 height 129
paste input "10"
type input "SALTY10%"
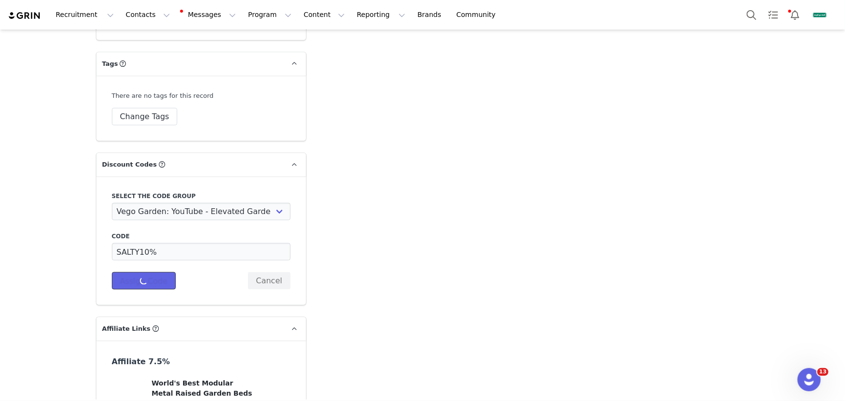
scroll to position [2422, 0]
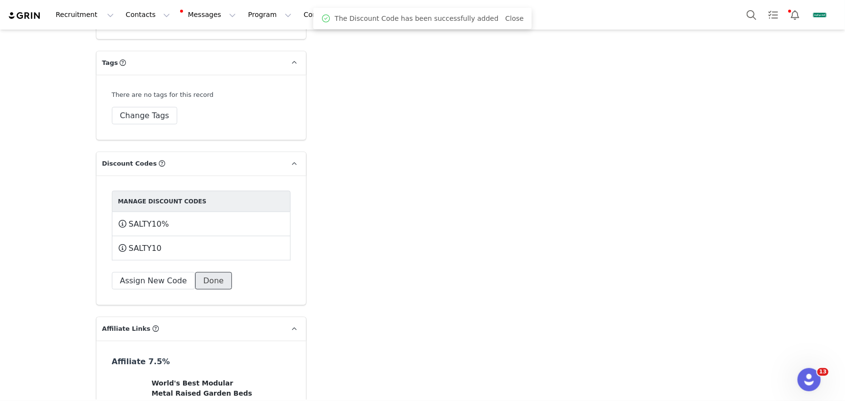
click at [207, 272] on button "Done" at bounding box center [213, 280] width 37 height 17
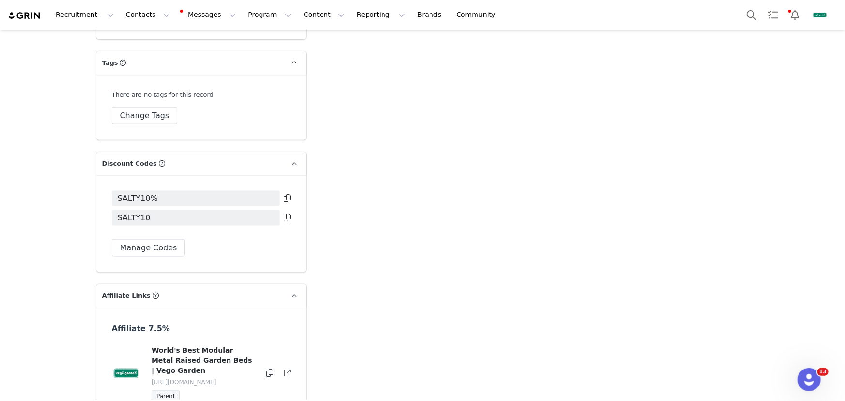
click at [284, 214] on icon at bounding box center [287, 218] width 7 height 8
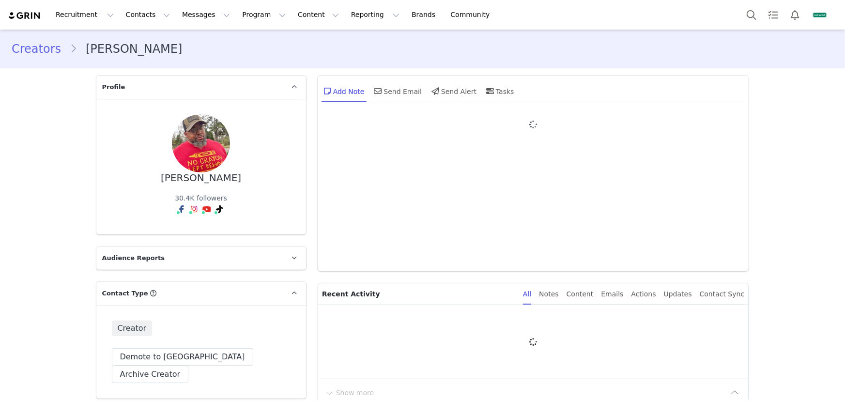
type input "+1 ([GEOGRAPHIC_DATA])"
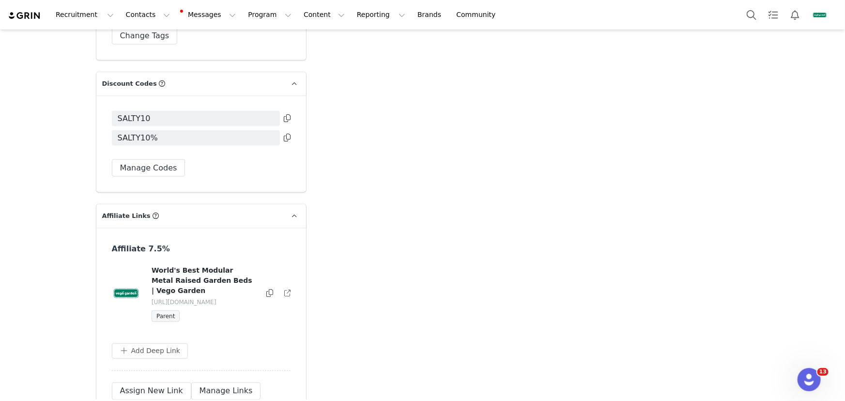
scroll to position [2413, 0]
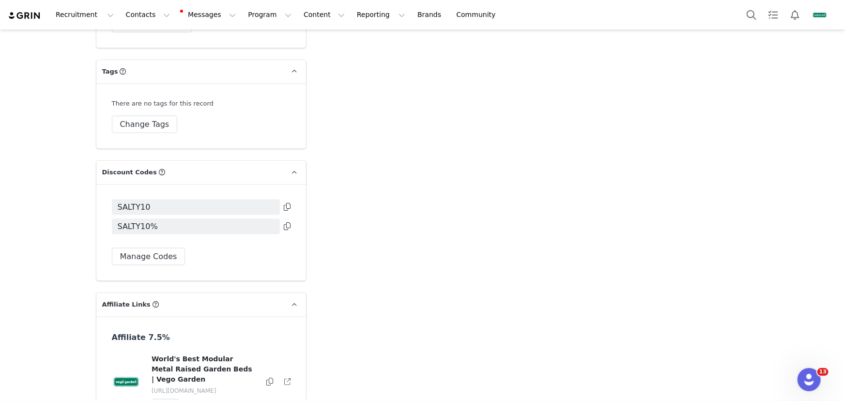
click at [286, 222] on icon at bounding box center [287, 226] width 7 height 8
click at [412, 16] on link "Brands Brands" at bounding box center [431, 15] width 38 height 22
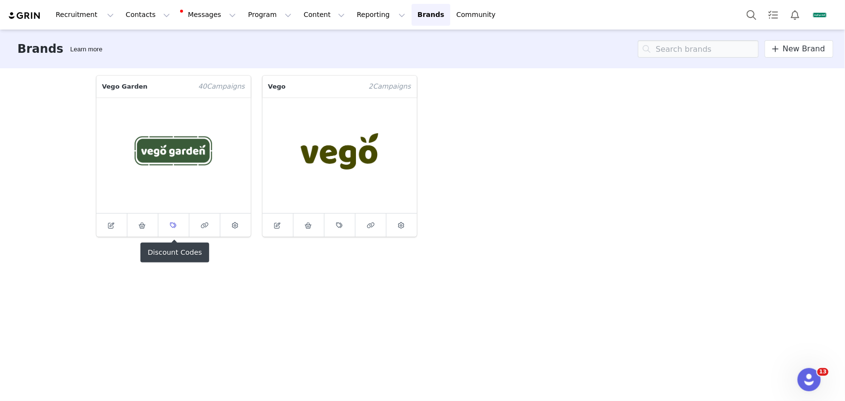
click at [163, 229] on link at bounding box center [173, 225] width 31 height 23
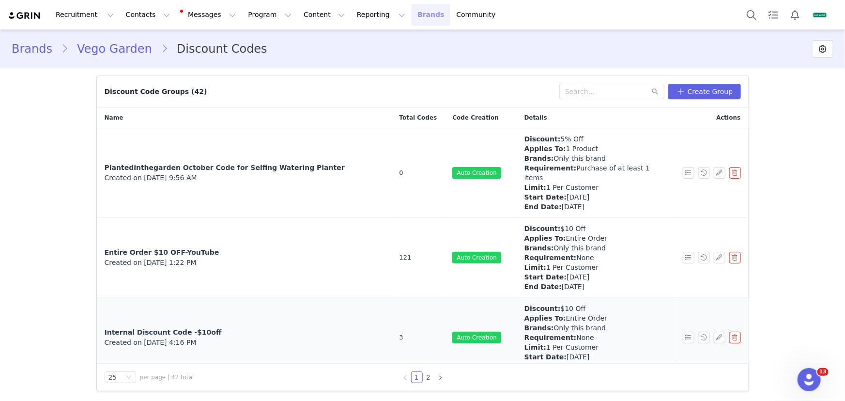
scroll to position [88, 0]
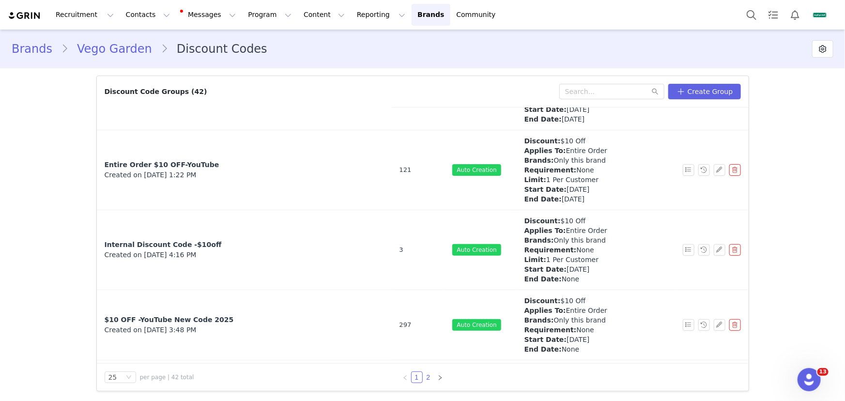
click at [429, 376] on link "2" at bounding box center [428, 377] width 11 height 11
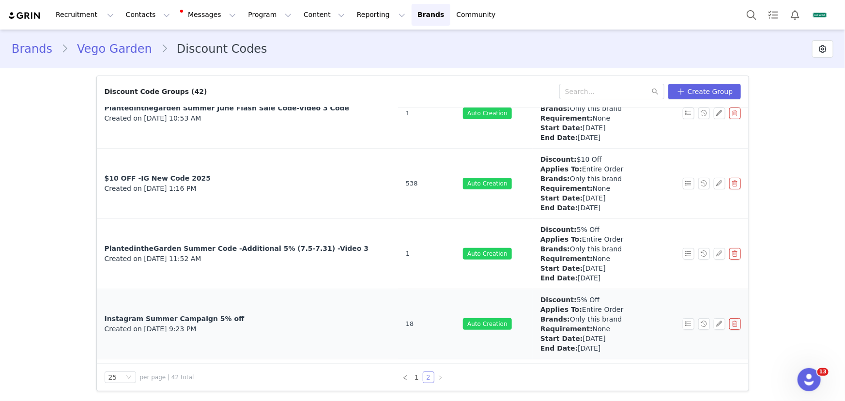
scroll to position [354, 0]
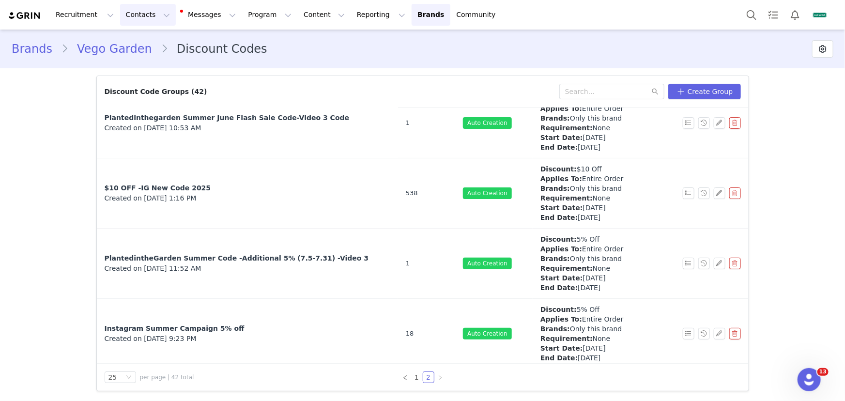
click at [131, 14] on button "Contacts Contacts" at bounding box center [148, 15] width 56 height 22
drag, startPoint x: 150, startPoint y: 44, endPoint x: 184, endPoint y: 49, distance: 34.3
click at [150, 44] on div "Creators" at bounding box center [152, 42] width 63 height 10
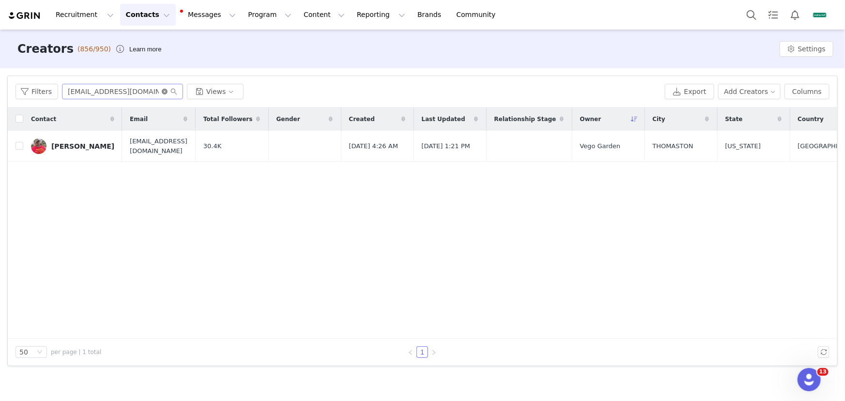
click at [163, 92] on icon "icon: close-circle" at bounding box center [165, 92] width 6 height 6
click at [155, 90] on input "text" at bounding box center [122, 92] width 121 height 16
paste input "[EMAIL_ADDRESS][DOMAIN_NAME]"
type input "[EMAIL_ADDRESS][DOMAIN_NAME]"
drag, startPoint x: 75, startPoint y: 144, endPoint x: 219, endPoint y: 153, distance: 144.6
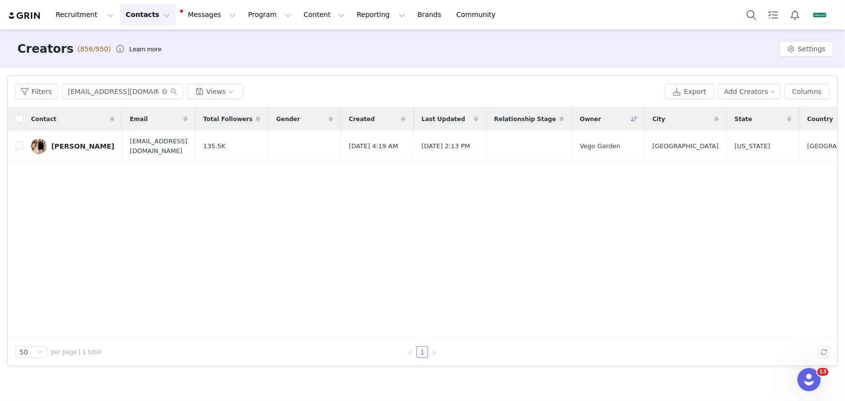
click at [75, 144] on div "[PERSON_NAME]" at bounding box center [82, 146] width 63 height 8
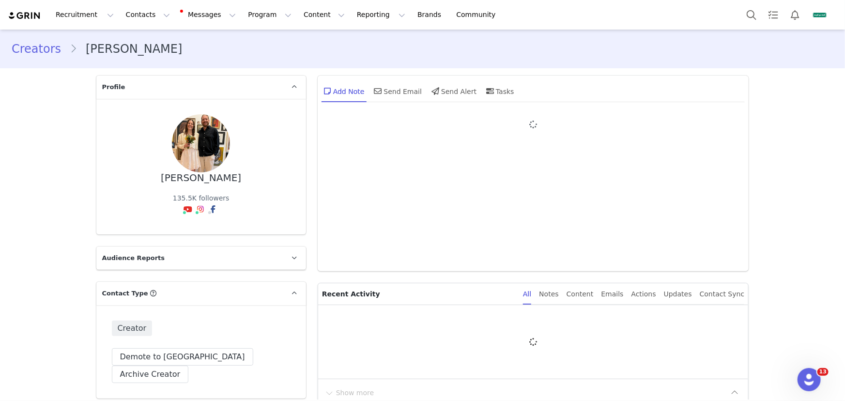
type input "+1 ([GEOGRAPHIC_DATA])"
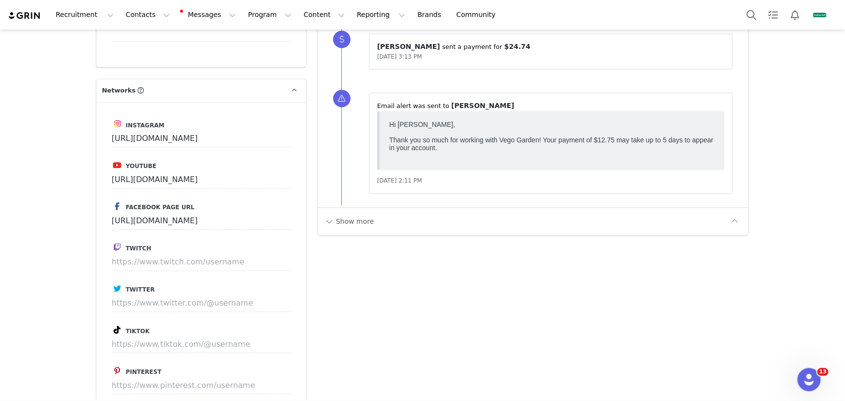
scroll to position [1100, 0]
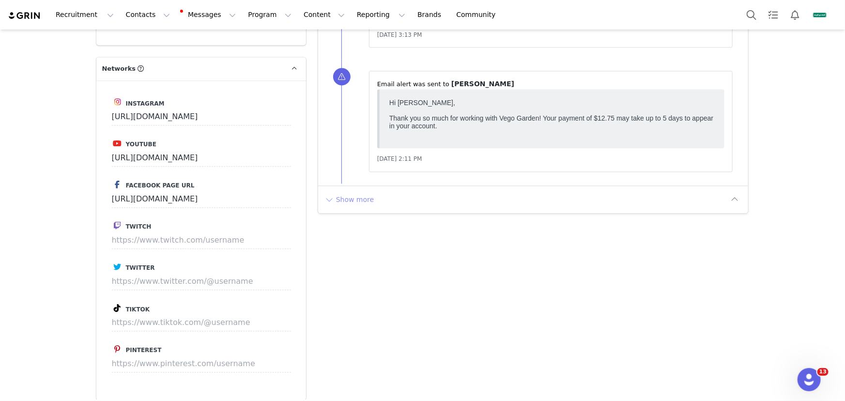
click at [343, 192] on button "Show more" at bounding box center [349, 200] width 51 height 16
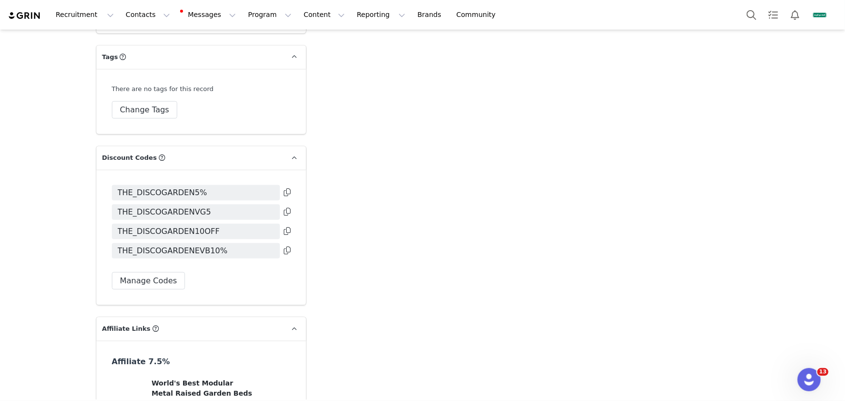
scroll to position [2327, 0]
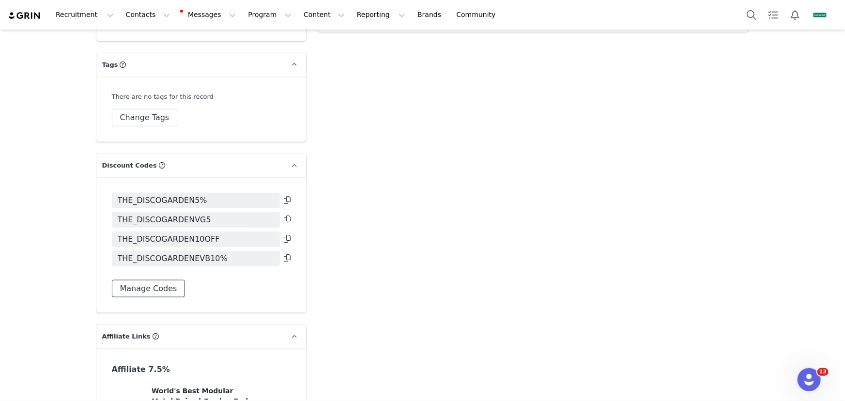
click at [134, 280] on button "Manage Codes" at bounding box center [149, 288] width 74 height 17
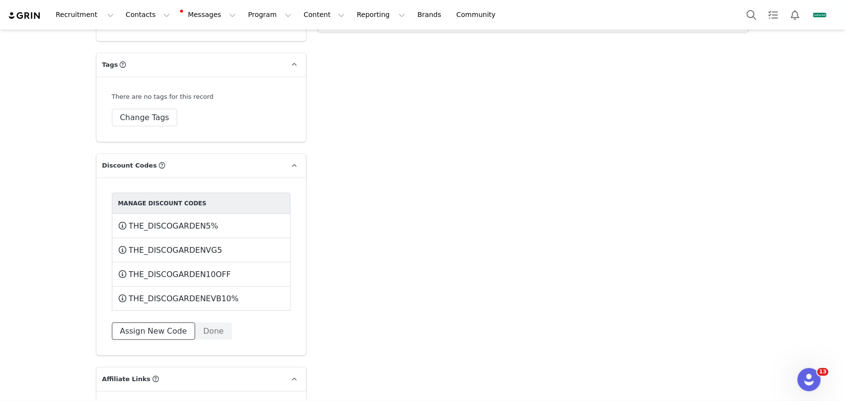
click at [162, 323] on button "Assign New Code" at bounding box center [153, 331] width 83 height 17
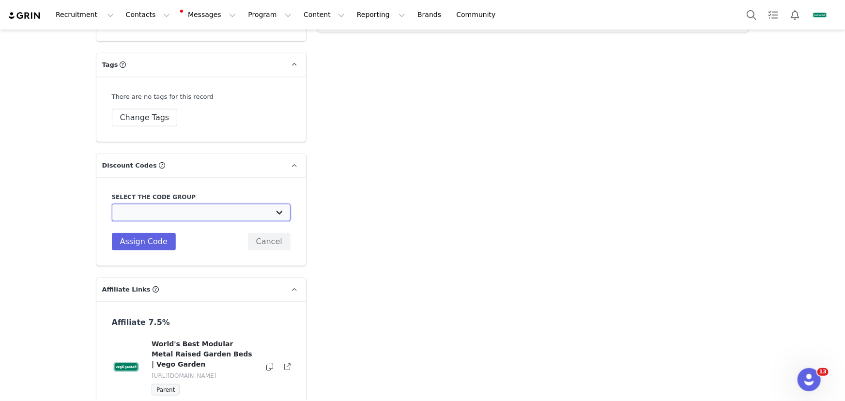
click at [196, 204] on select "Vego Garden: Plantedinthegarden October Code for Selfing Watering Planter Vego …" at bounding box center [201, 212] width 179 height 17
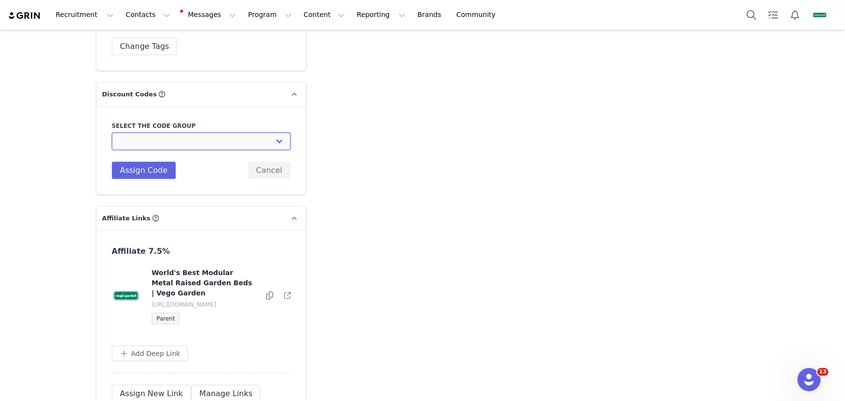
scroll to position [2415, 0]
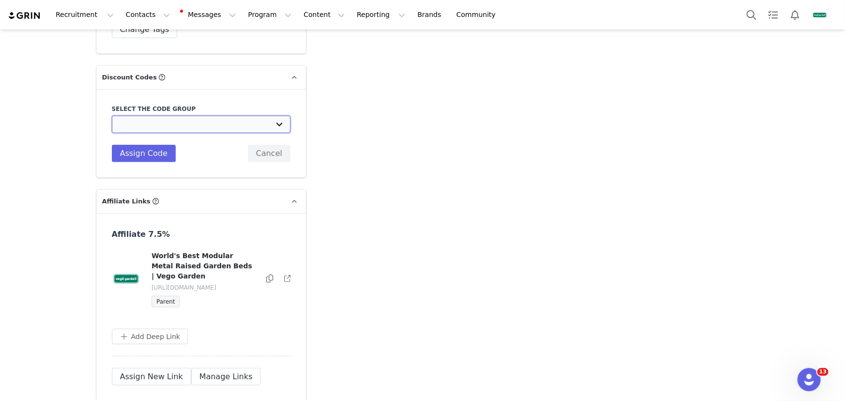
click at [185, 116] on select "Vego Garden: Plantedinthegarden October Code for Selfing Watering Planter Vego …" at bounding box center [201, 124] width 179 height 17
select select "10009960"
click at [112, 116] on select "Vego Garden: Plantedinthegarden October Code for Selfing Watering Planter Vego …" at bounding box center [201, 124] width 179 height 17
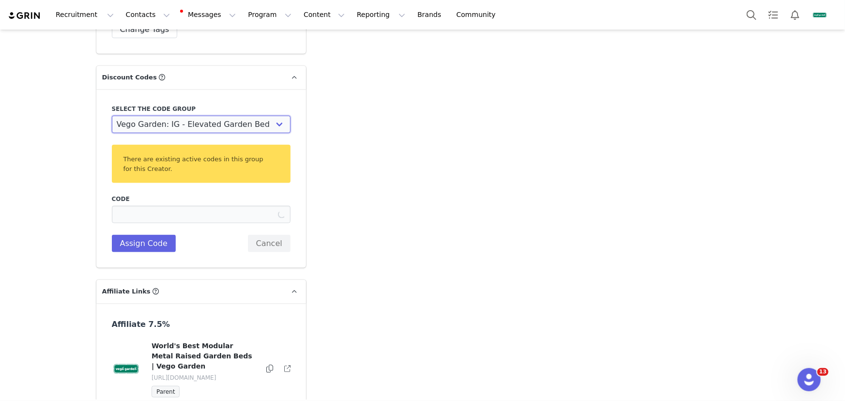
type input "THE_DISCOGARDENEVB10%"
click at [261, 235] on button "Cancel" at bounding box center [269, 243] width 43 height 17
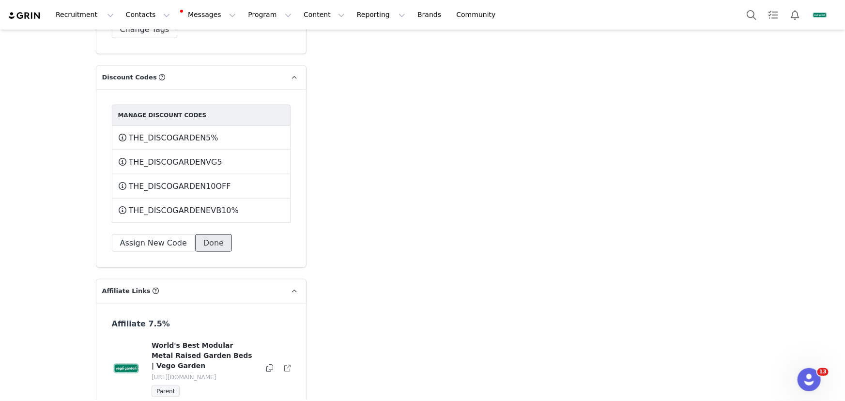
click at [208, 234] on button "Done" at bounding box center [213, 242] width 37 height 17
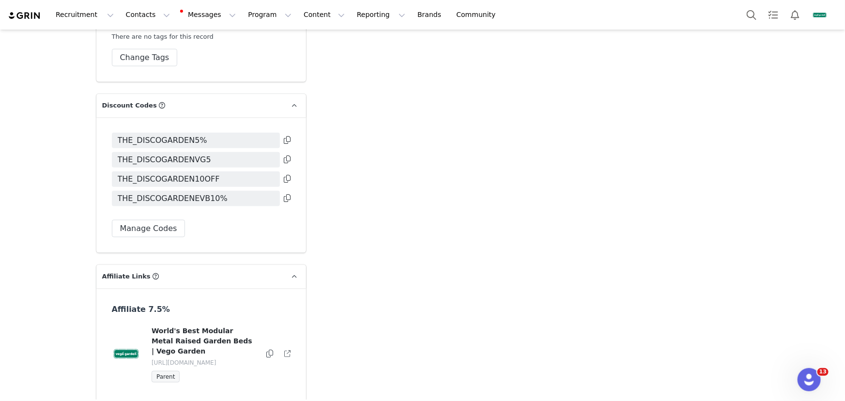
scroll to position [2371, 0]
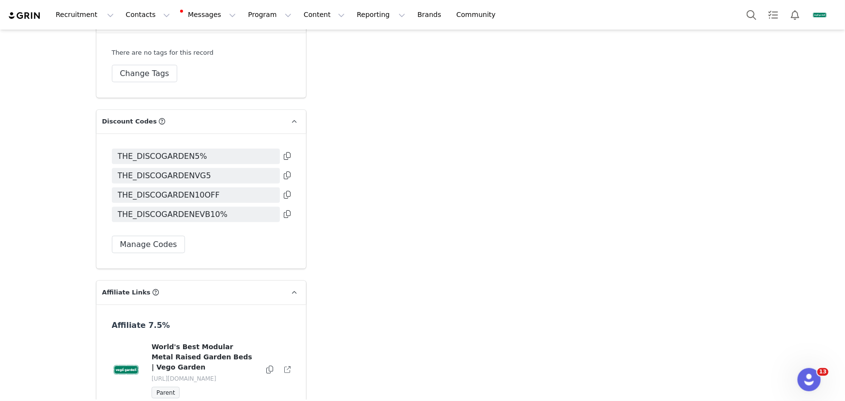
click at [284, 210] on icon at bounding box center [287, 214] width 7 height 8
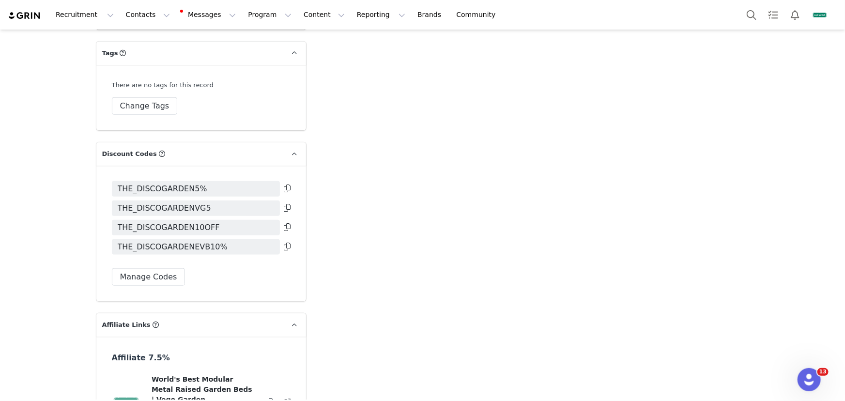
scroll to position [2283, 0]
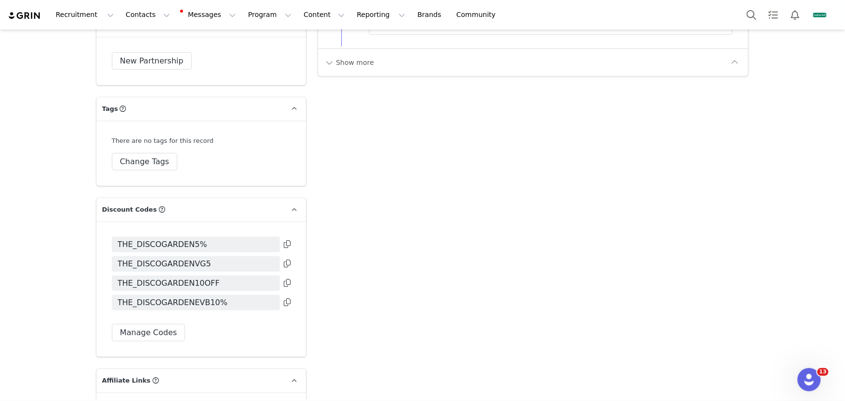
click at [285, 279] on icon at bounding box center [287, 283] width 7 height 8
click at [298, 17] on button "Content Content" at bounding box center [324, 15] width 53 height 22
click at [320, 39] on p "Creator Content" at bounding box center [317, 43] width 54 height 10
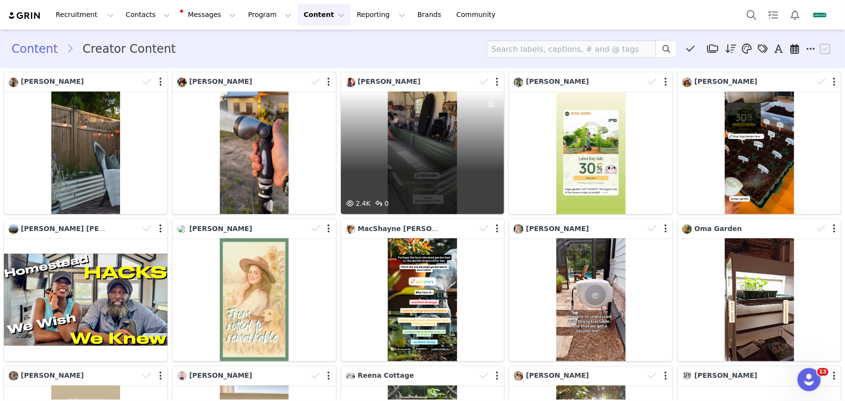
drag, startPoint x: 499, startPoint y: 149, endPoint x: 433, endPoint y: 136, distance: 67.6
click at [433, 136] on div "2.4K 0" at bounding box center [423, 153] width 164 height 123
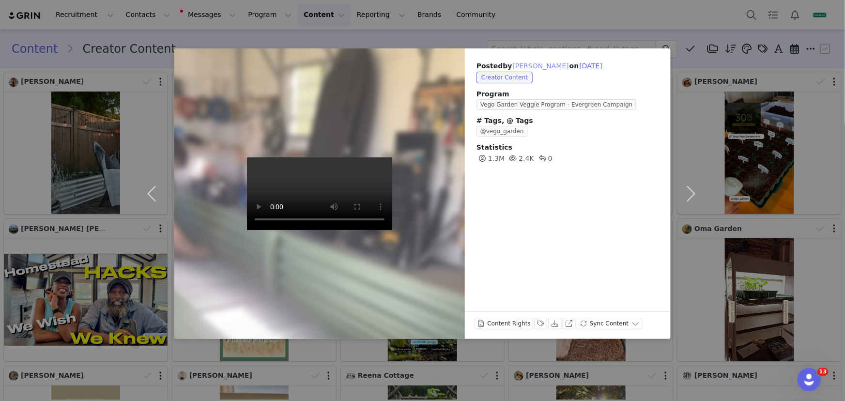
click at [537, 67] on button "[PERSON_NAME]" at bounding box center [541, 66] width 57 height 12
type input "[PERSON_NAME]"
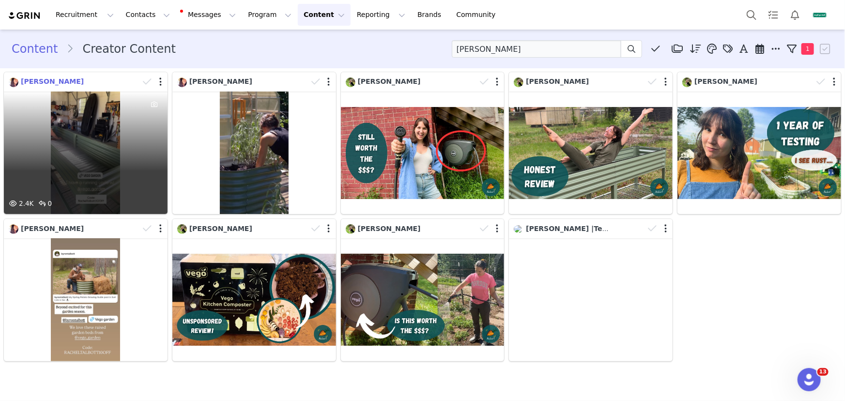
click at [66, 82] on span "[PERSON_NAME]" at bounding box center [52, 82] width 63 height 8
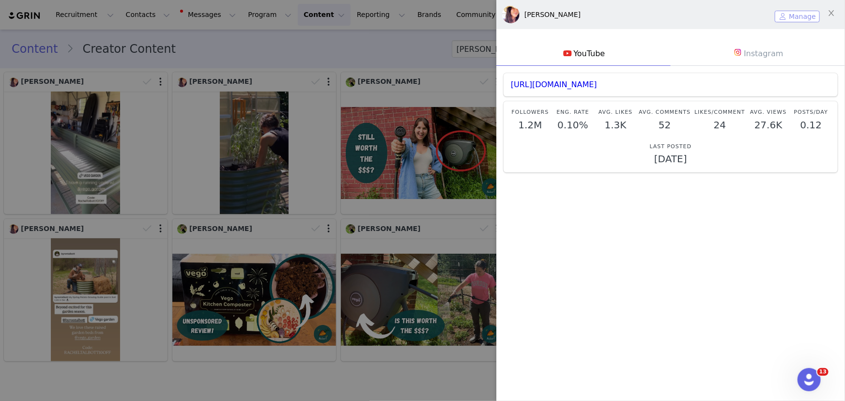
click at [799, 17] on button "Manage" at bounding box center [797, 17] width 45 height 12
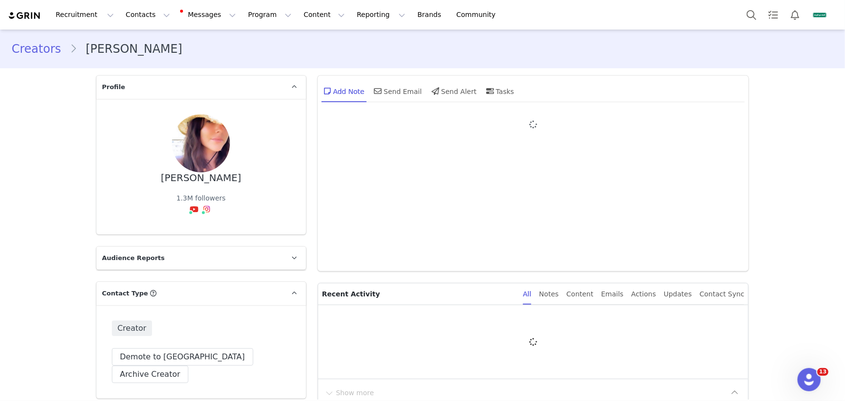
type input "+1 ([GEOGRAPHIC_DATA])"
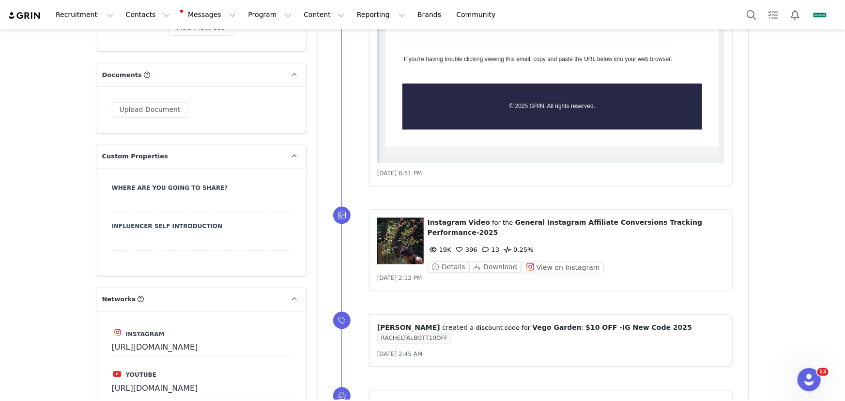
scroll to position [1145, 0]
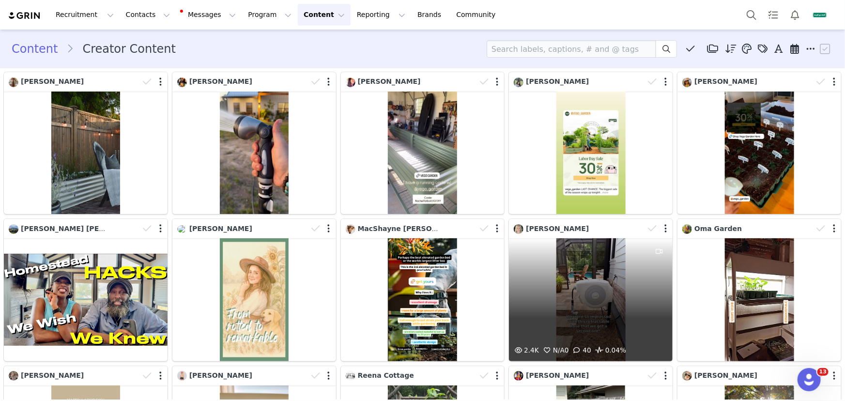
click at [607, 249] on div "2.4K N/A 0 40 0.04%" at bounding box center [591, 299] width 164 height 123
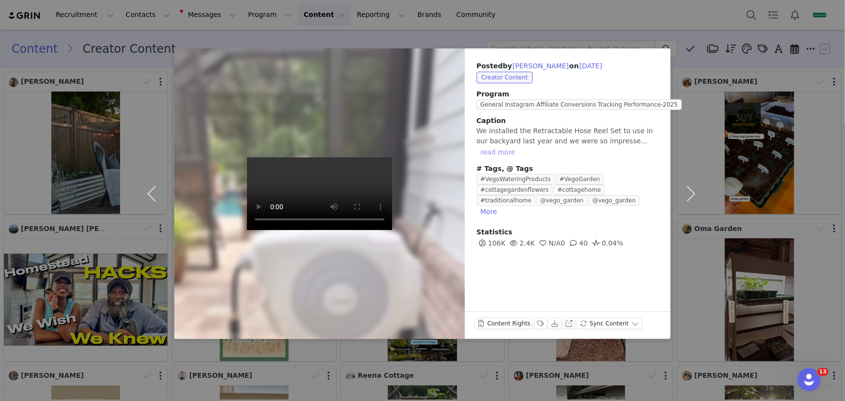
click at [513, 148] on button "read more" at bounding box center [498, 152] width 43 height 12
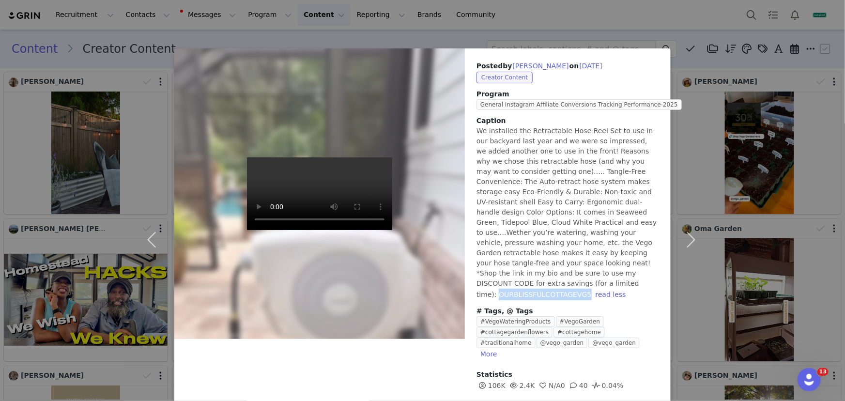
drag, startPoint x: 583, startPoint y: 283, endPoint x: 495, endPoint y: 284, distance: 88.2
click at [495, 284] on span "We installed the Retractable Hose Reel Set to use in our backyard last year and…" at bounding box center [567, 212] width 180 height 171
click at [831, 160] on div "Posted by Karen Ray on Sep 1, 2025 Creator Content Program General Instagram Af…" at bounding box center [422, 200] width 845 height 401
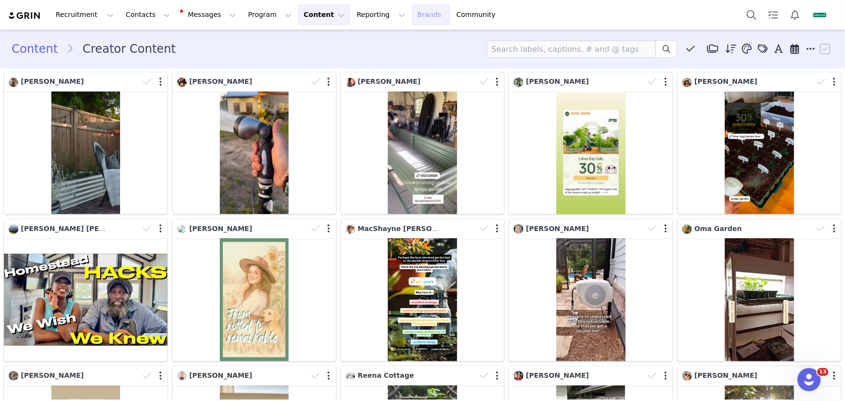
drag, startPoint x: 416, startPoint y: 11, endPoint x: 404, endPoint y: 27, distance: 19.8
click at [416, 11] on link "Brands Brands" at bounding box center [431, 15] width 38 height 22
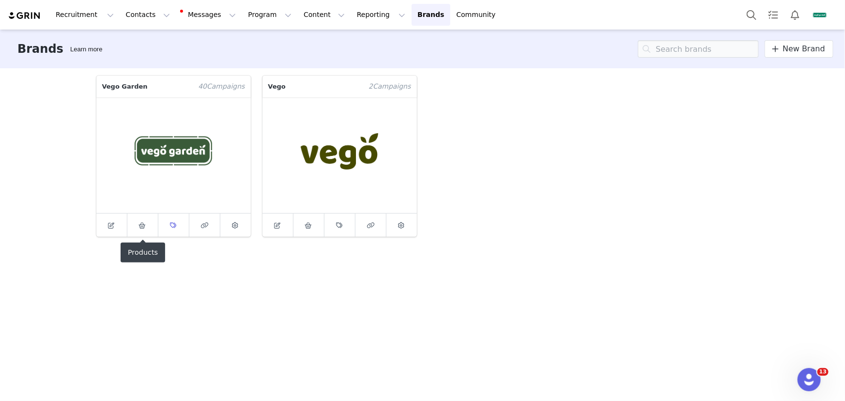
click at [168, 228] on span at bounding box center [174, 225] width 12 height 12
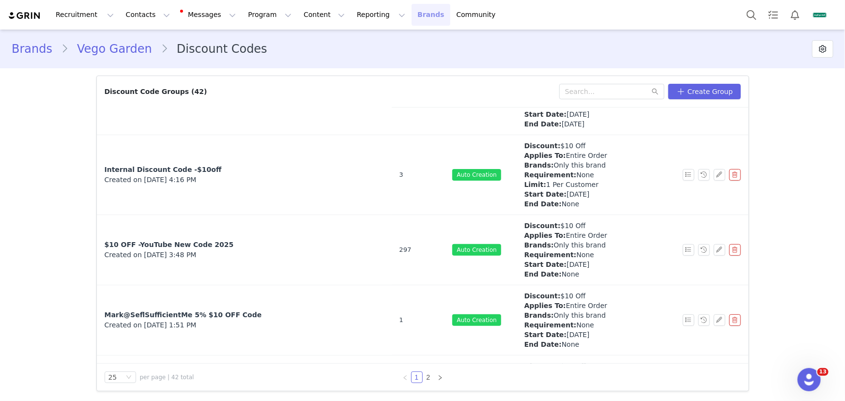
scroll to position [176, 0]
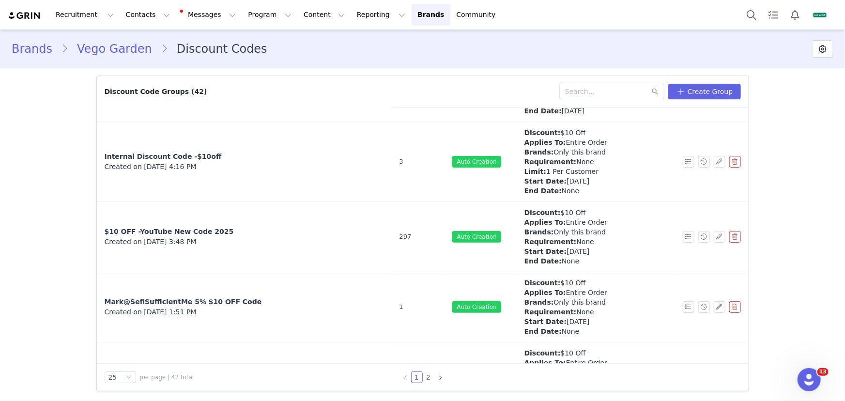
click at [431, 378] on link "2" at bounding box center [428, 377] width 11 height 11
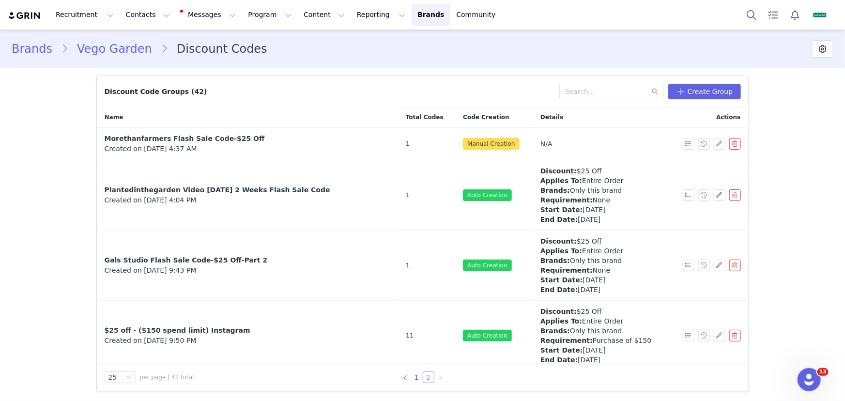
scroll to position [0, 0]
click at [418, 377] on link "1" at bounding box center [417, 377] width 11 height 11
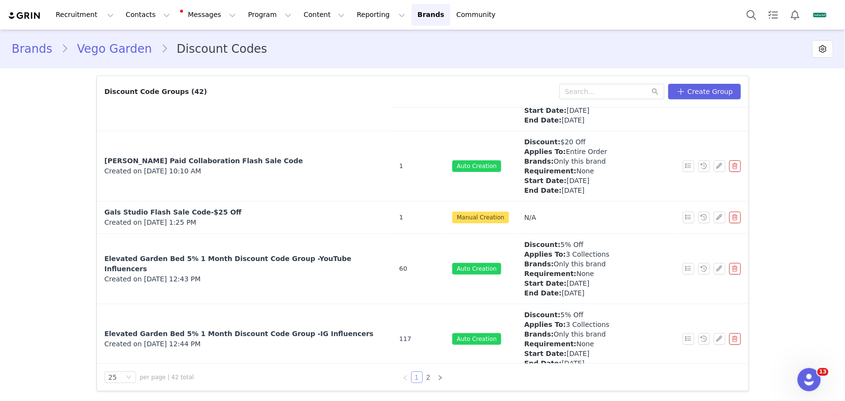
scroll to position [1530, 0]
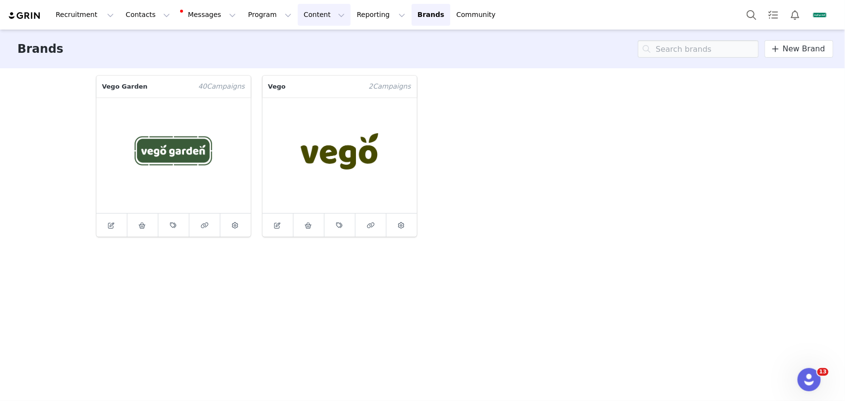
click at [318, 14] on button "Content Content" at bounding box center [324, 15] width 53 height 22
click at [320, 39] on p "Creator Content" at bounding box center [317, 43] width 54 height 10
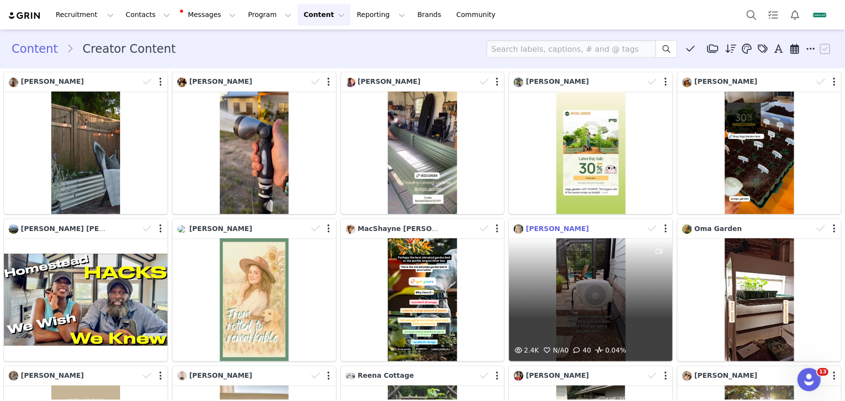
click at [542, 225] on span "[PERSON_NAME]" at bounding box center [557, 229] width 63 height 8
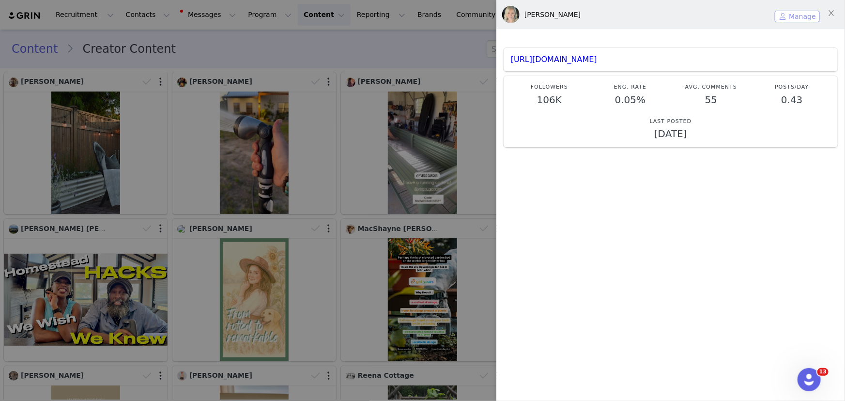
click at [785, 15] on button "Manage" at bounding box center [797, 17] width 45 height 12
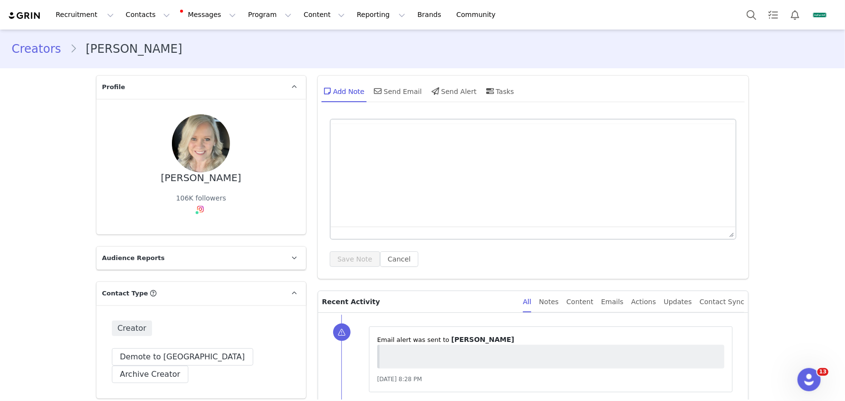
type input "+1 ([GEOGRAPHIC_DATA])"
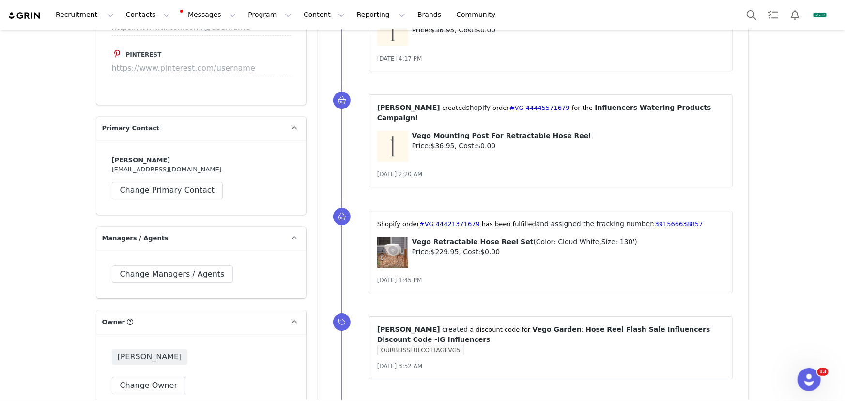
scroll to position [1520, 0]
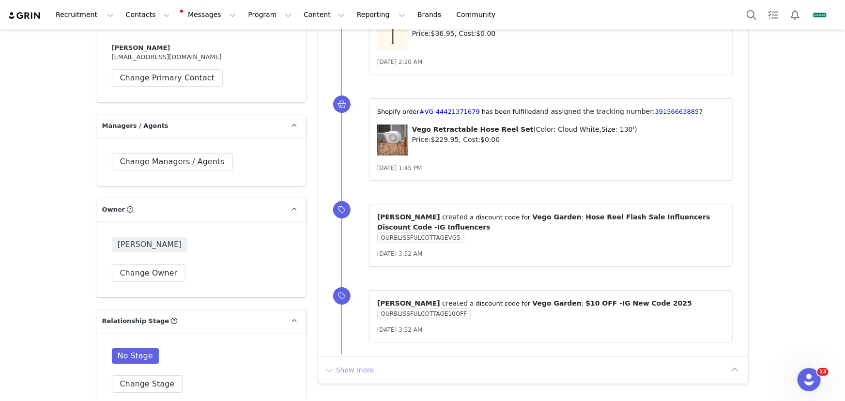
click at [356, 362] on button "Show more" at bounding box center [349, 370] width 51 height 16
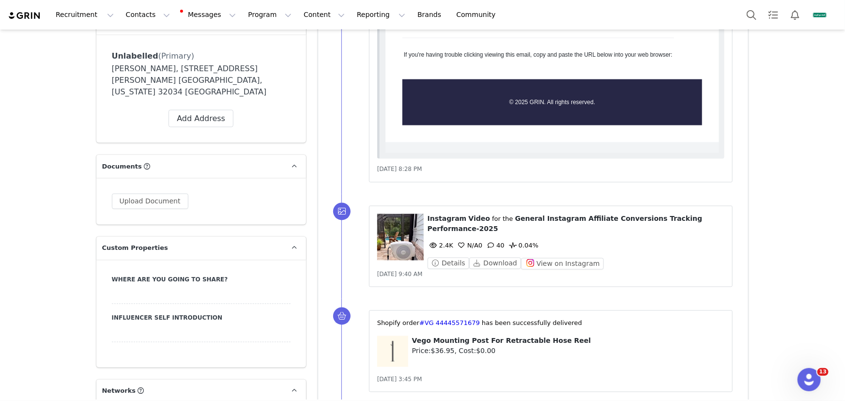
scroll to position [793, 0]
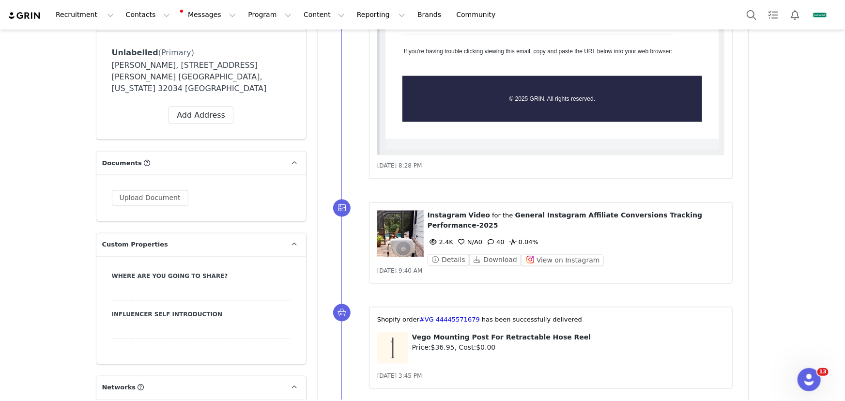
click at [397, 242] on figure at bounding box center [400, 234] width 47 height 47
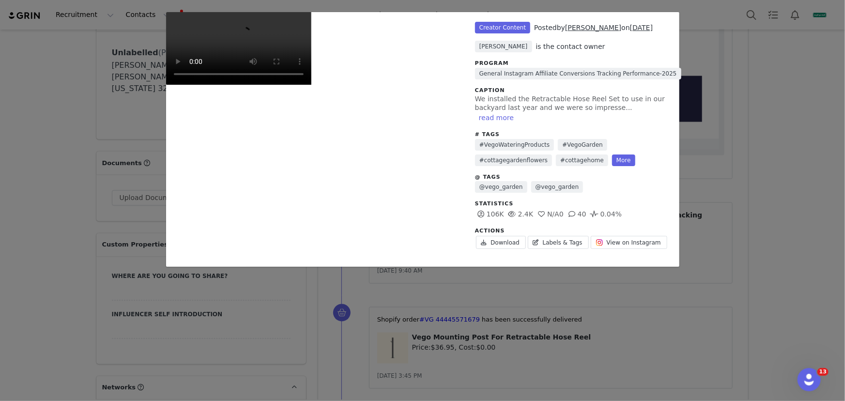
scroll to position [168, 0]
click at [764, 271] on div "Unlabeled Creator Content Posted by Karen Ray on Sep 1, 2025 Jason Zhang is the…" at bounding box center [422, 200] width 845 height 401
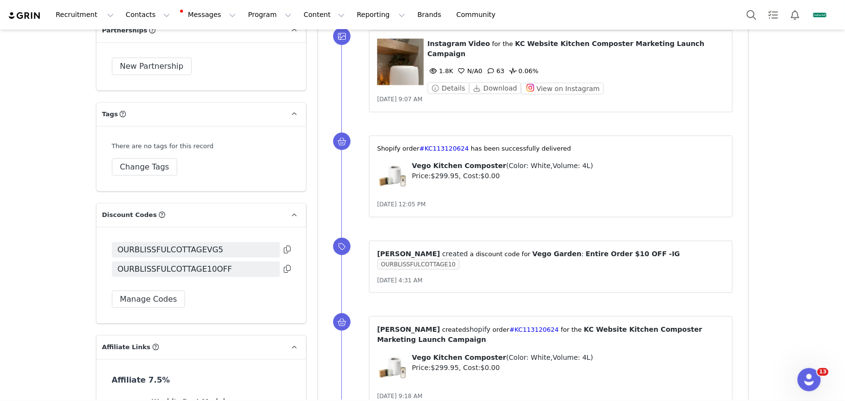
scroll to position [2466, 0]
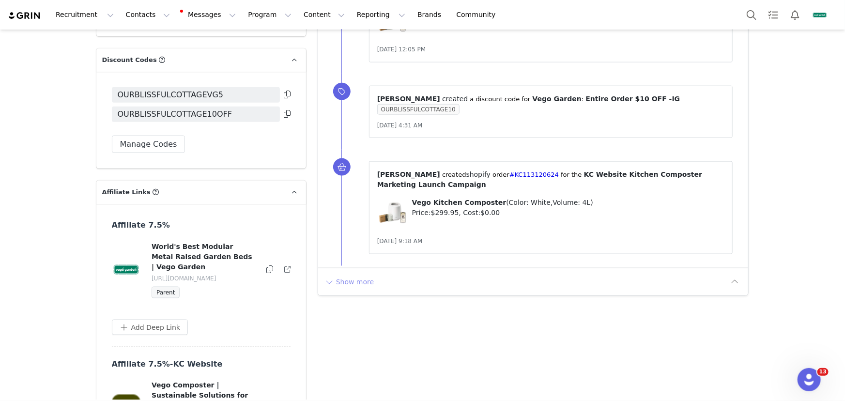
click at [357, 274] on button "Show more" at bounding box center [349, 282] width 51 height 16
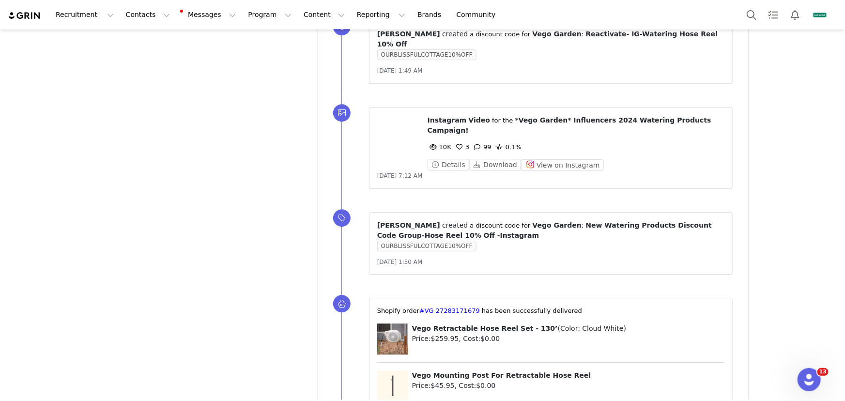
scroll to position [3273, 0]
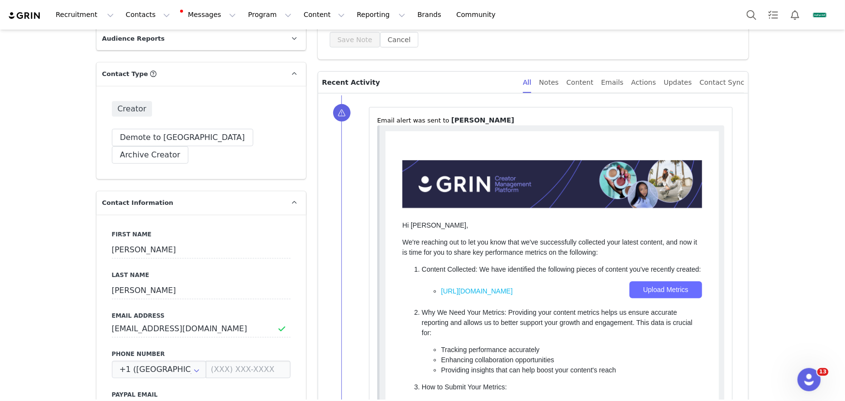
scroll to position [220, 0]
drag, startPoint x: 211, startPoint y: 314, endPoint x: 106, endPoint y: 311, distance: 104.7
click at [106, 311] on div "First Name Karen Last Name Ray Email Address karenray01@comcast.net Phone Numbe…" at bounding box center [201, 391] width 210 height 354
drag, startPoint x: 45, startPoint y: 314, endPoint x: 184, endPoint y: 318, distance: 139.6
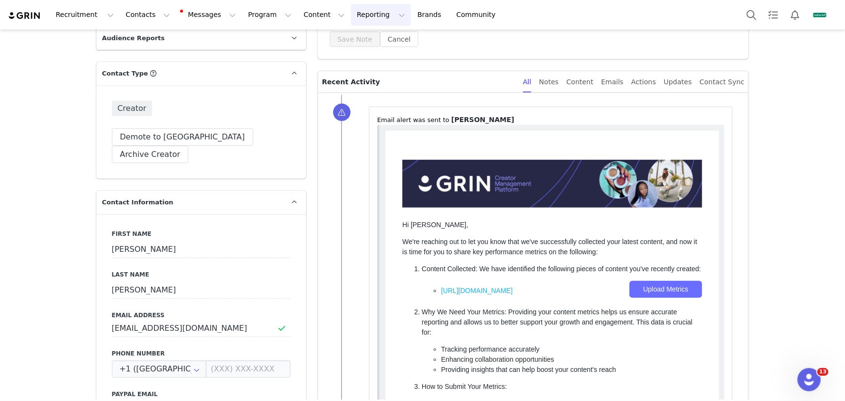
click at [364, 17] on button "Reporting Reporting" at bounding box center [381, 15] width 60 height 22
click at [363, 61] on p "Report Builder" at bounding box center [364, 61] width 48 height 10
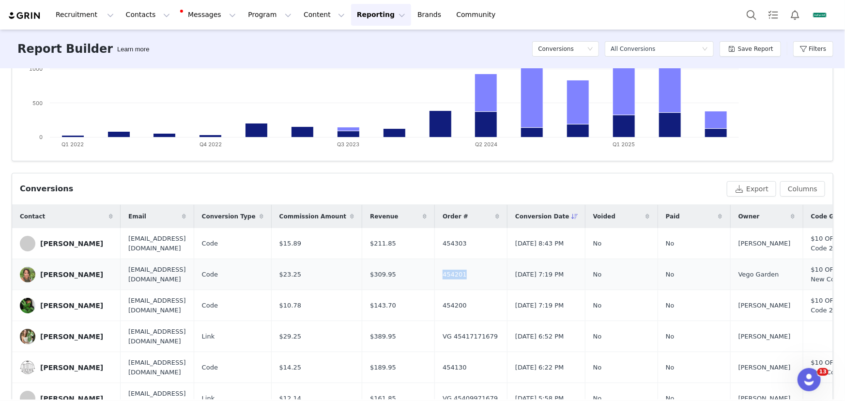
drag, startPoint x: 515, startPoint y: 275, endPoint x: 485, endPoint y: 274, distance: 30.1
click at [485, 274] on td "454201" at bounding box center [471, 274] width 73 height 31
copy span "454201"
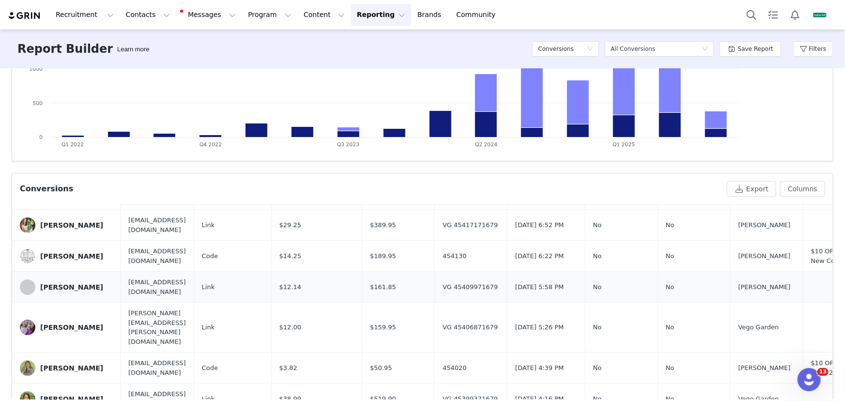
scroll to position [132, 0]
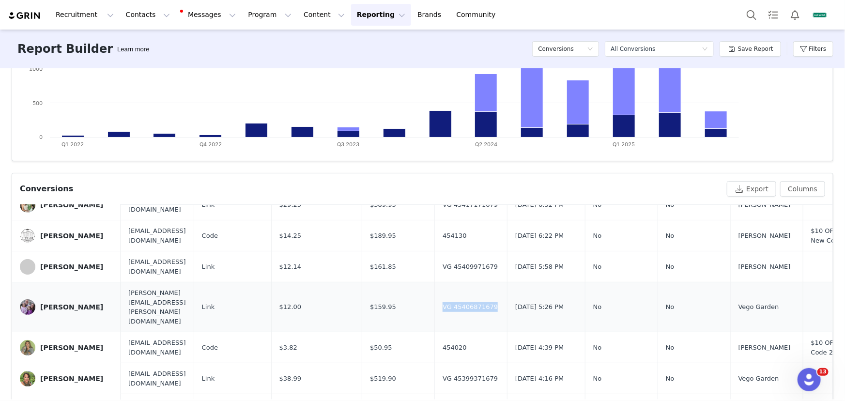
drag, startPoint x: 547, startPoint y: 298, endPoint x: 485, endPoint y: 298, distance: 62.5
click at [485, 298] on td "VG 45406871679" at bounding box center [471, 307] width 73 height 50
copy span "VG 45406871679"
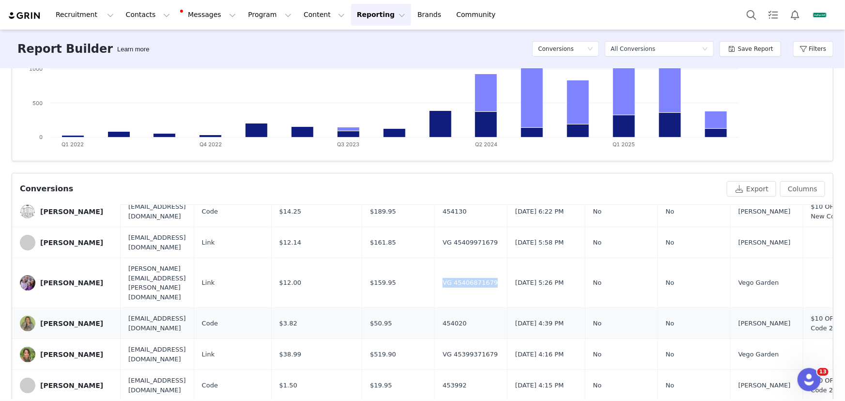
scroll to position [176, 0]
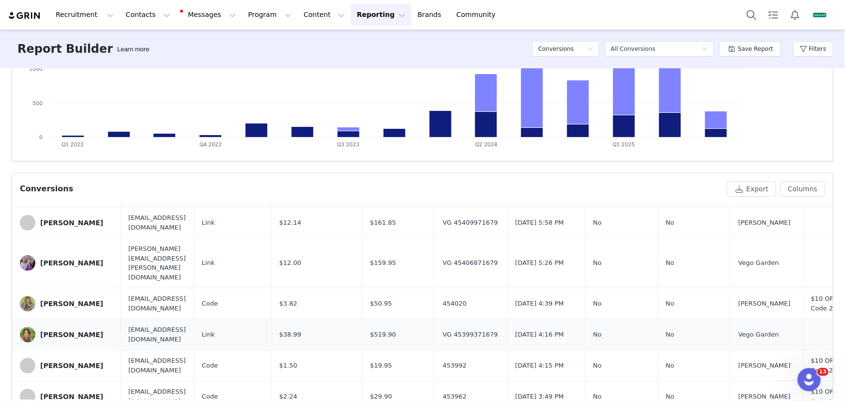
click at [435, 319] on td "$519.90" at bounding box center [398, 334] width 73 height 31
drag, startPoint x: 543, startPoint y: 315, endPoint x: 482, endPoint y: 317, distance: 61.1
click at [482, 319] on td "VG 45399371679" at bounding box center [471, 334] width 73 height 31
copy span "VG 45399371679"
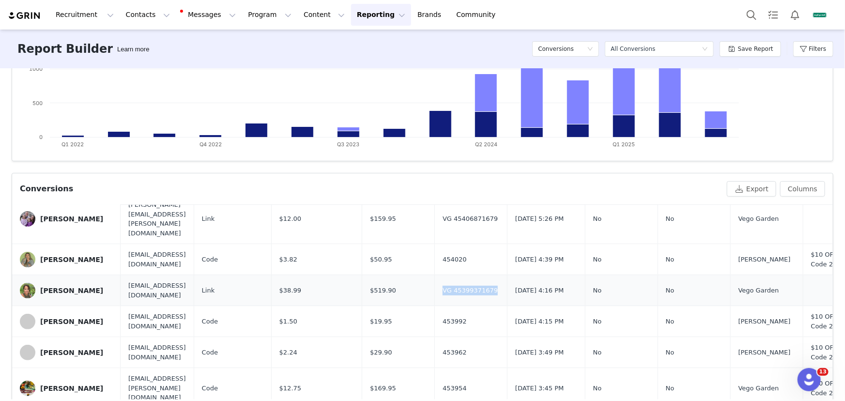
scroll to position [264, 0]
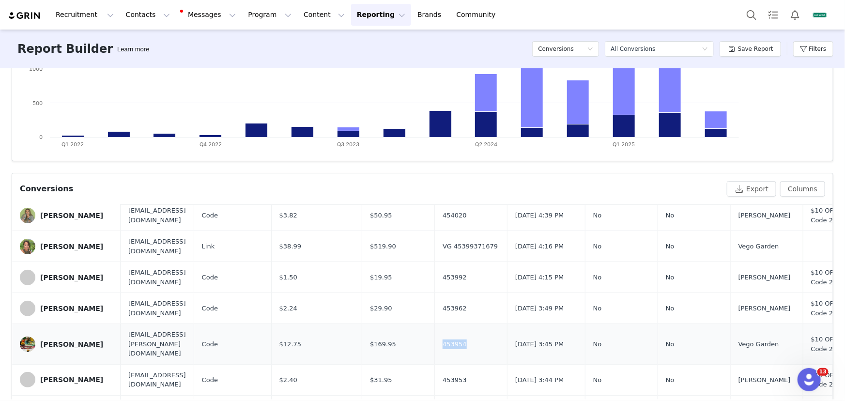
drag, startPoint x: 531, startPoint y: 318, endPoint x: 485, endPoint y: 322, distance: 46.2
click at [485, 324] on td "453954" at bounding box center [471, 344] width 73 height 41
copy span "453954"
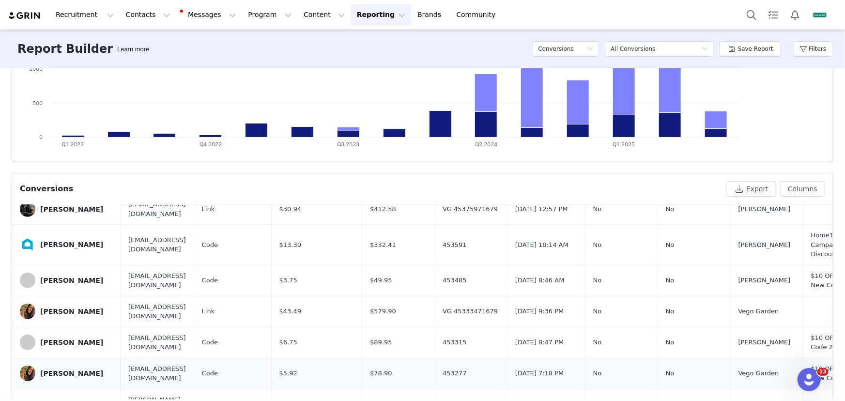
scroll to position [557, 0]
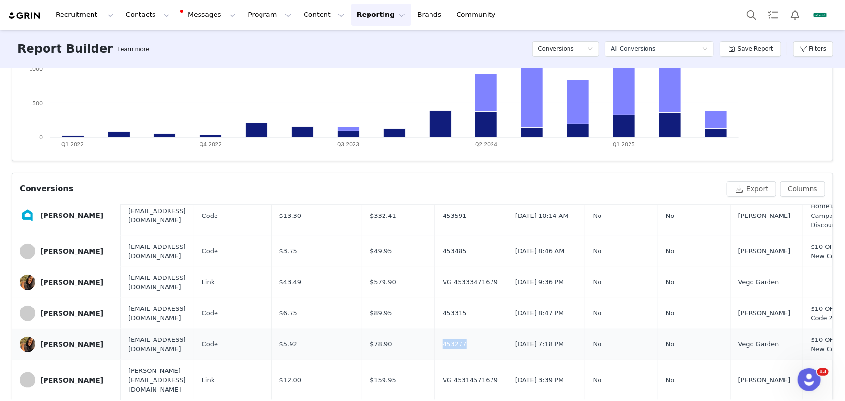
drag, startPoint x: 510, startPoint y: 313, endPoint x: 464, endPoint y: 317, distance: 46.2
click at [464, 329] on tr "Tiffany Jackson hanginwithtipnicole@gmail.com Code $5.92 $78.90 453277 Aug 31, …" at bounding box center [444, 344] width 864 height 31
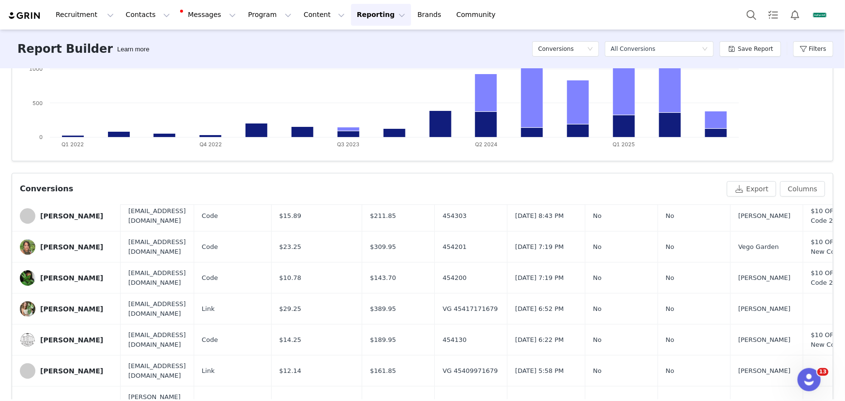
scroll to position [0, 0]
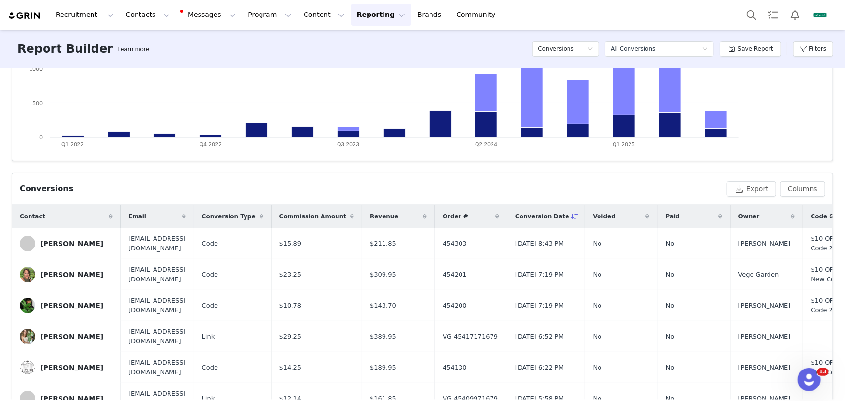
click at [353, 18] on button "Reporting Reporting" at bounding box center [381, 15] width 60 height 22
click at [298, 16] on button "Content Content" at bounding box center [324, 15] width 53 height 22
click at [319, 45] on p "Creator Content" at bounding box center [317, 43] width 54 height 10
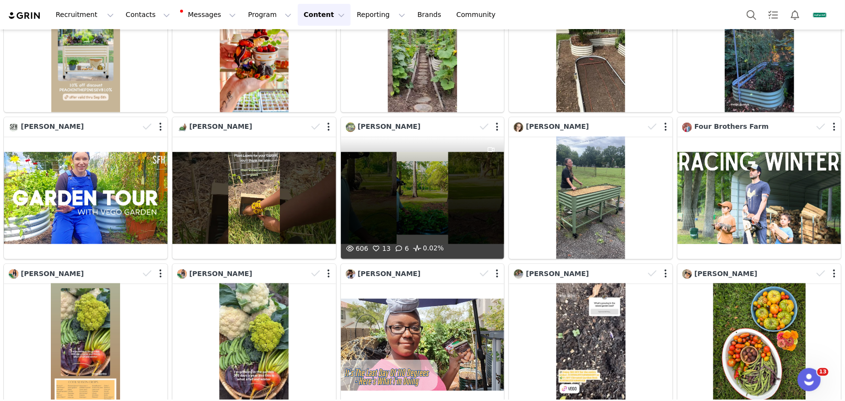
scroll to position [396, 0]
click at [412, 205] on div "606 13 6 0.02%" at bounding box center [423, 197] width 164 height 123
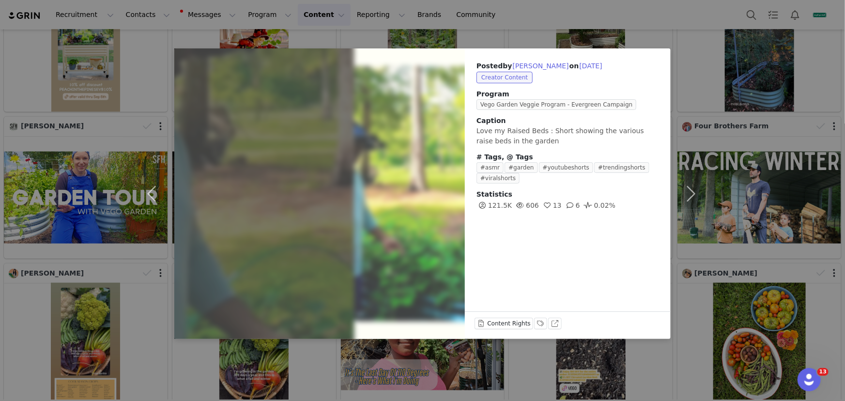
click at [763, 193] on div "Posted by Moses Philpot on Sep 1, 2025 Creator Content Program Vego Garden Vegg…" at bounding box center [422, 200] width 845 height 401
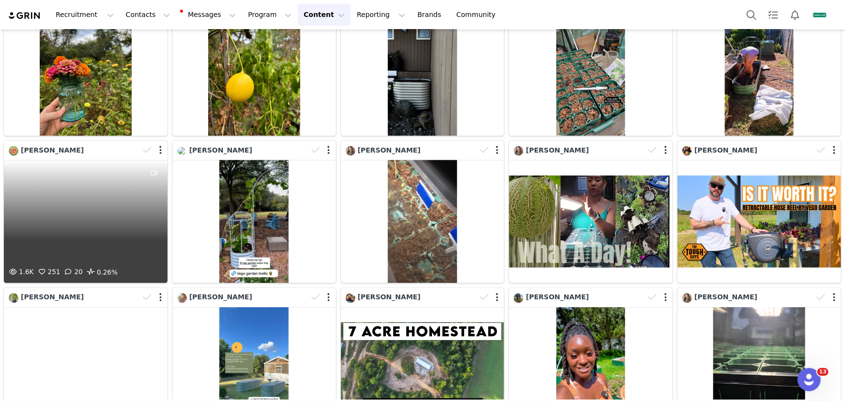
scroll to position [964, 0]
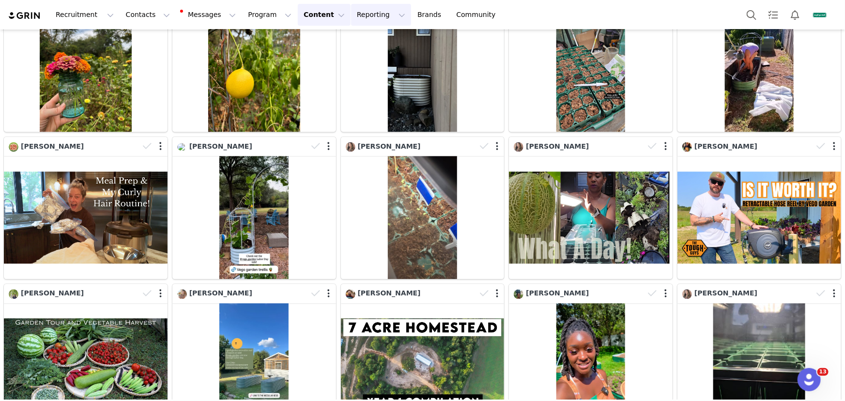
click at [351, 14] on button "Reporting Reporting" at bounding box center [381, 15] width 60 height 22
click at [373, 63] on p "Report Builder" at bounding box center [364, 61] width 48 height 10
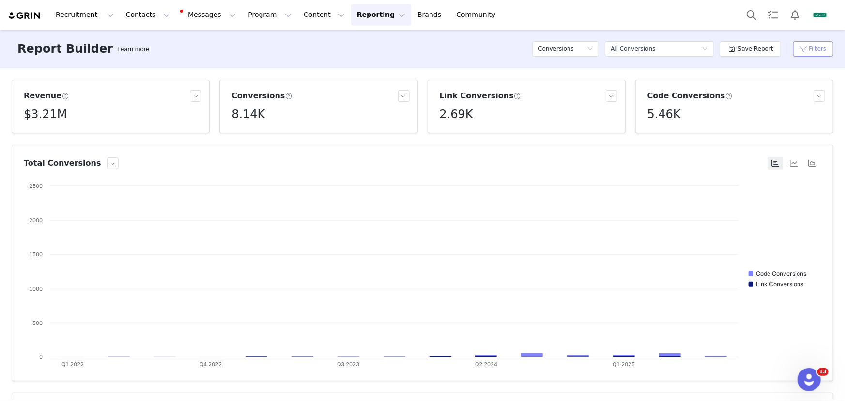
click at [812, 48] on button "Filters" at bounding box center [813, 49] width 40 height 16
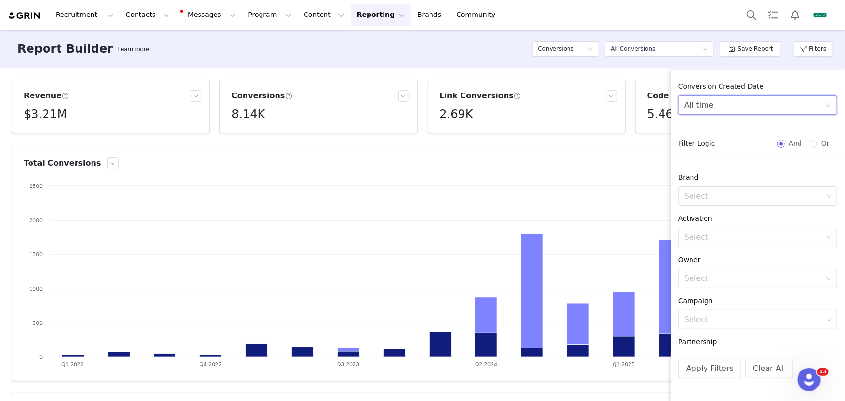
click at [708, 109] on div "All time" at bounding box center [699, 105] width 30 height 18
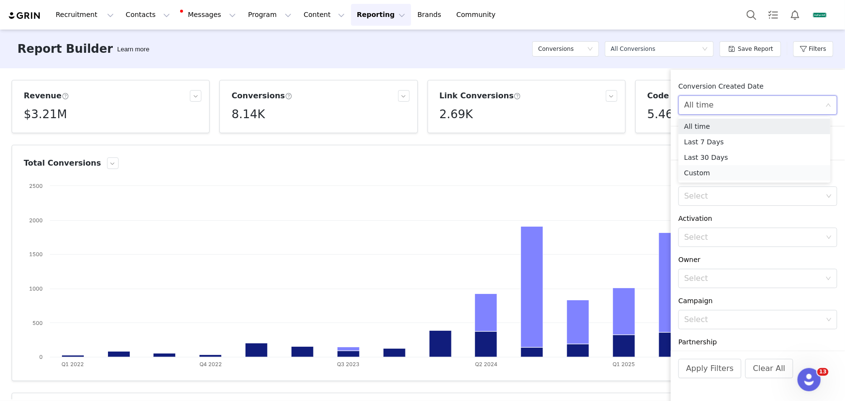
click at [708, 172] on li "Custom" at bounding box center [755, 173] width 152 height 16
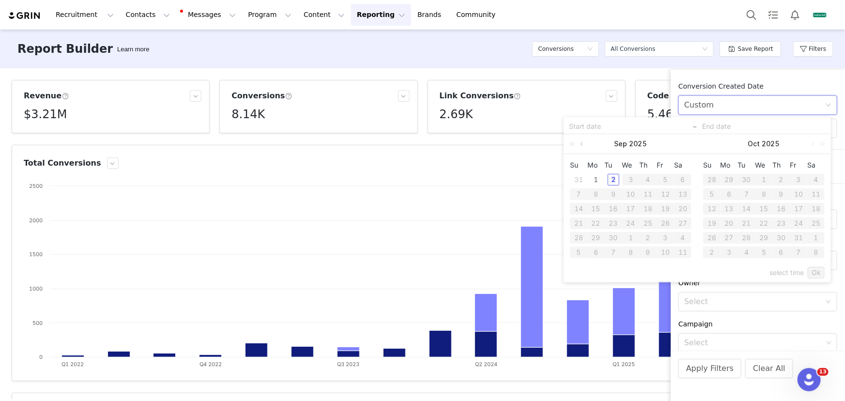
click at [579, 140] on link at bounding box center [582, 143] width 9 height 19
click at [670, 176] on div "1" at bounding box center [666, 180] width 12 height 12
type input "08/01/2025"
click at [583, 251] on div "31" at bounding box center [579, 253] width 12 height 12
type input "08/31/2025"
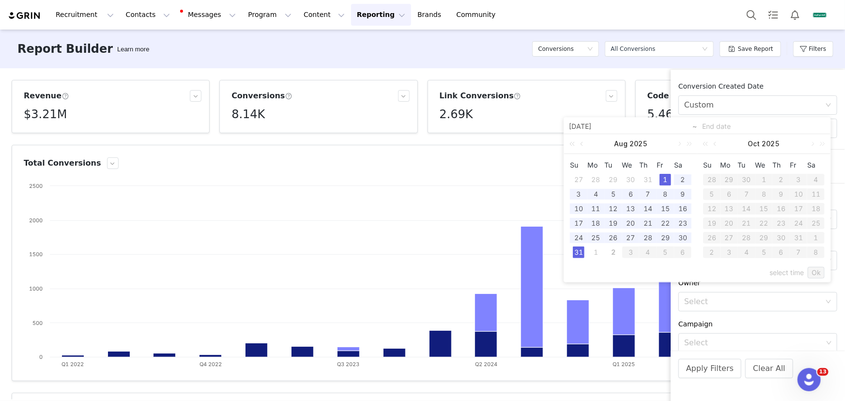
type input "08/01/2025"
type input "08/31/2025"
click at [814, 273] on link "Ok" at bounding box center [816, 273] width 17 height 12
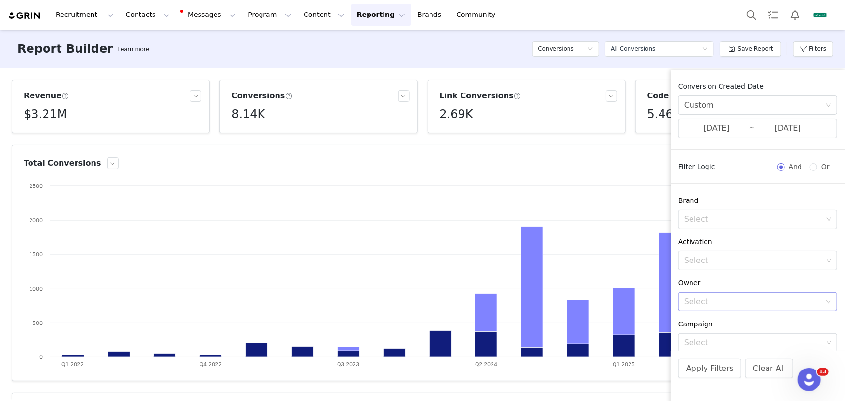
click at [715, 295] on div "Select" at bounding box center [754, 302] width 141 height 18
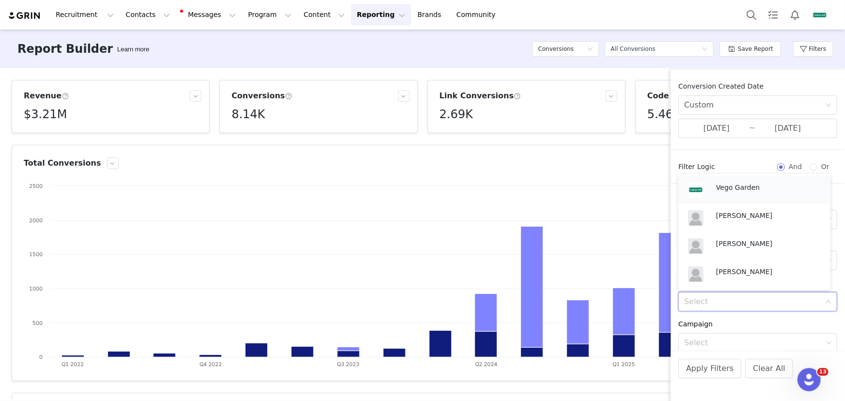
click at [731, 188] on p "Vego Garden" at bounding box center [768, 187] width 105 height 11
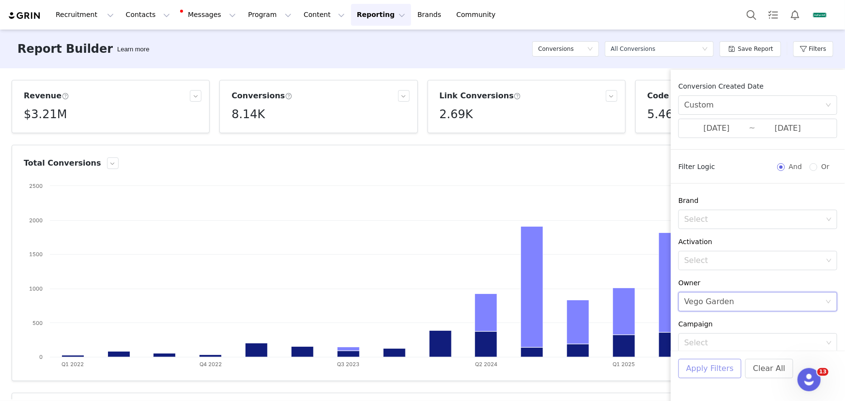
click at [709, 371] on button "Apply Filters" at bounding box center [710, 368] width 63 height 19
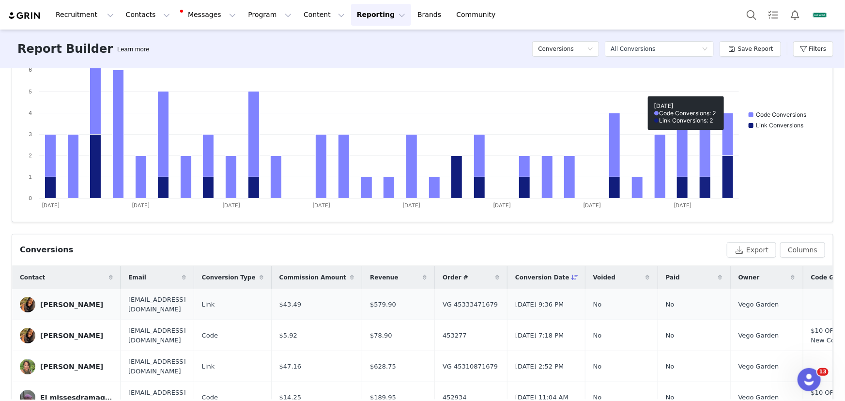
scroll to position [176, 0]
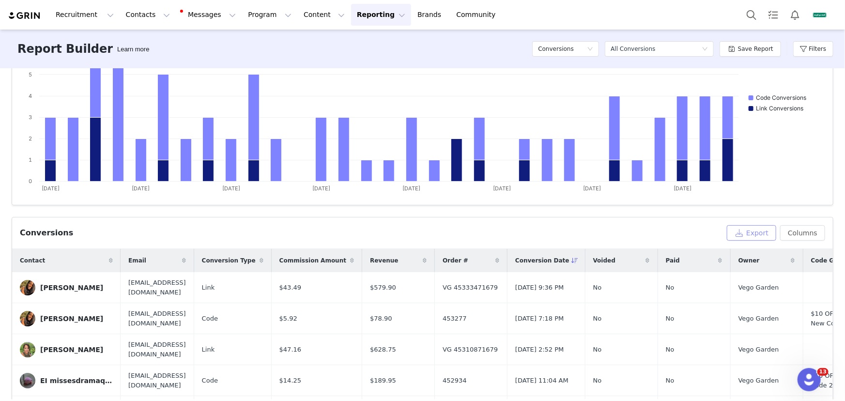
click at [740, 227] on button "Export" at bounding box center [751, 233] width 49 height 16
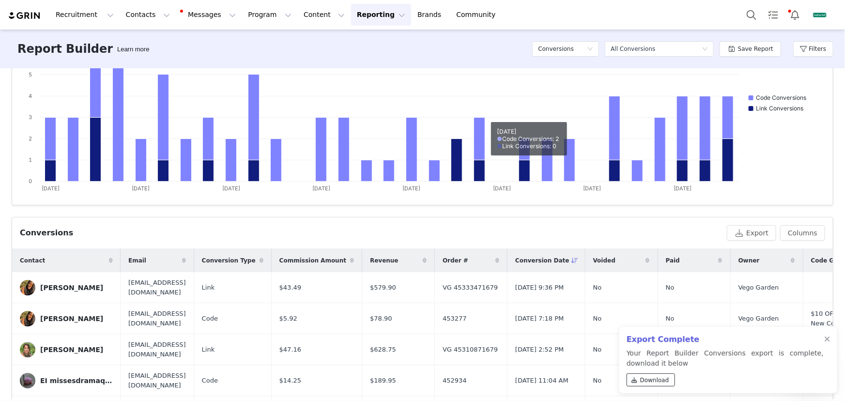
click at [649, 376] on span "Download" at bounding box center [654, 380] width 29 height 9
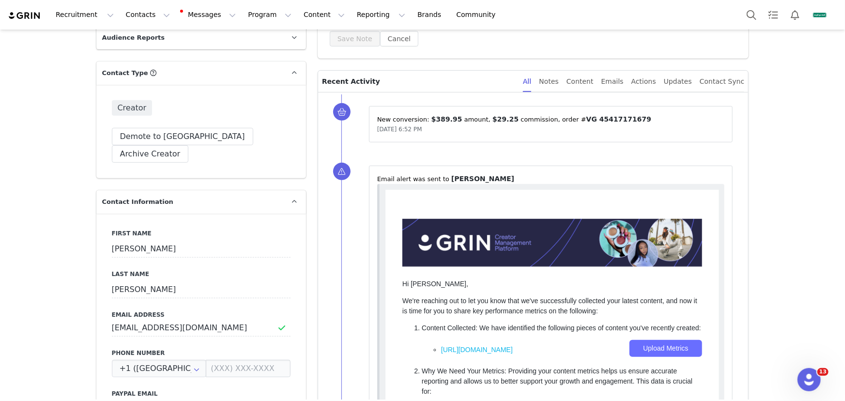
scroll to position [220, 0]
drag, startPoint x: 627, startPoint y: 121, endPoint x: 565, endPoint y: 116, distance: 62.6
click at [565, 116] on p "New conversion: ⁨ $389.95 ⁩ amount⁨, ⁨ $29.25 ⁩ commission⁩⁨, order #⁨ VG 45417…" at bounding box center [551, 120] width 348 height 10
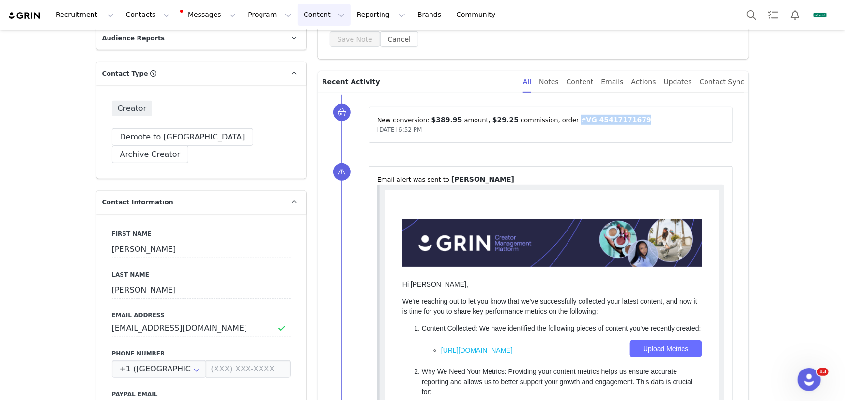
copy p "#⁨ VG 45417171679"
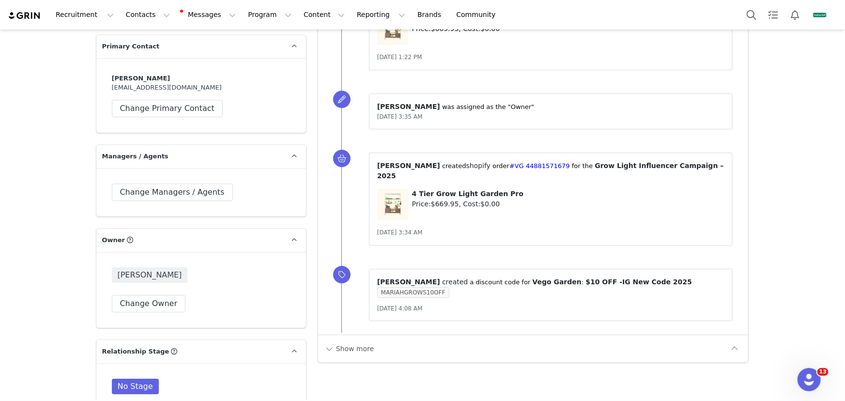
scroll to position [1580, 0]
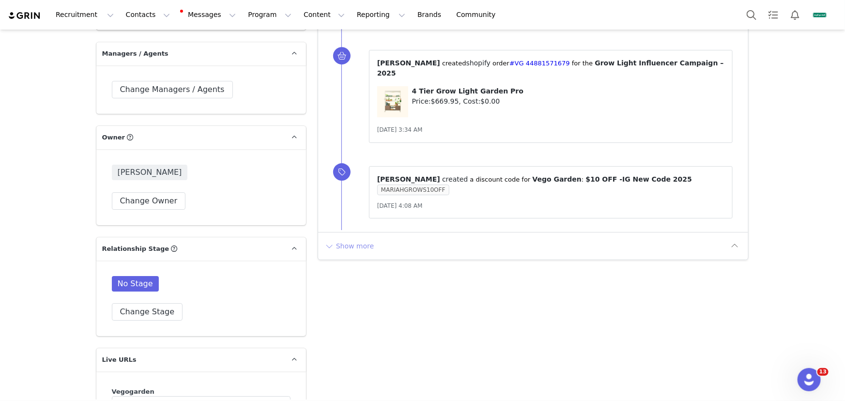
click at [329, 238] on button "Show more" at bounding box center [349, 246] width 51 height 16
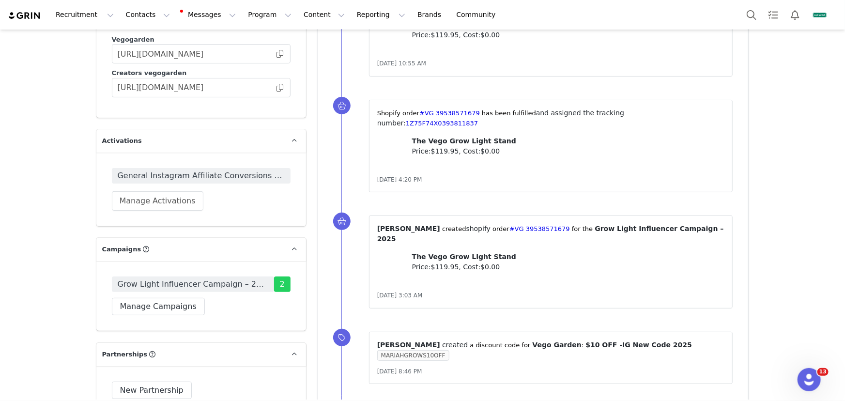
scroll to position [1933, 0]
